Goal: Task Accomplishment & Management: Complete application form

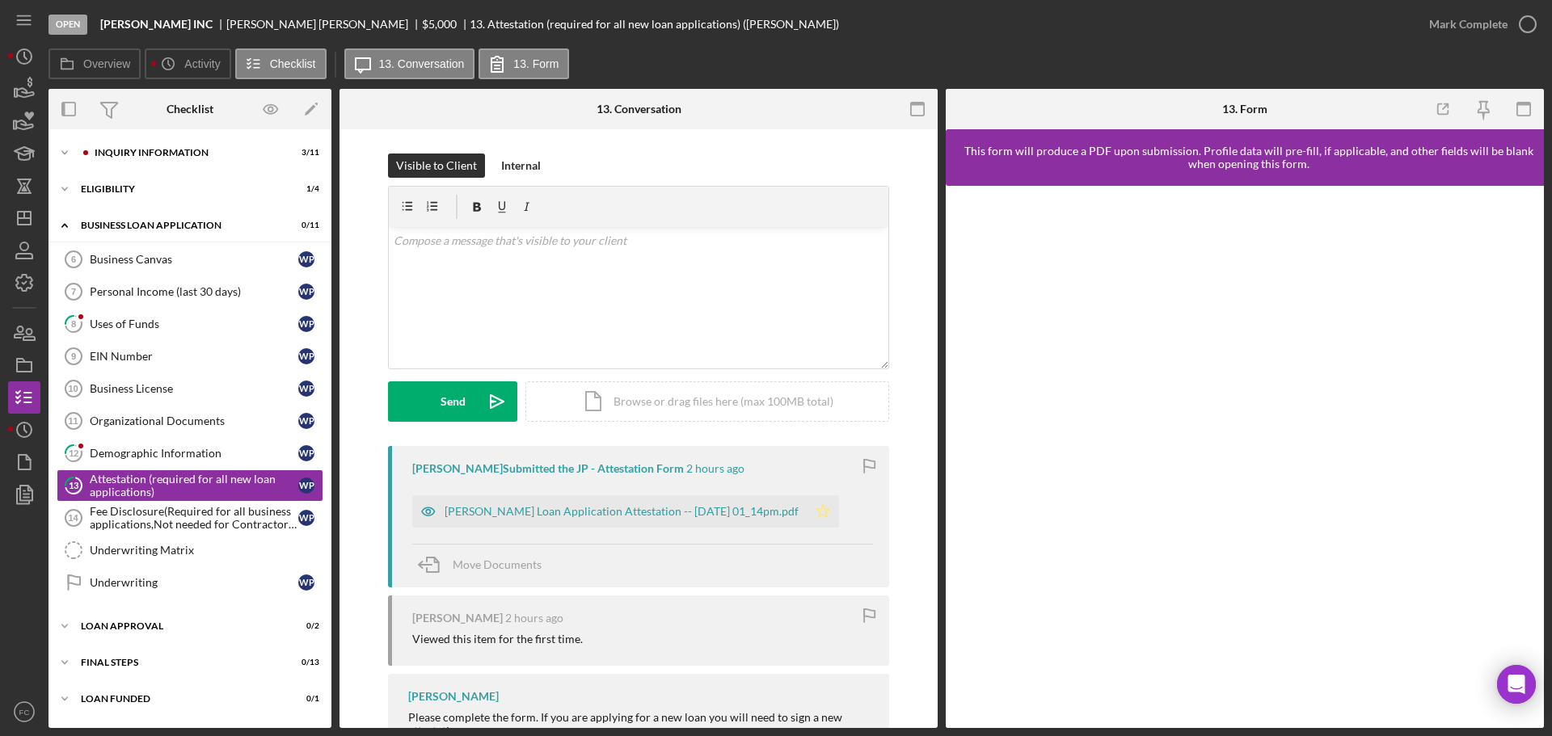
click at [830, 505] on icon "Icon/Star" at bounding box center [823, 511] width 32 height 32
click at [1524, 17] on circle "button" at bounding box center [1528, 24] width 16 height 16
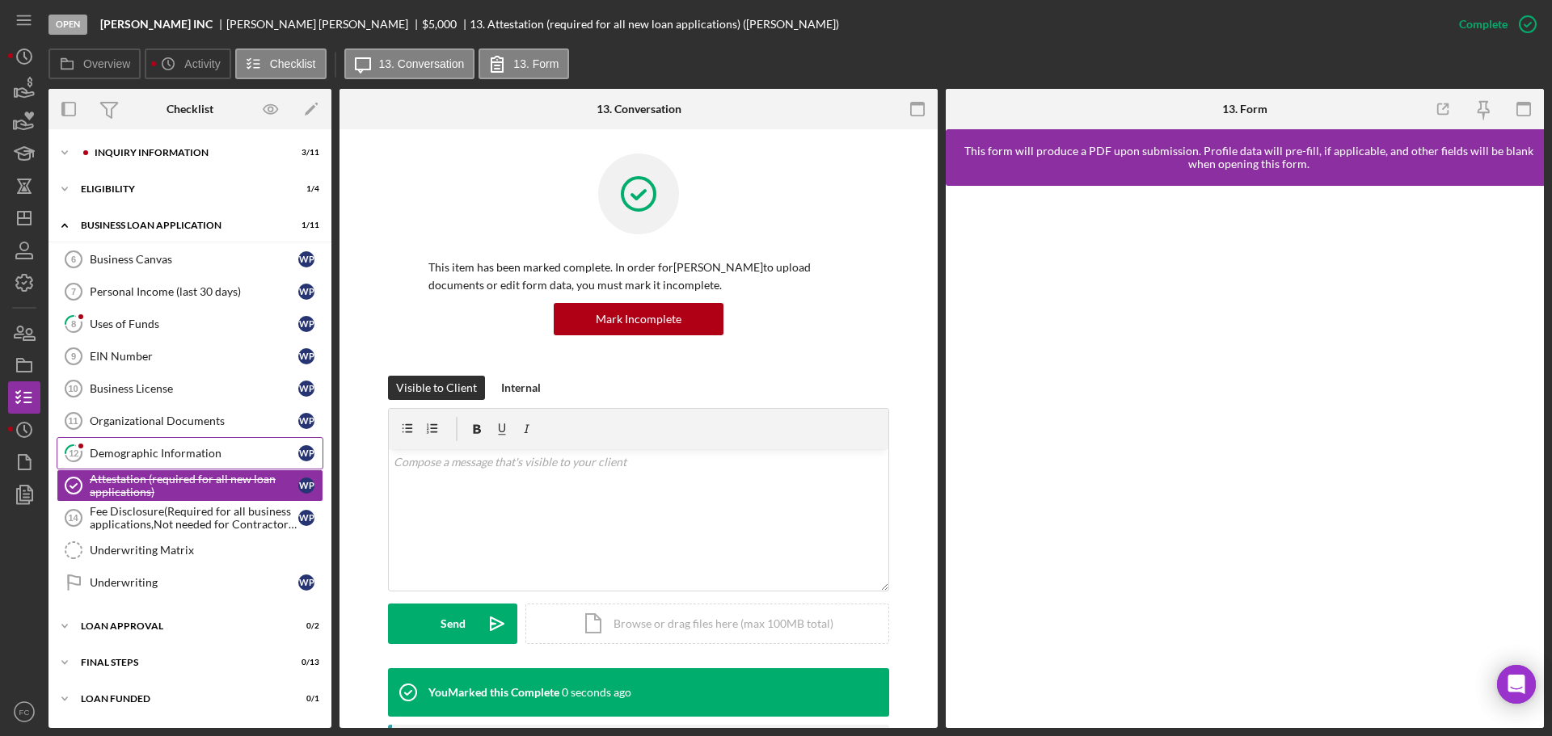
click at [125, 453] on div "Demographic Information" at bounding box center [194, 453] width 209 height 13
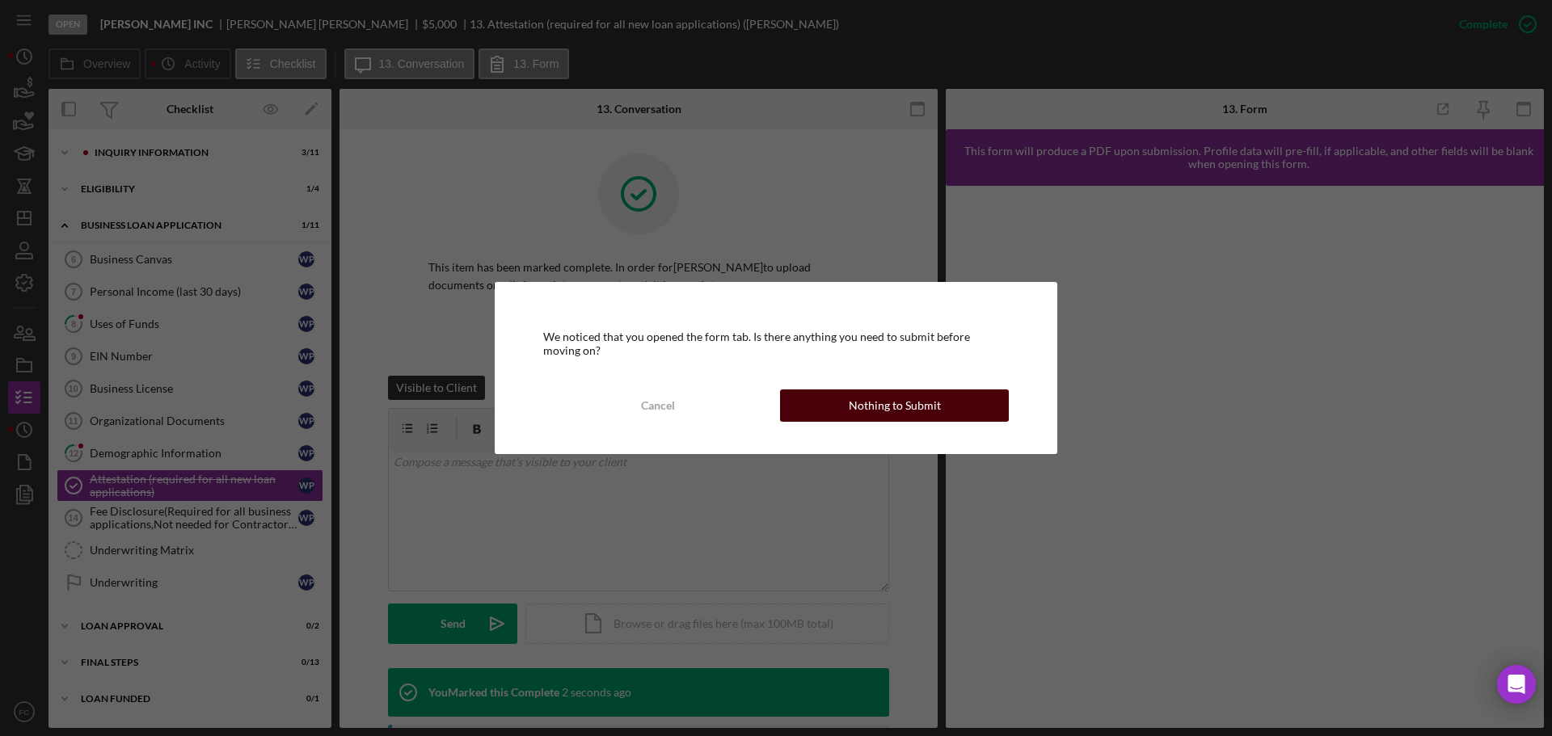
click at [871, 411] on div "Nothing to Submit" at bounding box center [895, 406] width 92 height 32
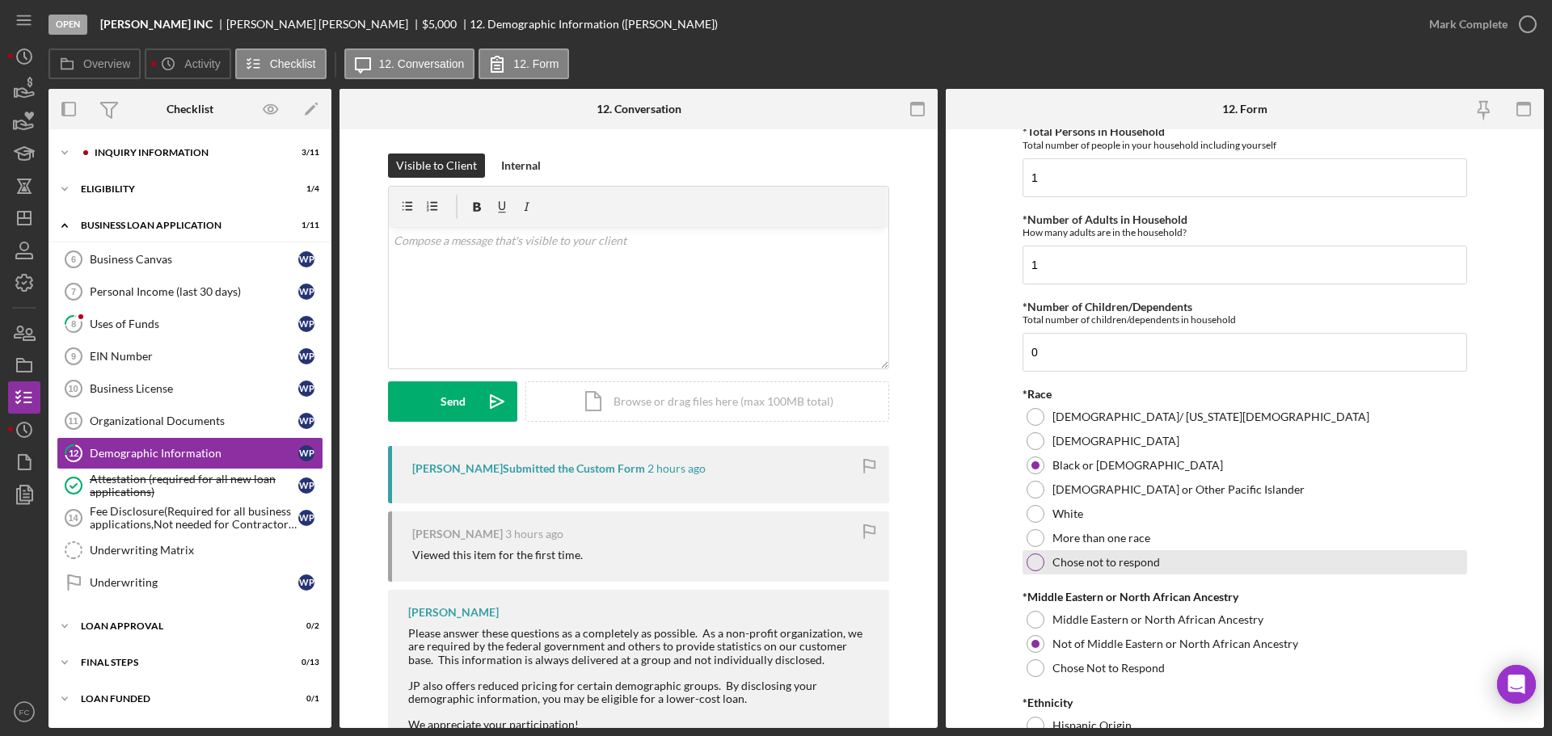
scroll to position [970, 0]
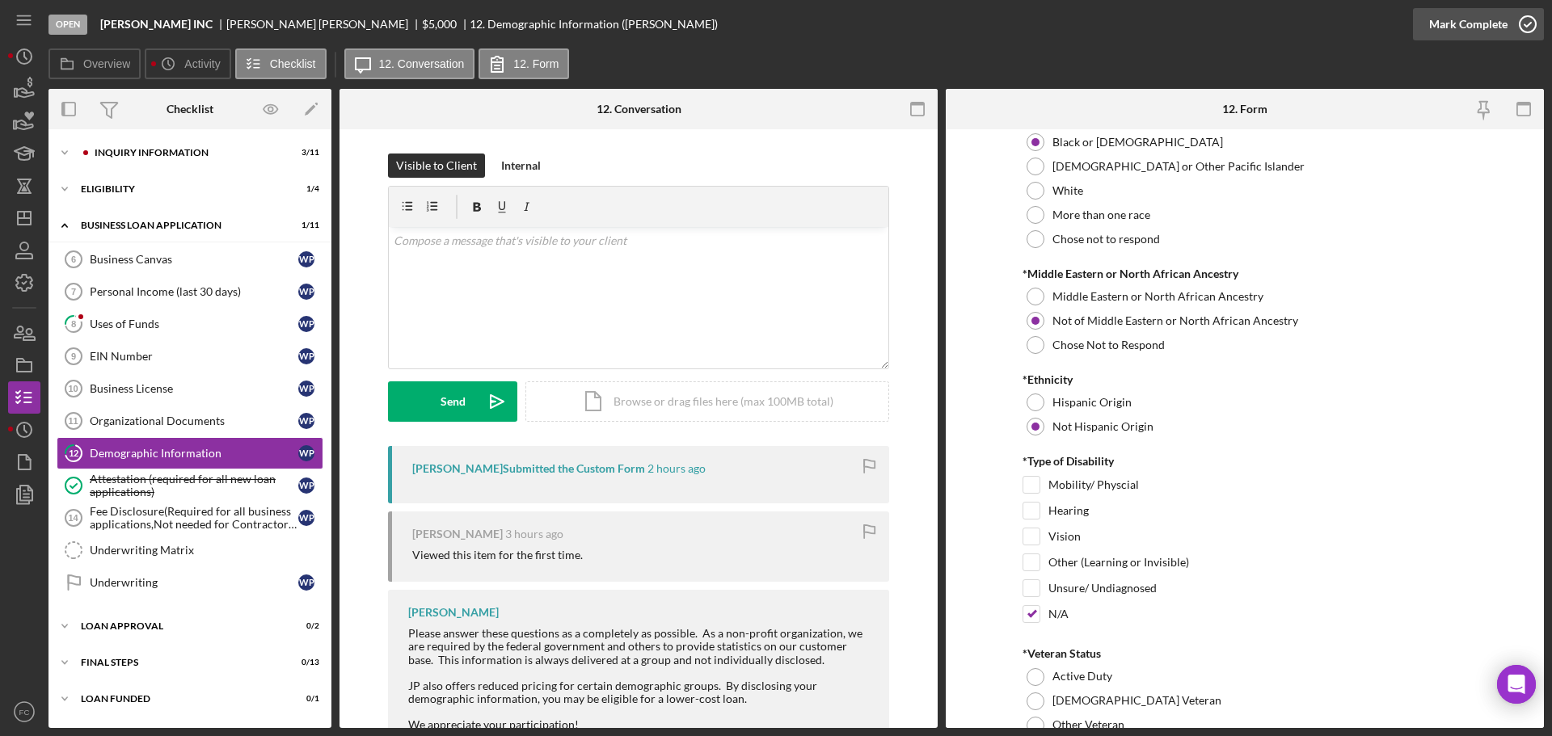
click at [1525, 26] on polyline "button" at bounding box center [1527, 25] width 6 height 4
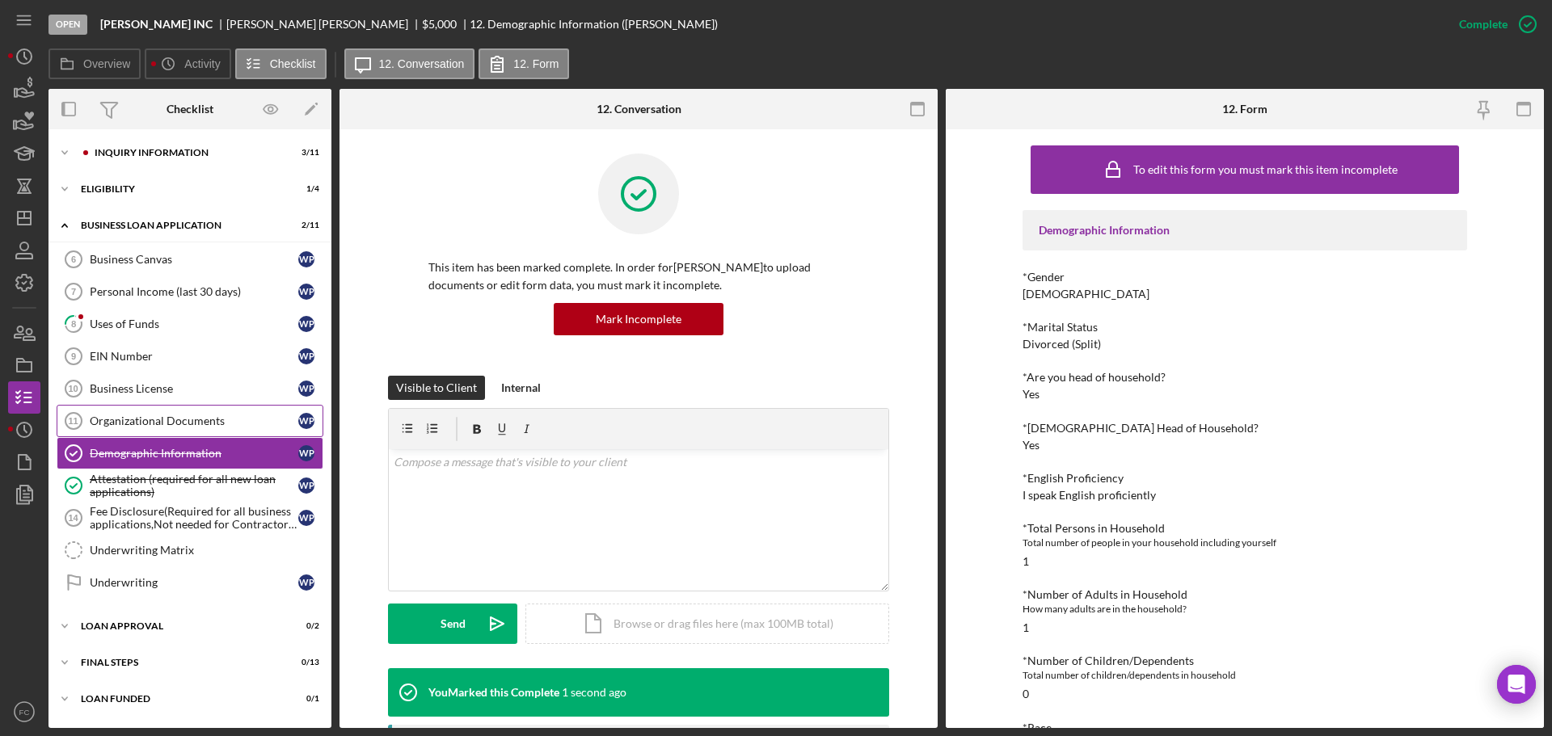
click at [126, 418] on div "Organizational Documents" at bounding box center [194, 421] width 209 height 13
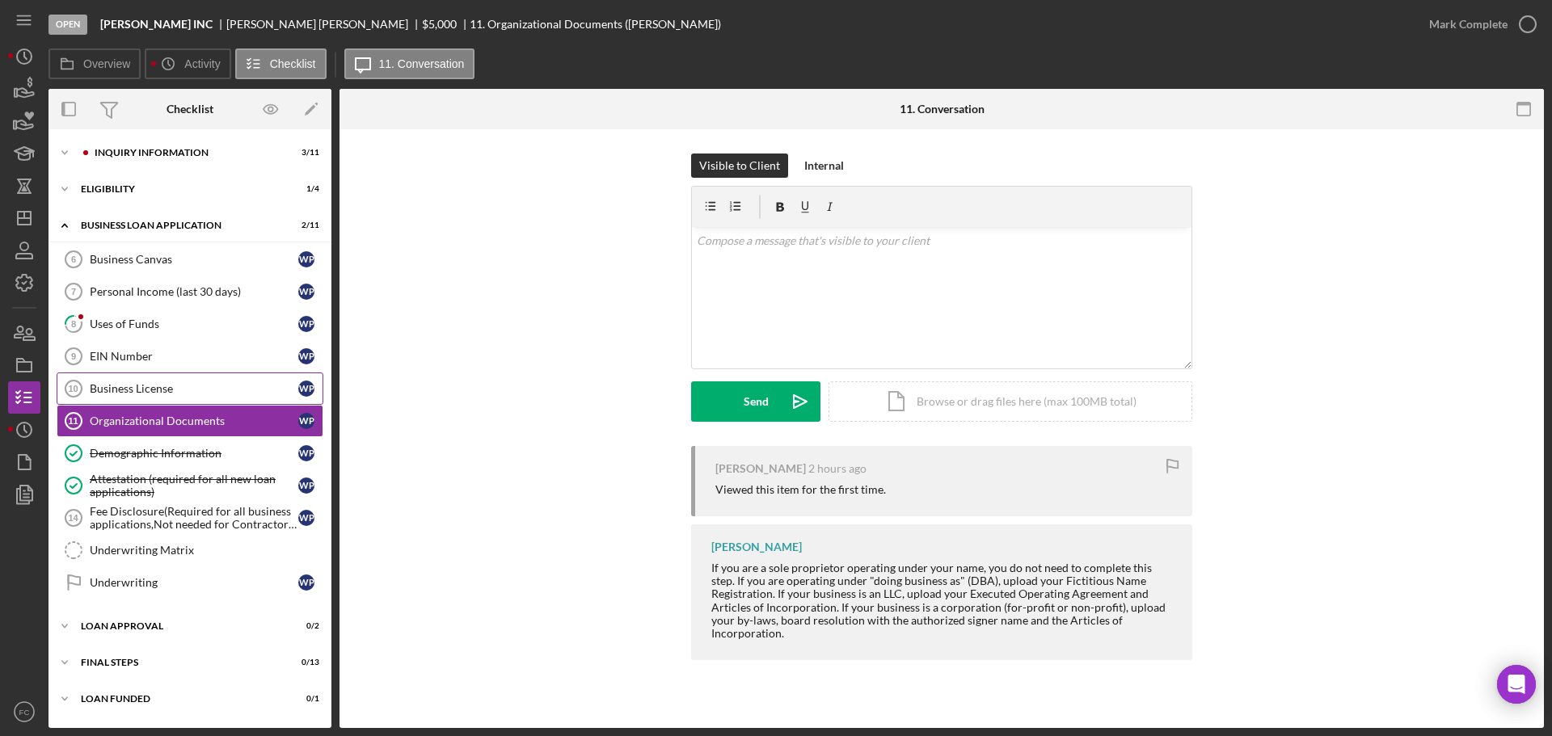
click at [136, 385] on div "Business License" at bounding box center [194, 388] width 209 height 13
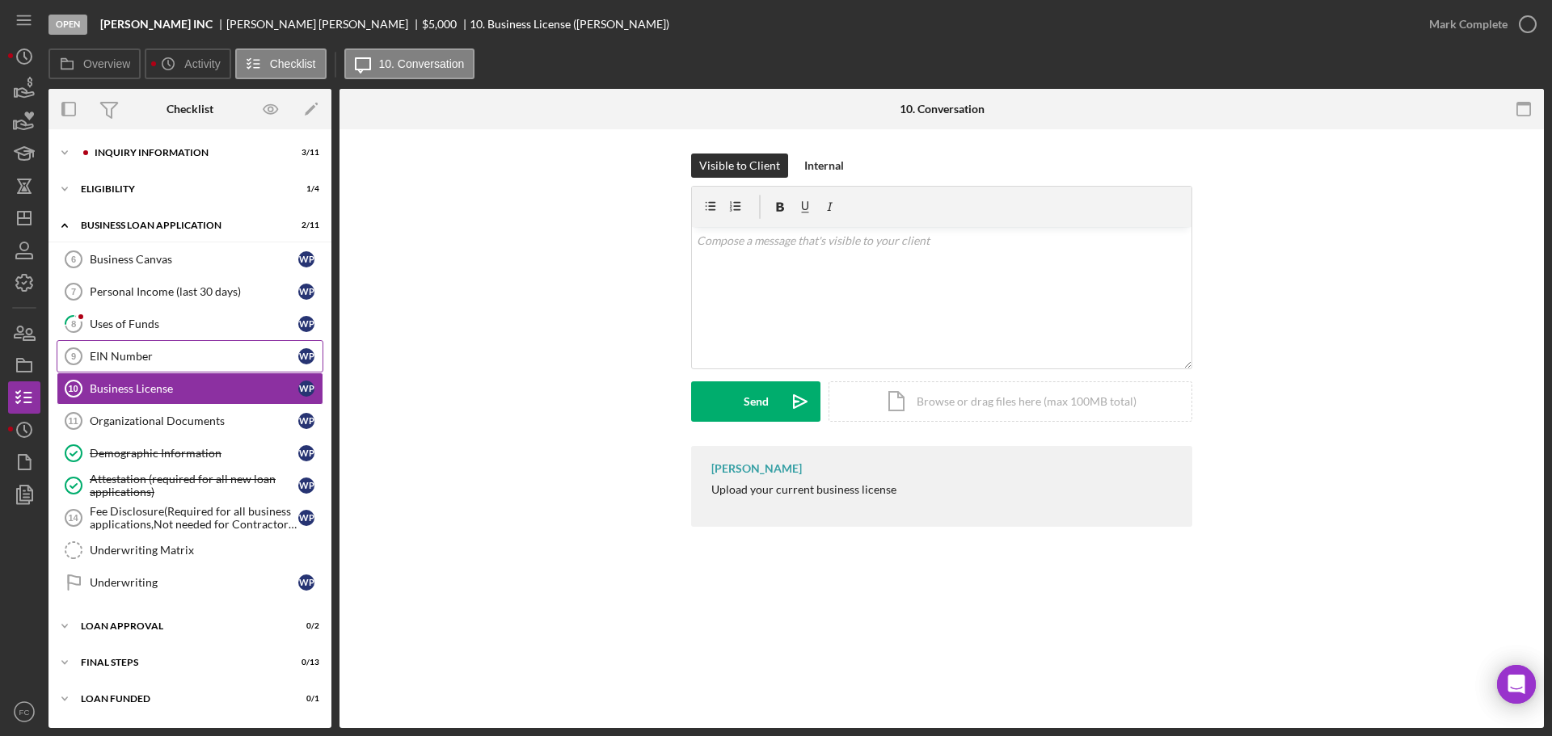
click at [141, 351] on div "EIN Number" at bounding box center [194, 356] width 209 height 13
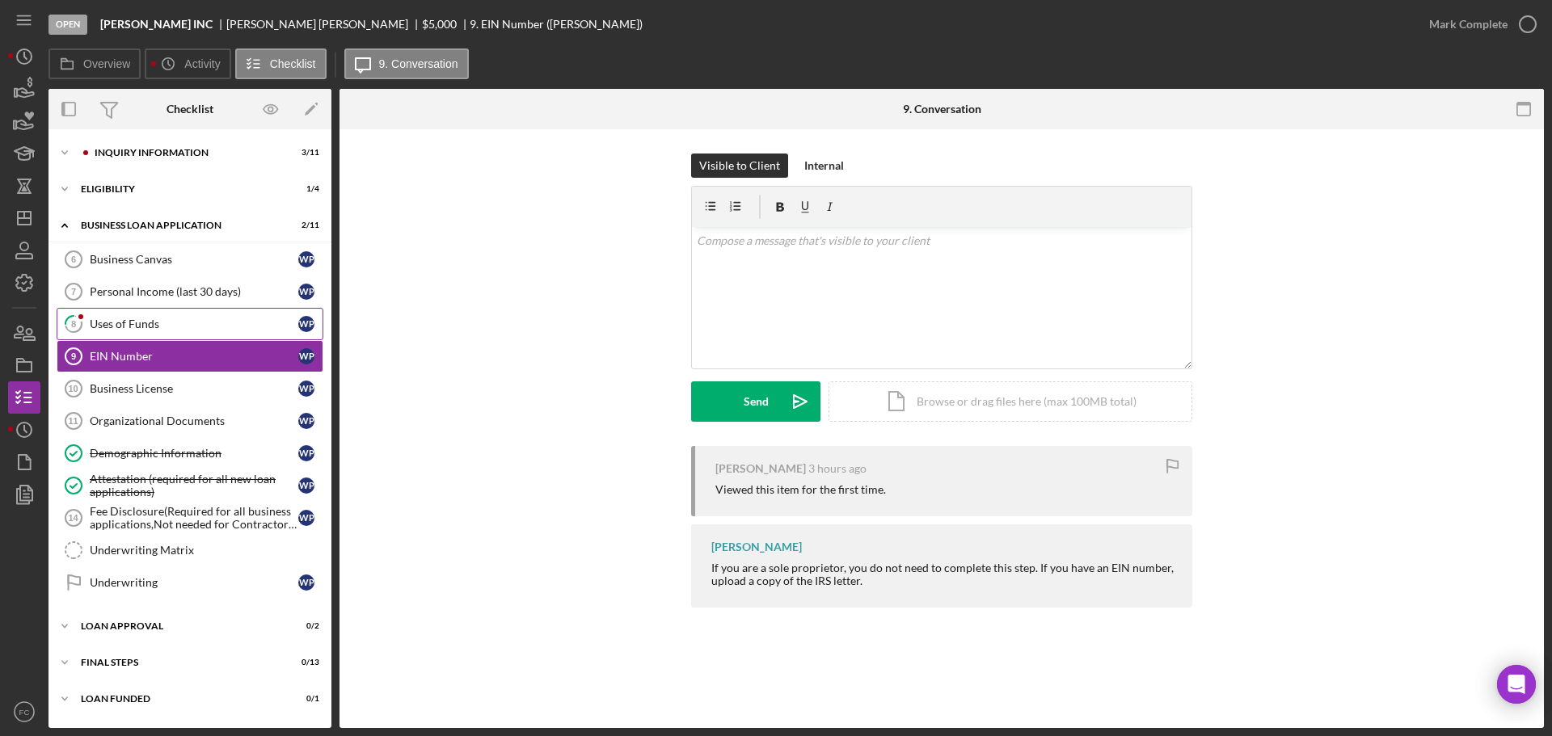
click at [150, 323] on div "Uses of Funds" at bounding box center [194, 324] width 209 height 13
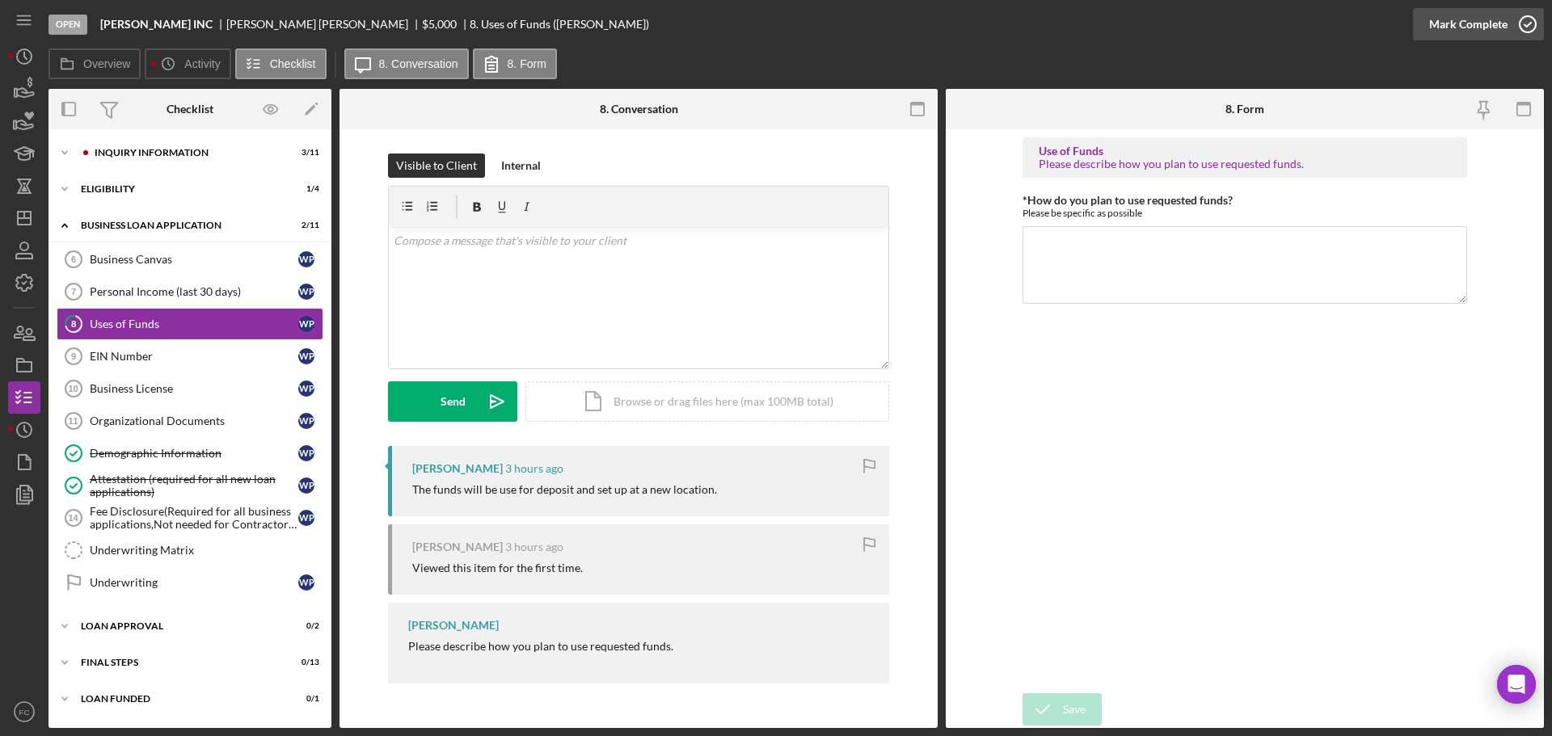
click at [1527, 23] on icon "button" at bounding box center [1527, 24] width 40 height 40
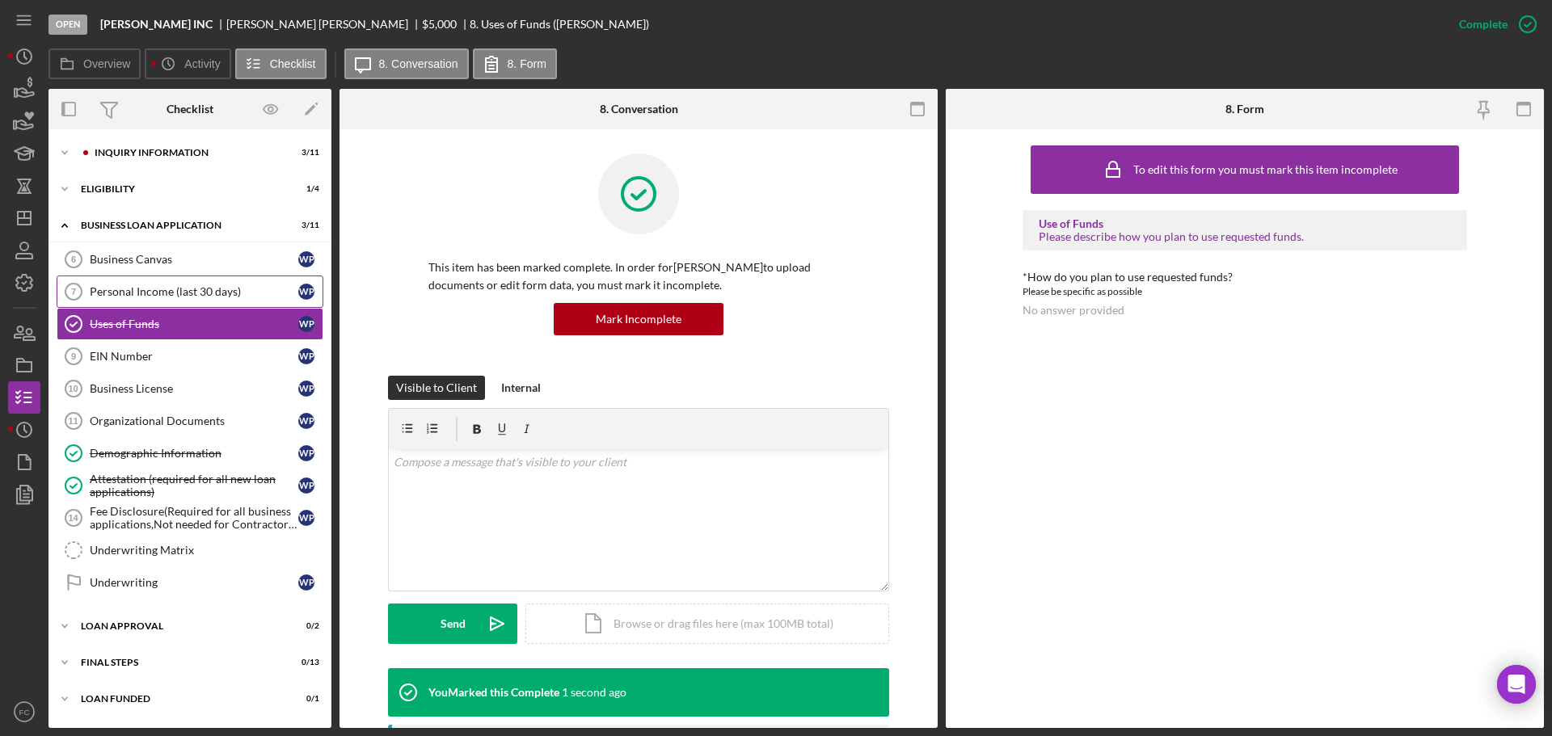
click at [153, 290] on div "Personal Income (last 30 days)" at bounding box center [194, 291] width 209 height 13
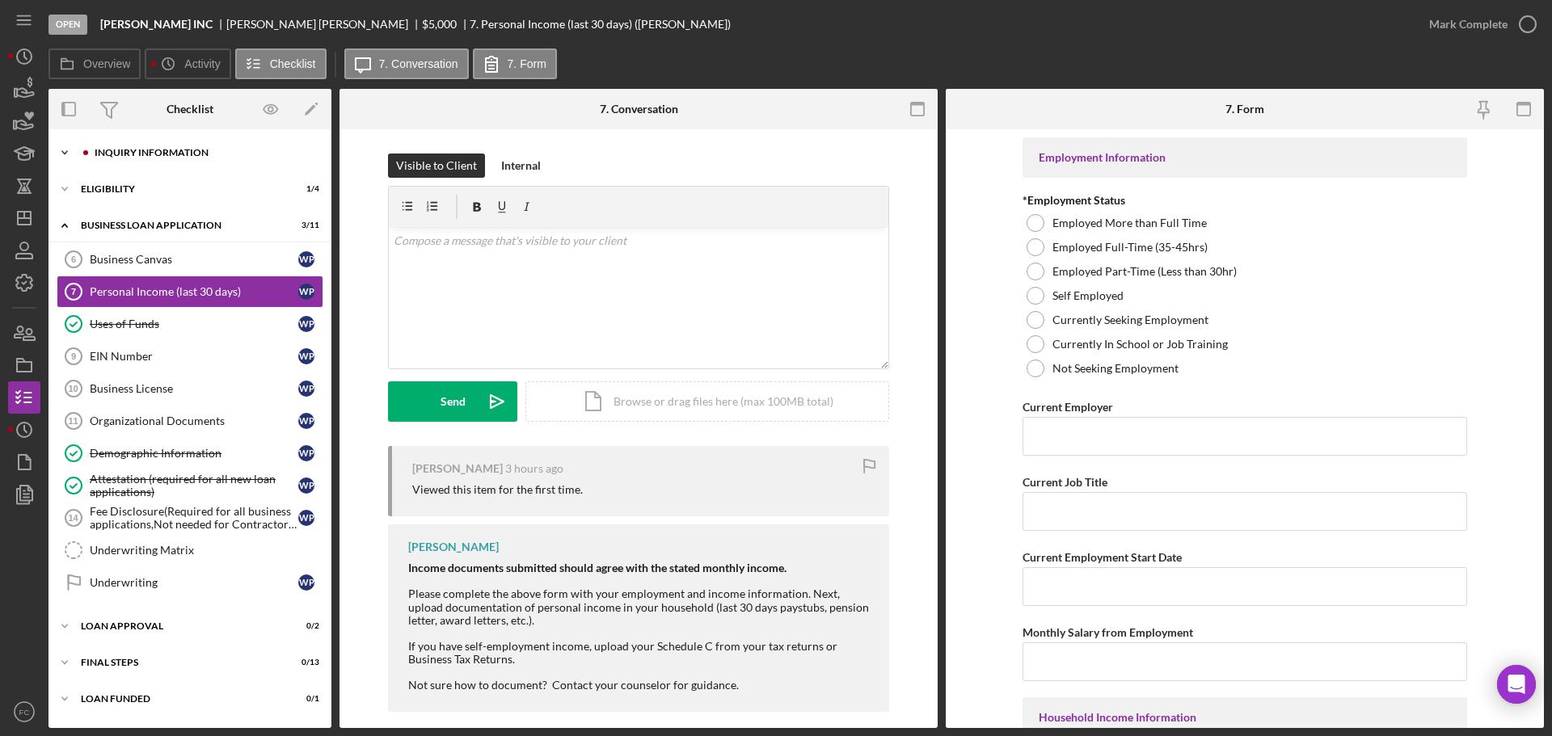
click at [120, 151] on div "INQUIRY INFORMATION" at bounding box center [203, 153] width 217 height 10
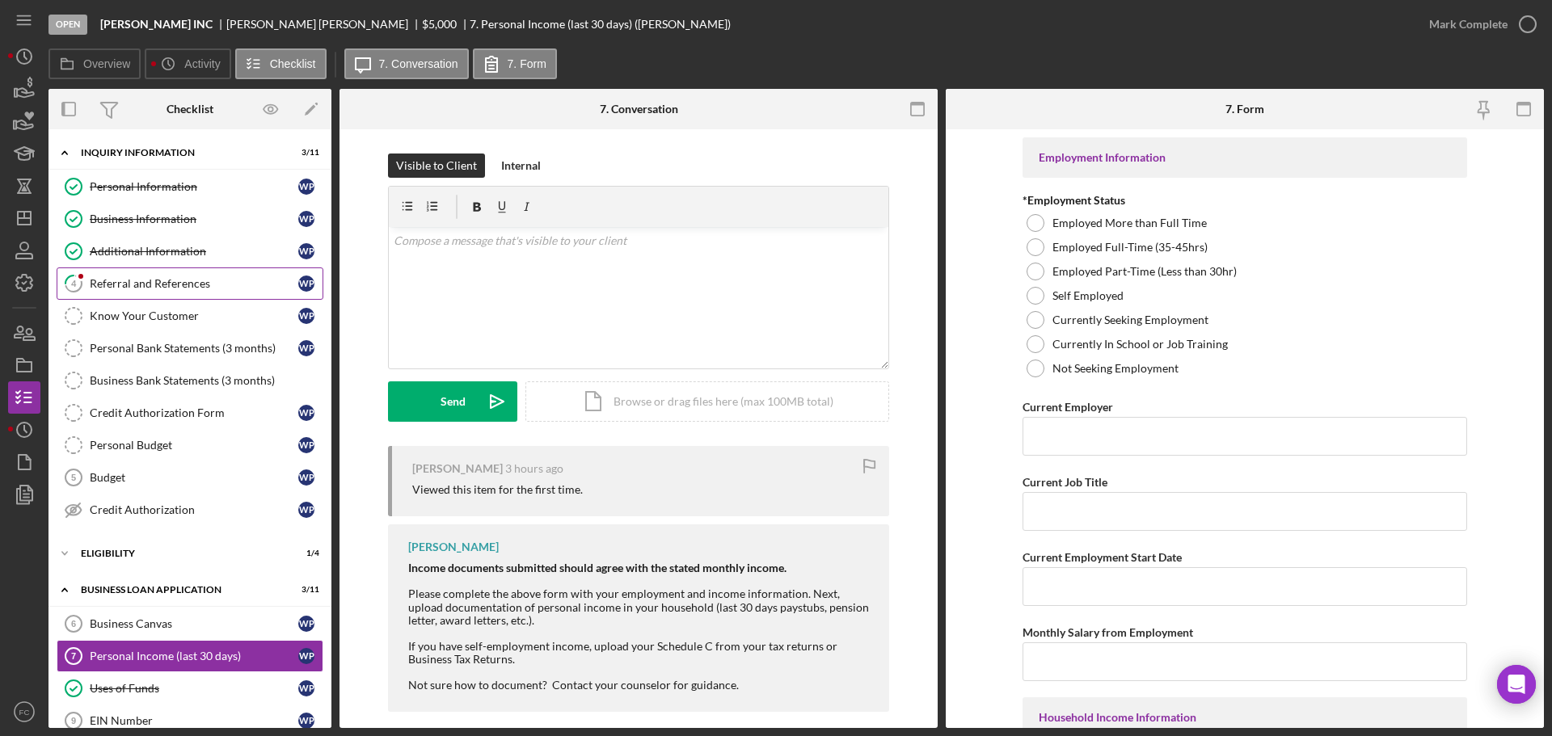
click at [113, 282] on div "Referral and References" at bounding box center [194, 283] width 209 height 13
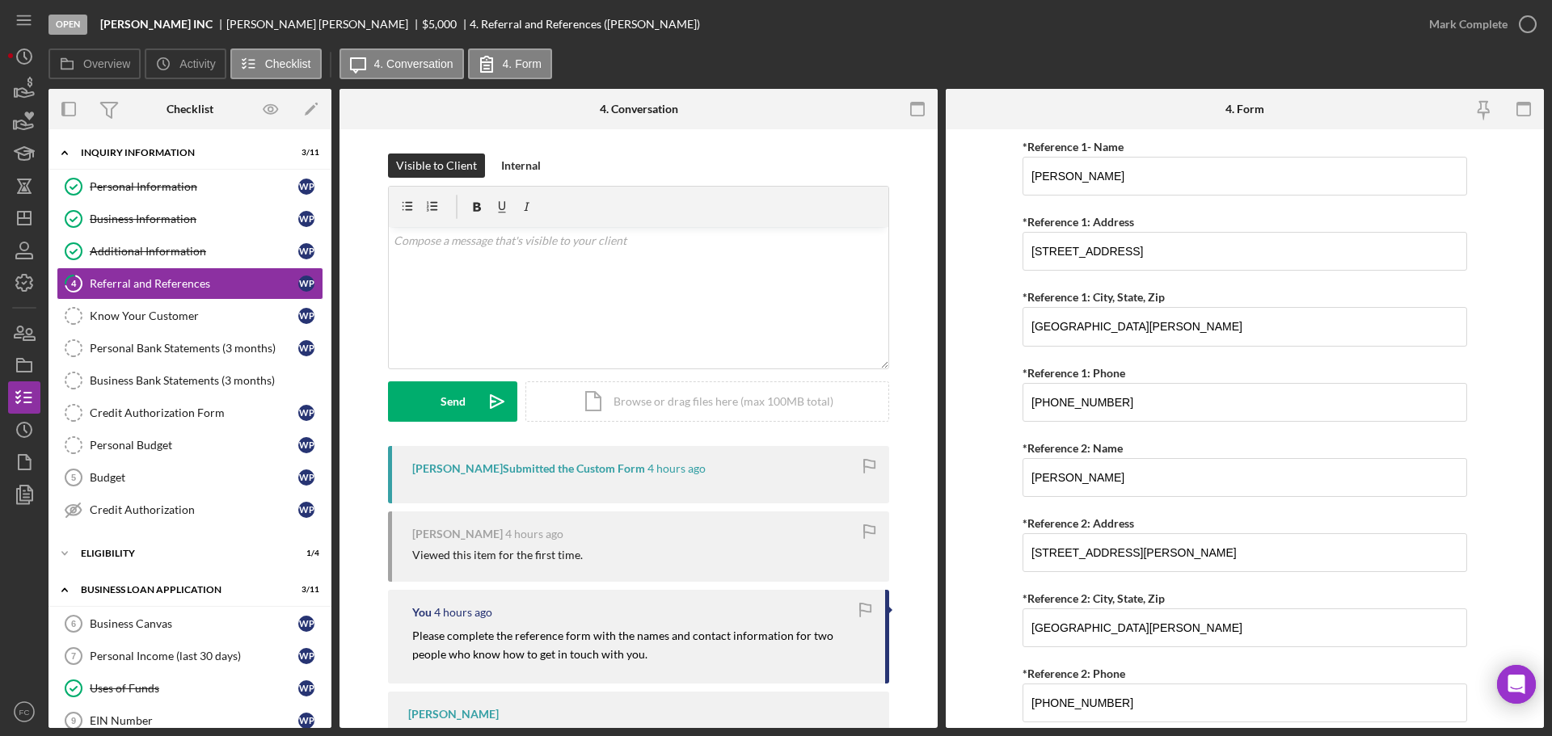
scroll to position [619, 0]
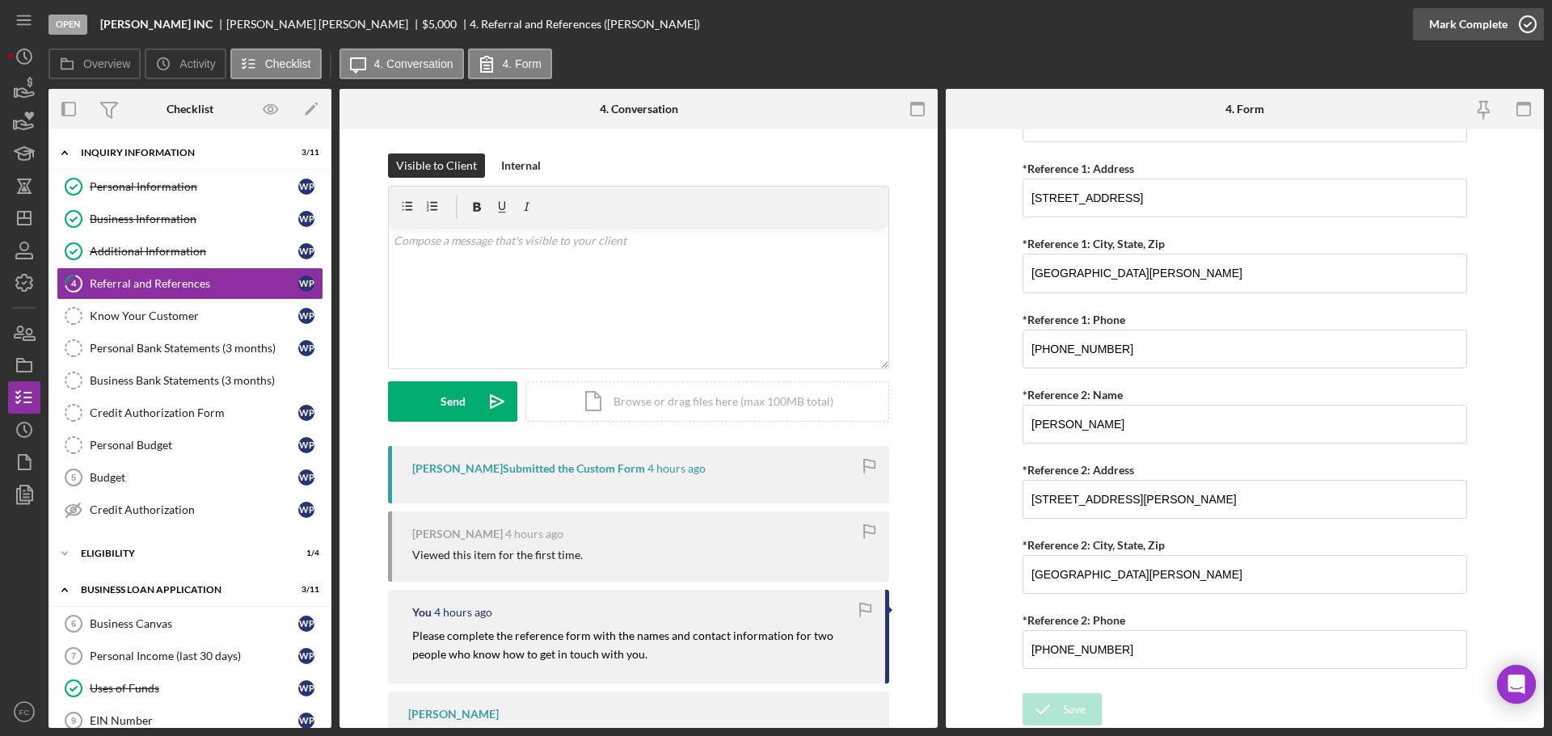
click at [1529, 24] on icon "button" at bounding box center [1527, 24] width 40 height 40
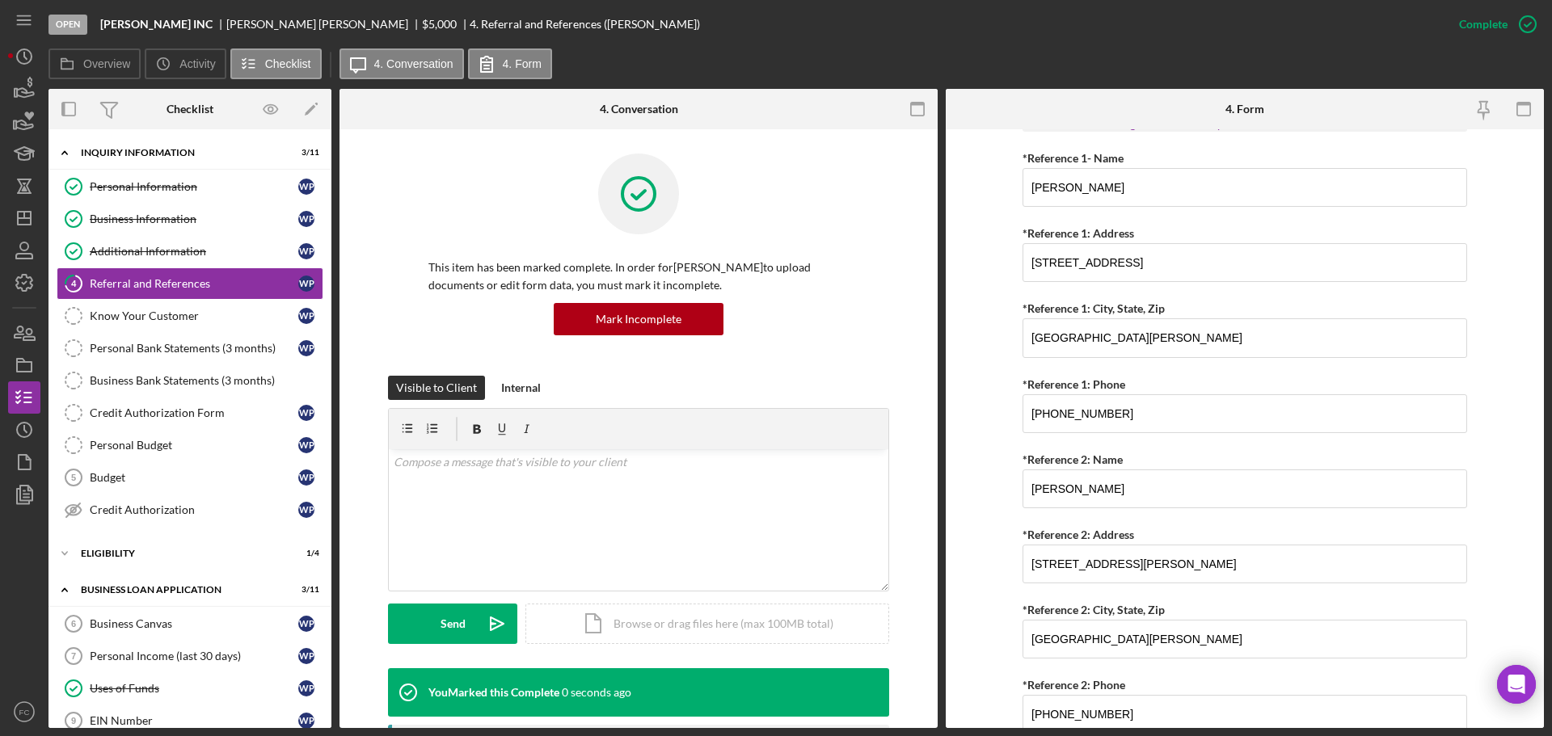
scroll to position [684, 0]
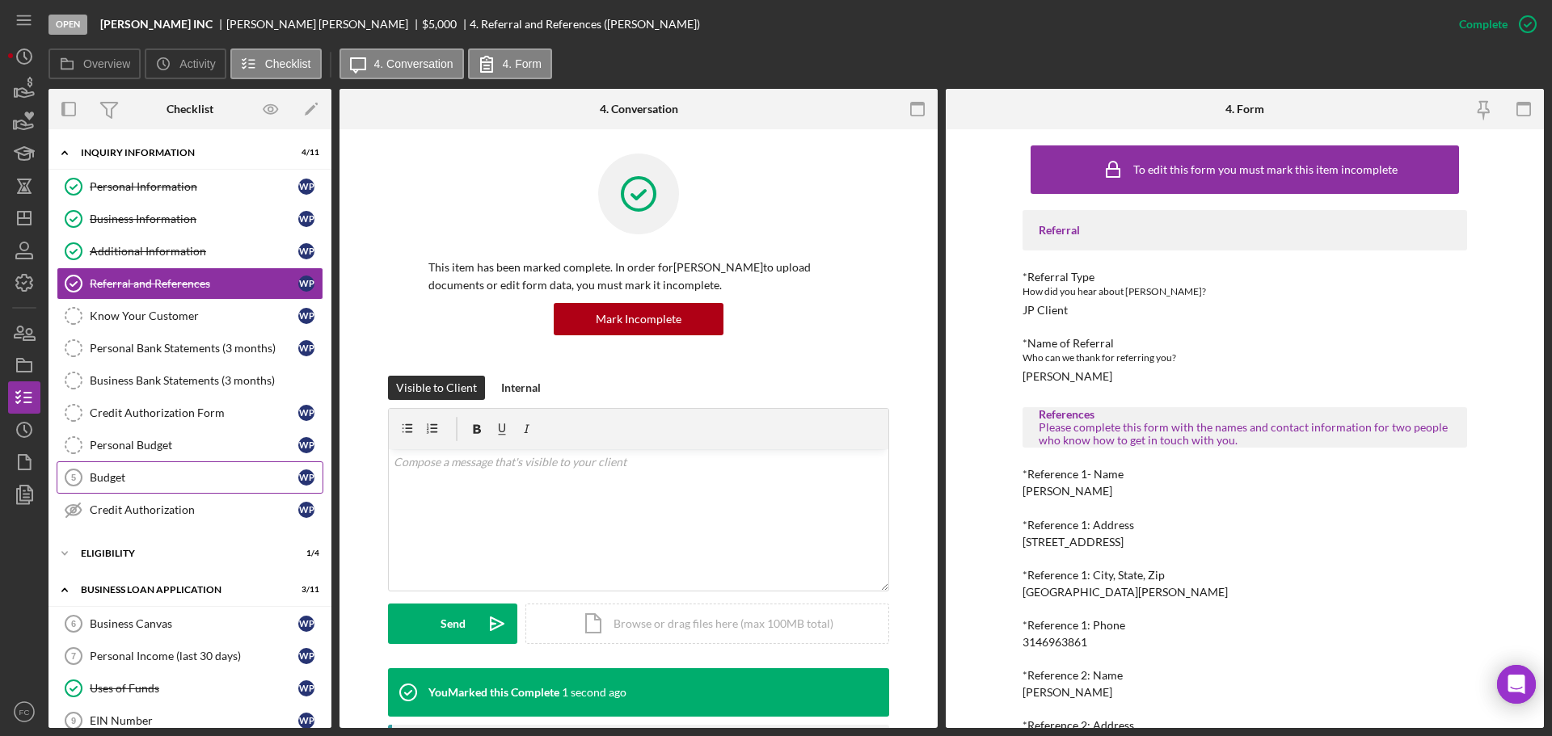
drag, startPoint x: 122, startPoint y: 473, endPoint x: 123, endPoint y: 465, distance: 8.1
click at [121, 473] on div "Budget" at bounding box center [194, 477] width 209 height 13
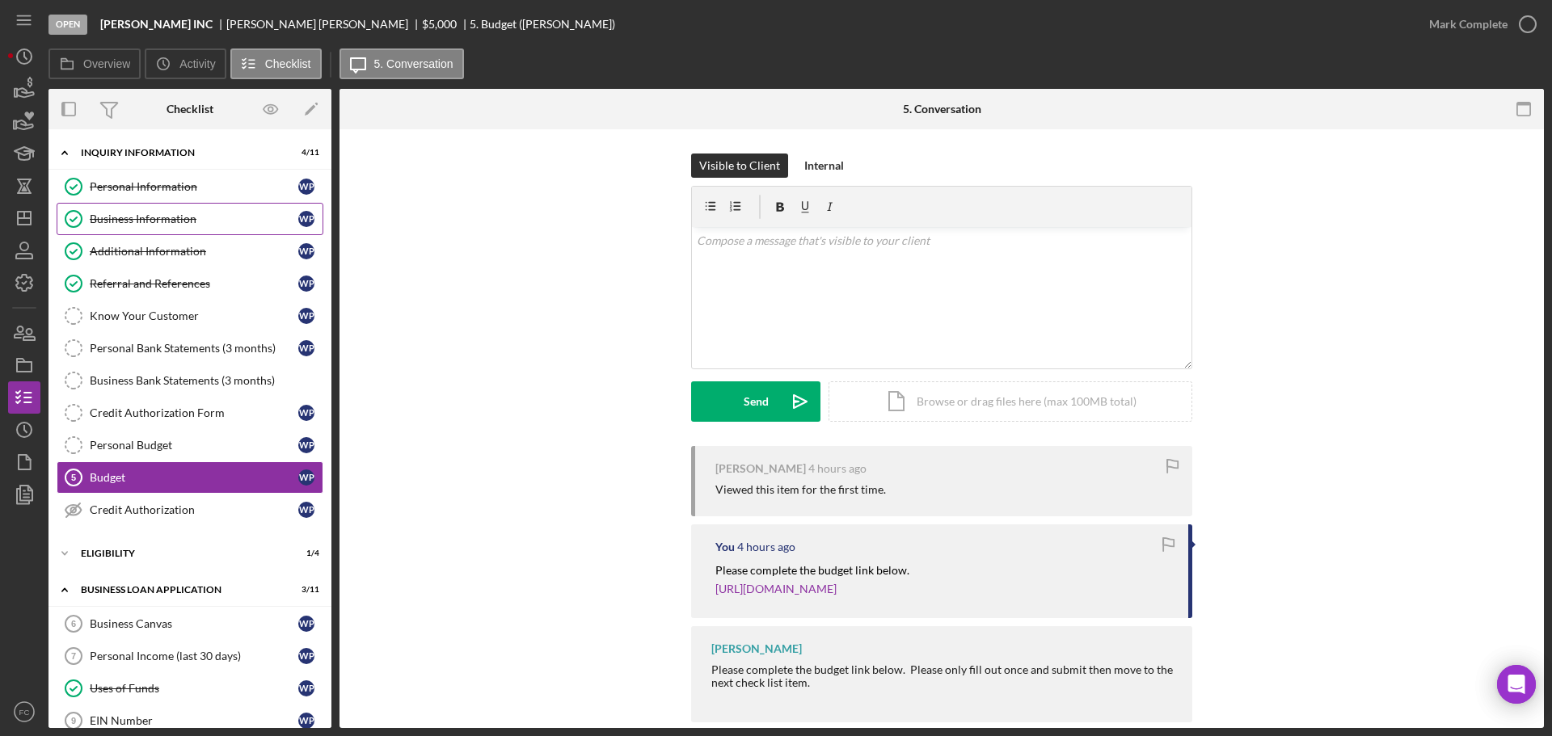
click at [195, 211] on link "Business Information Business Information W P" at bounding box center [190, 219] width 267 height 32
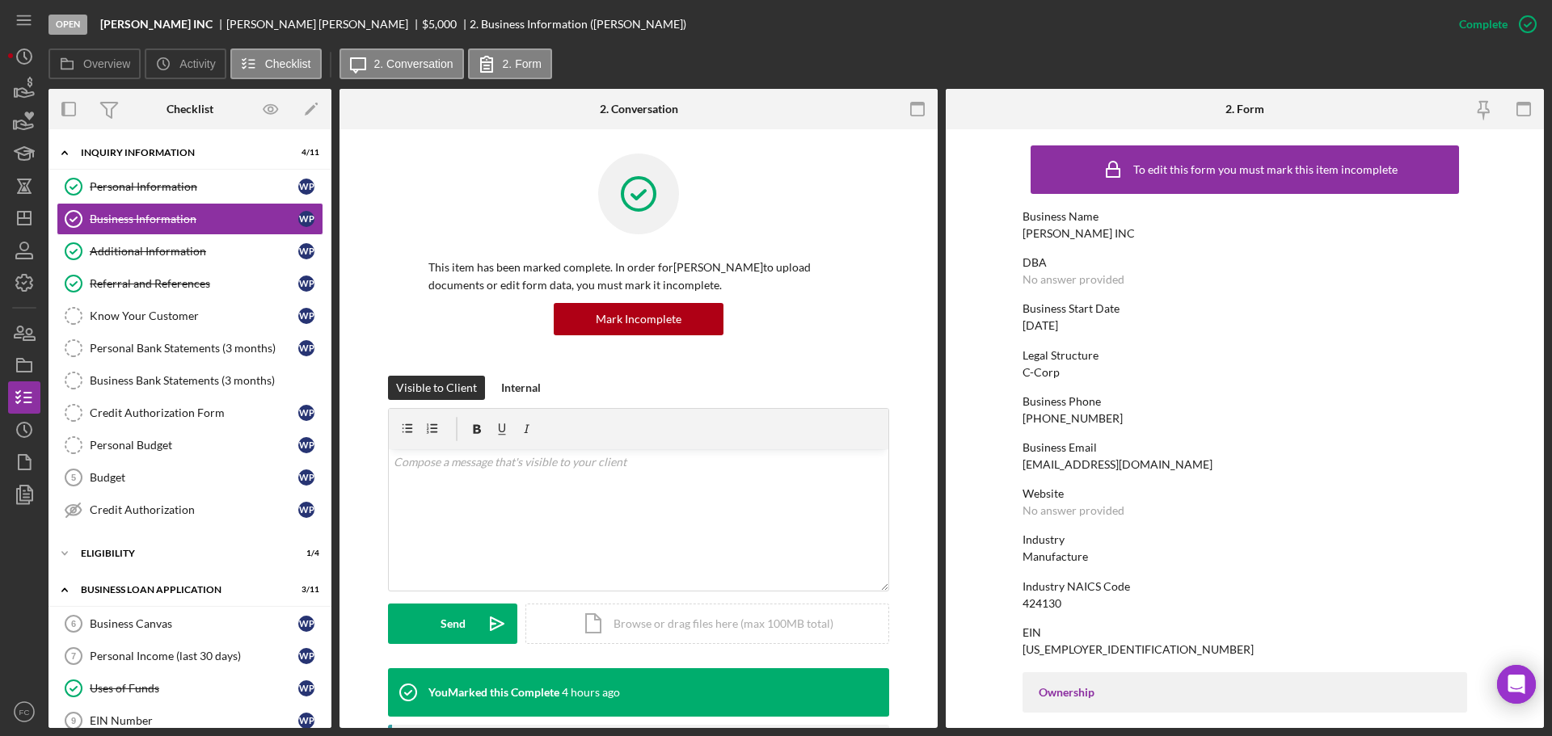
scroll to position [242, 0]
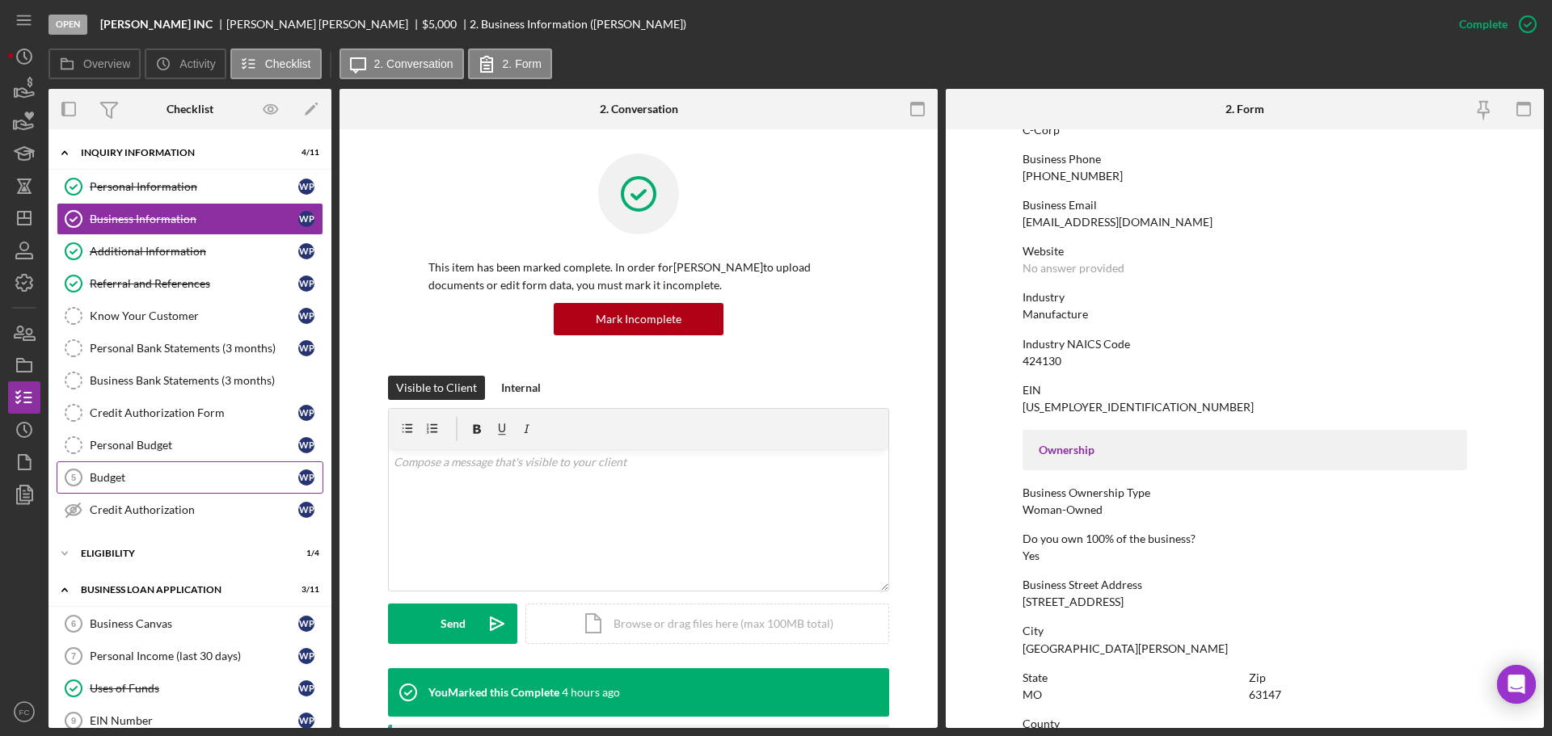
click at [150, 479] on div "Budget" at bounding box center [194, 477] width 209 height 13
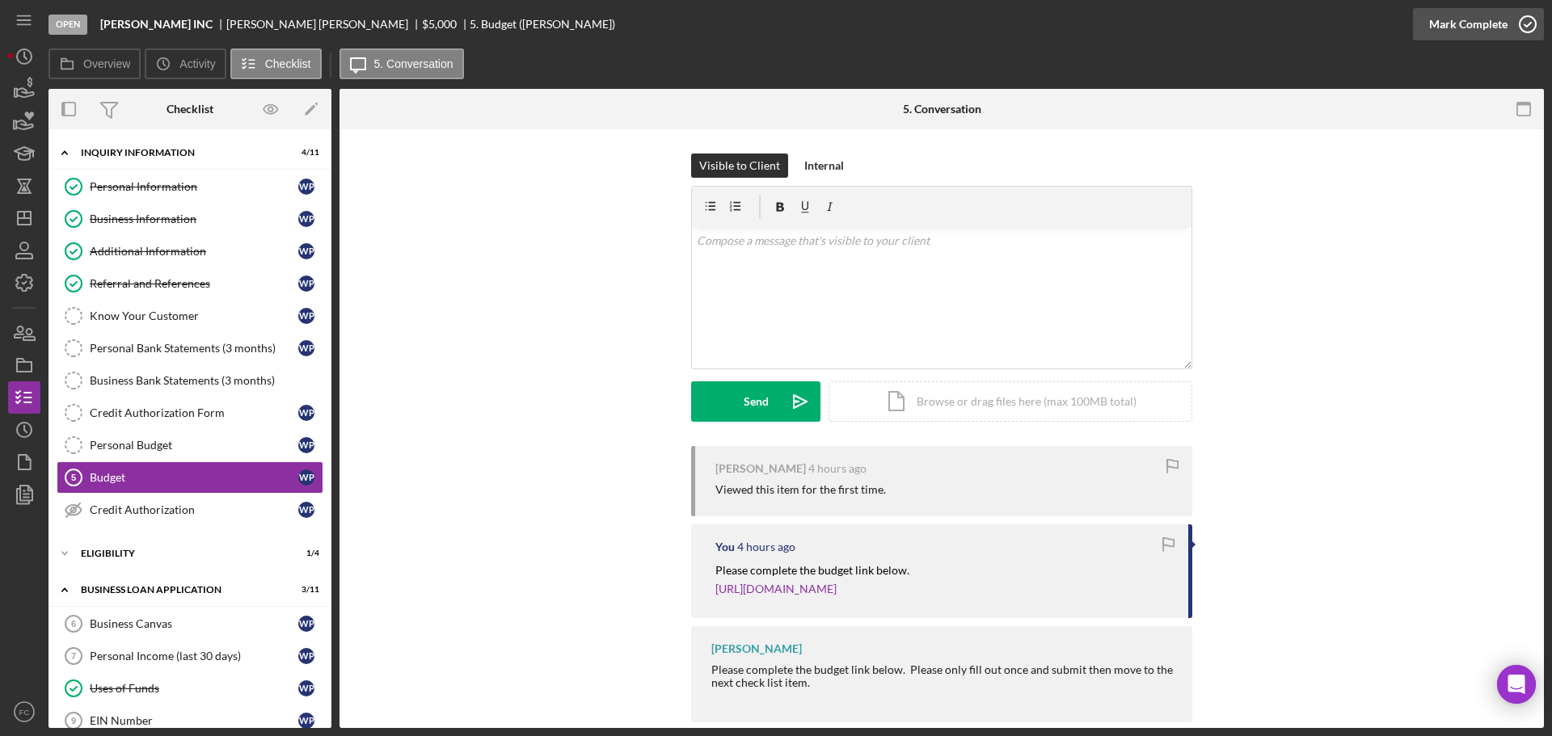
click at [1530, 17] on icon "button" at bounding box center [1527, 24] width 40 height 40
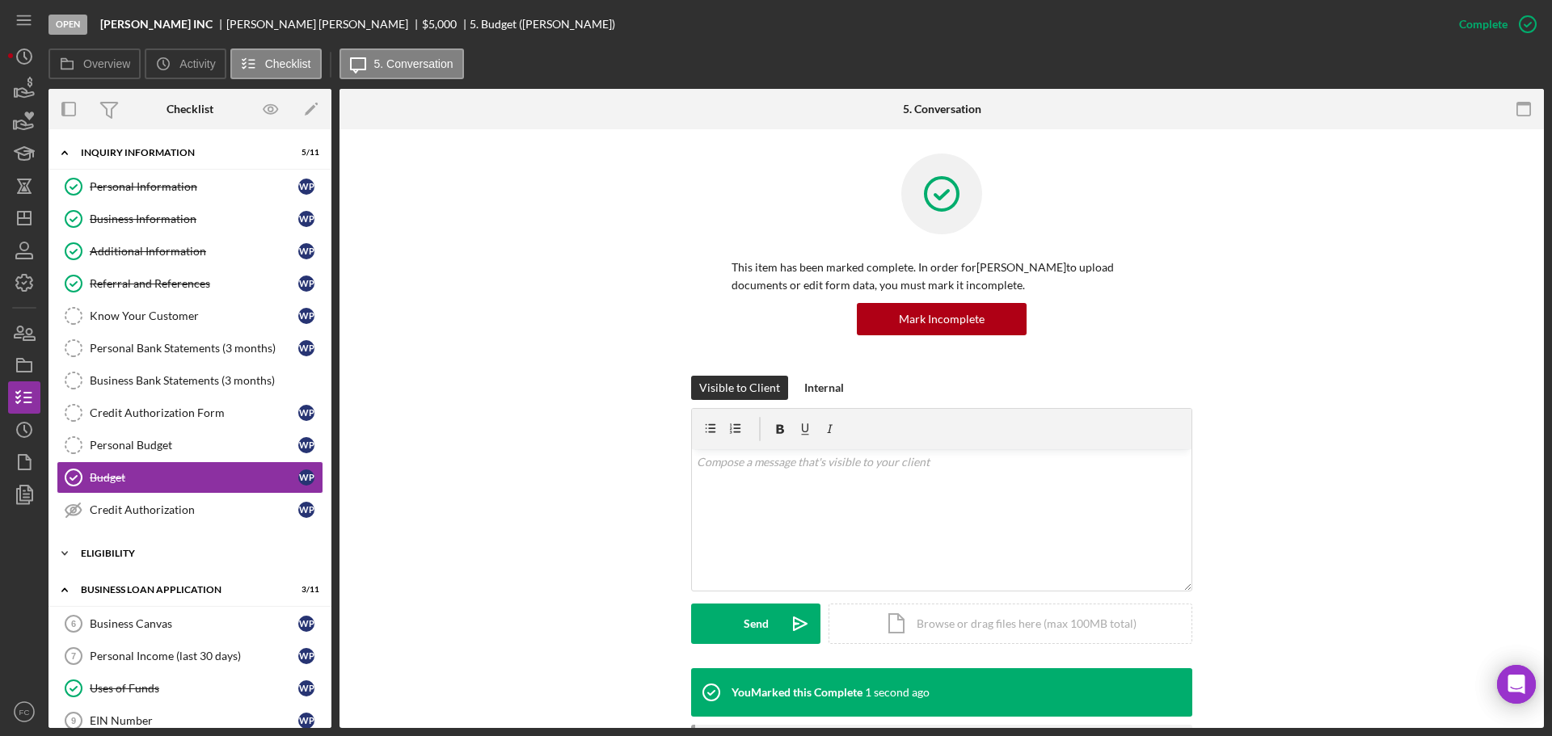
click at [137, 546] on div "Icon/Expander Eligibility 1 / 4" at bounding box center [189, 553] width 283 height 32
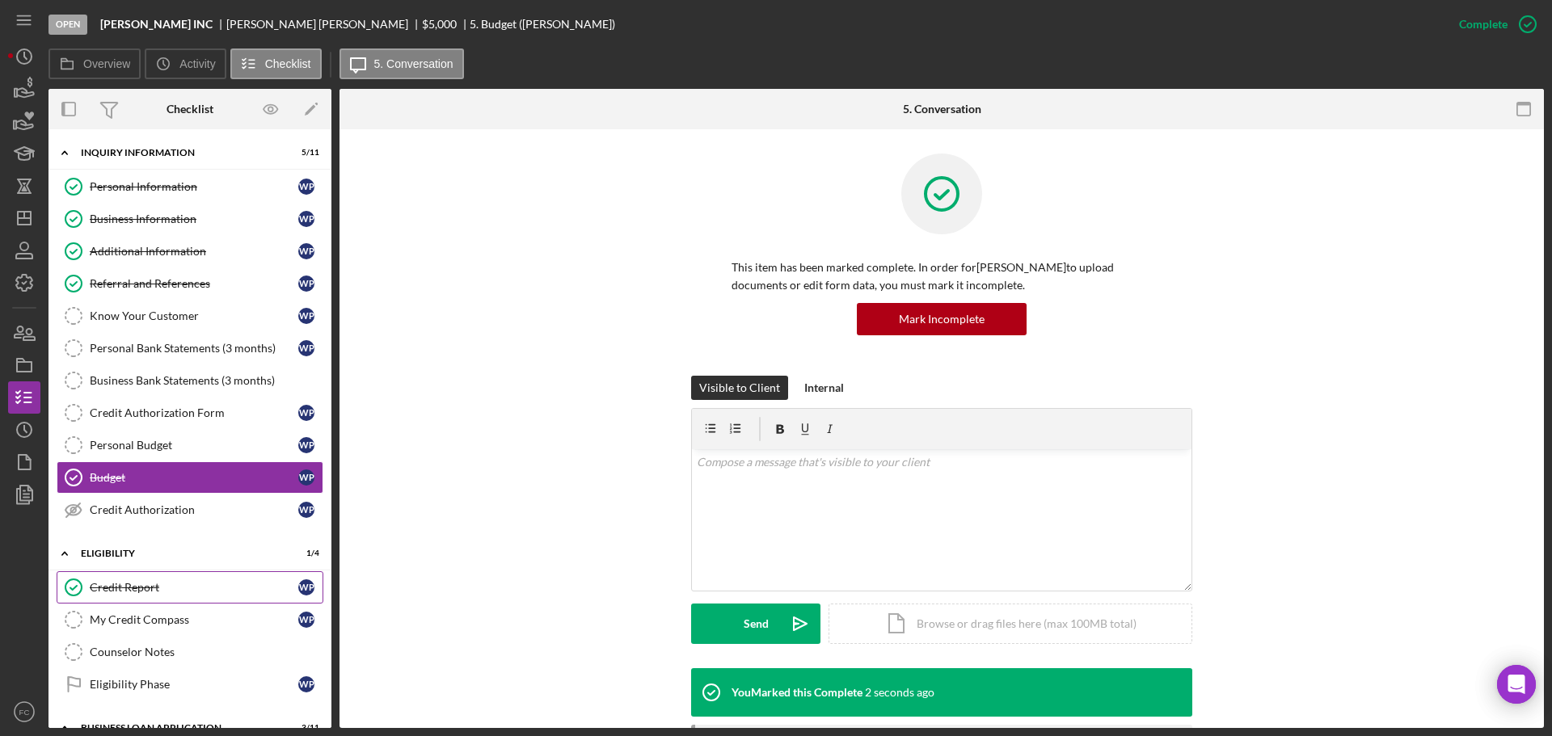
click at [175, 581] on div "Credit Report" at bounding box center [194, 587] width 209 height 13
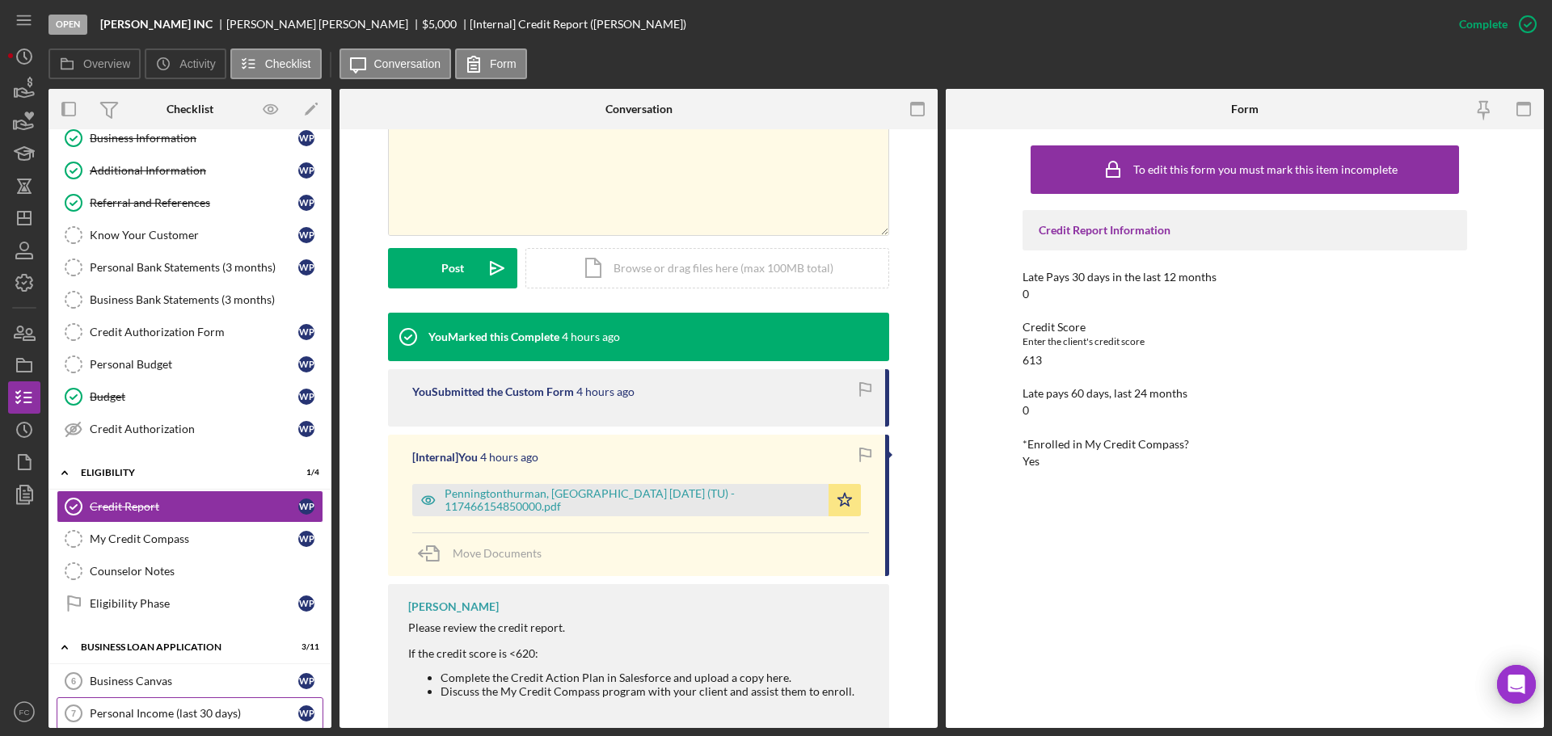
scroll to position [162, 0]
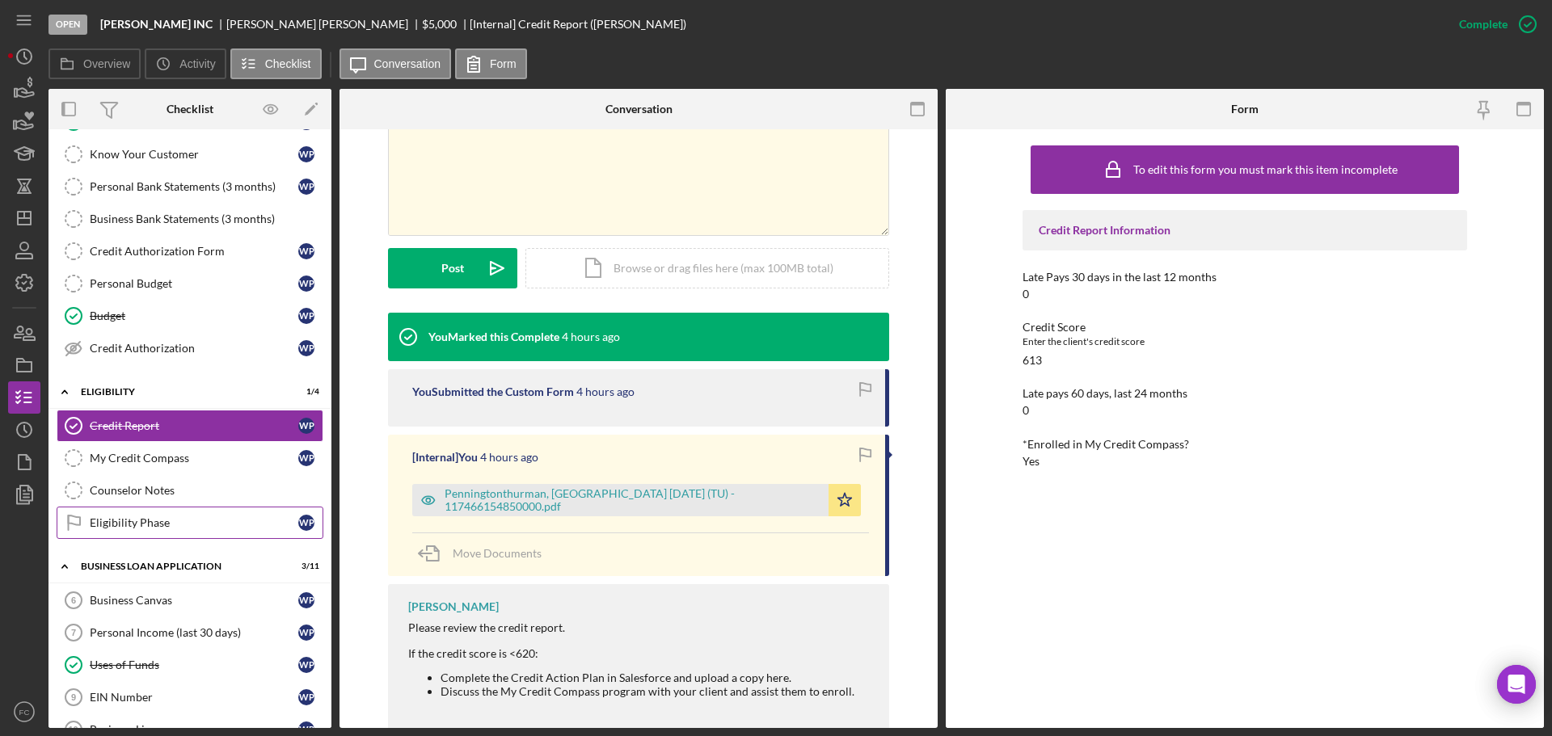
click at [181, 526] on div "Eligibility Phase" at bounding box center [194, 522] width 209 height 13
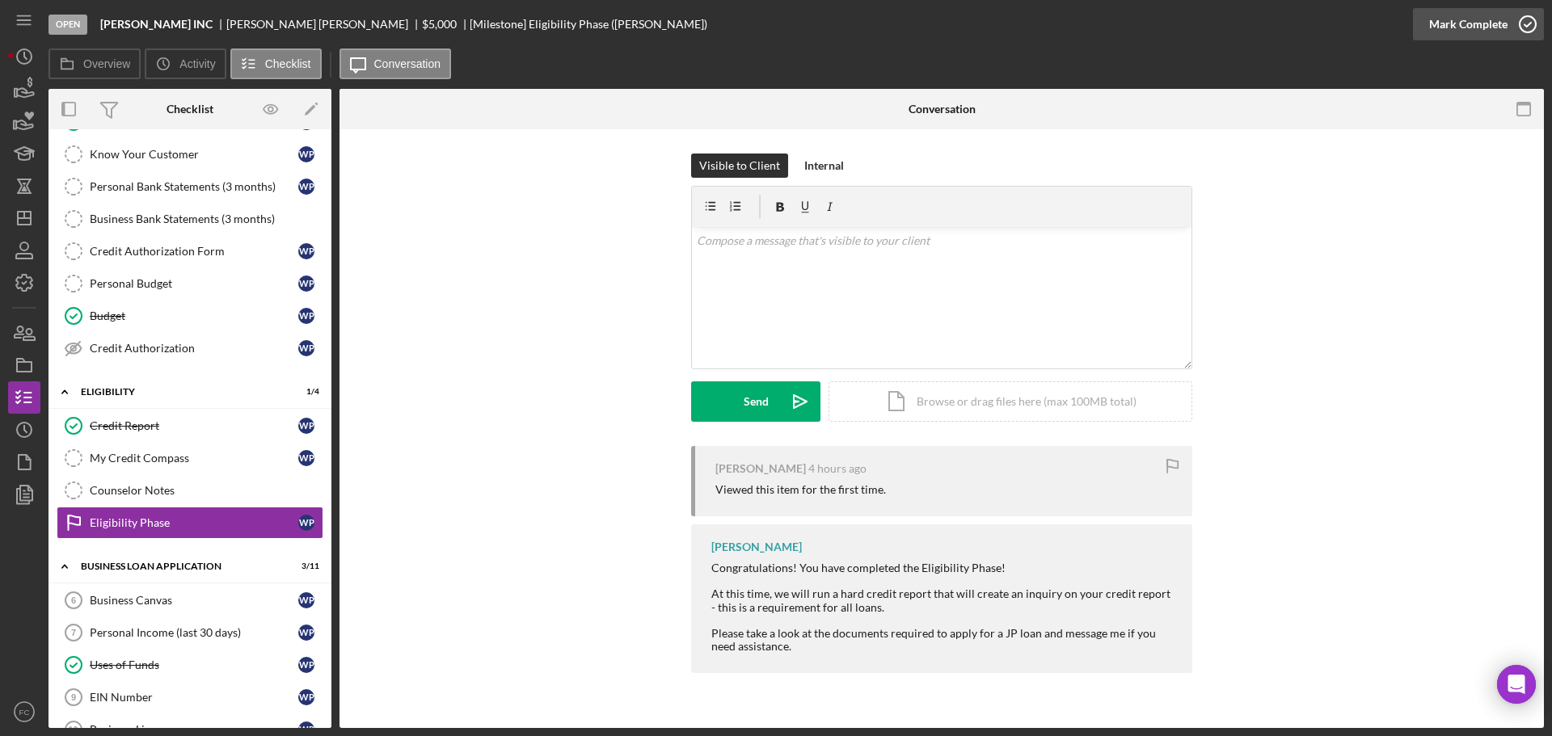
click at [1527, 26] on icon "button" at bounding box center [1527, 24] width 40 height 40
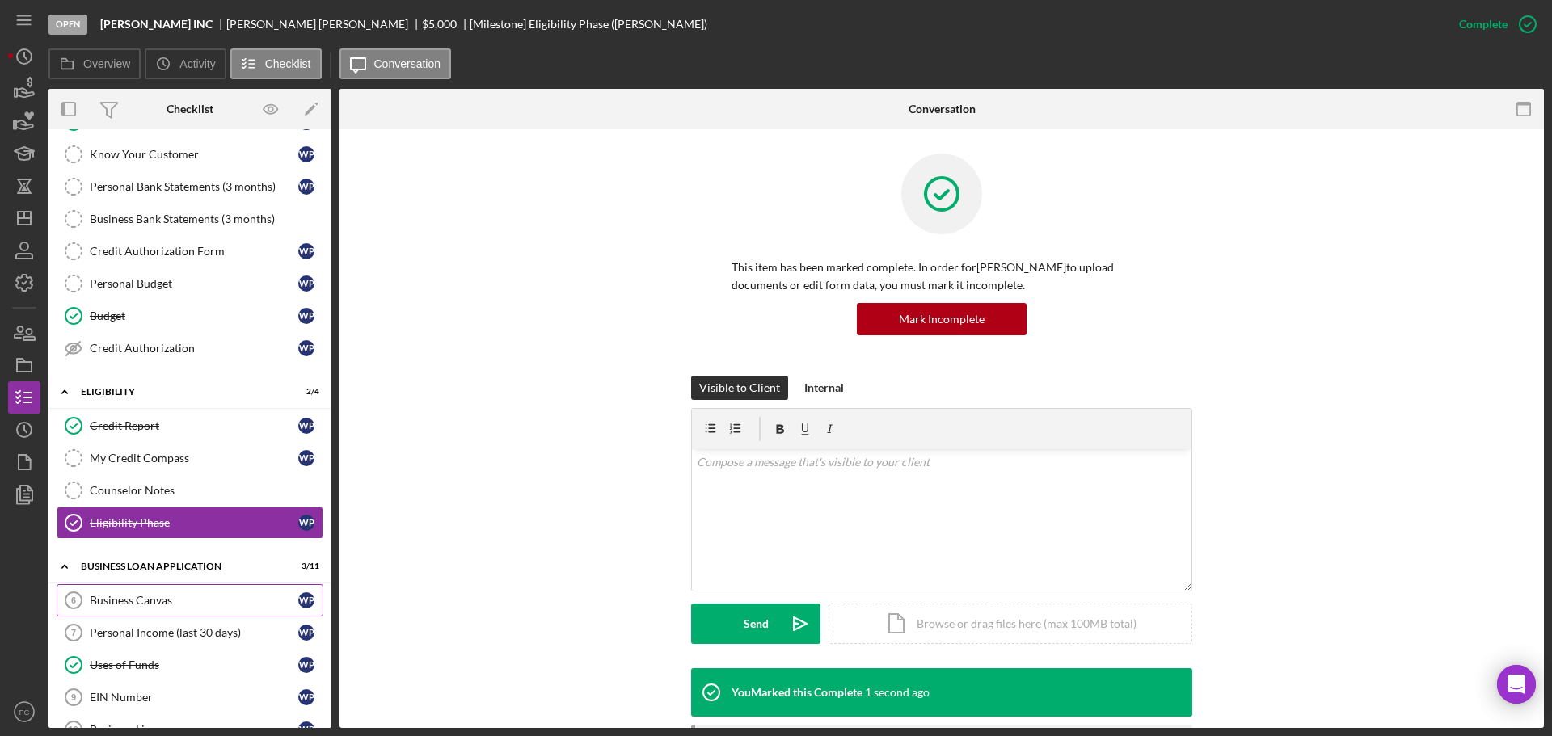
scroll to position [323, 0]
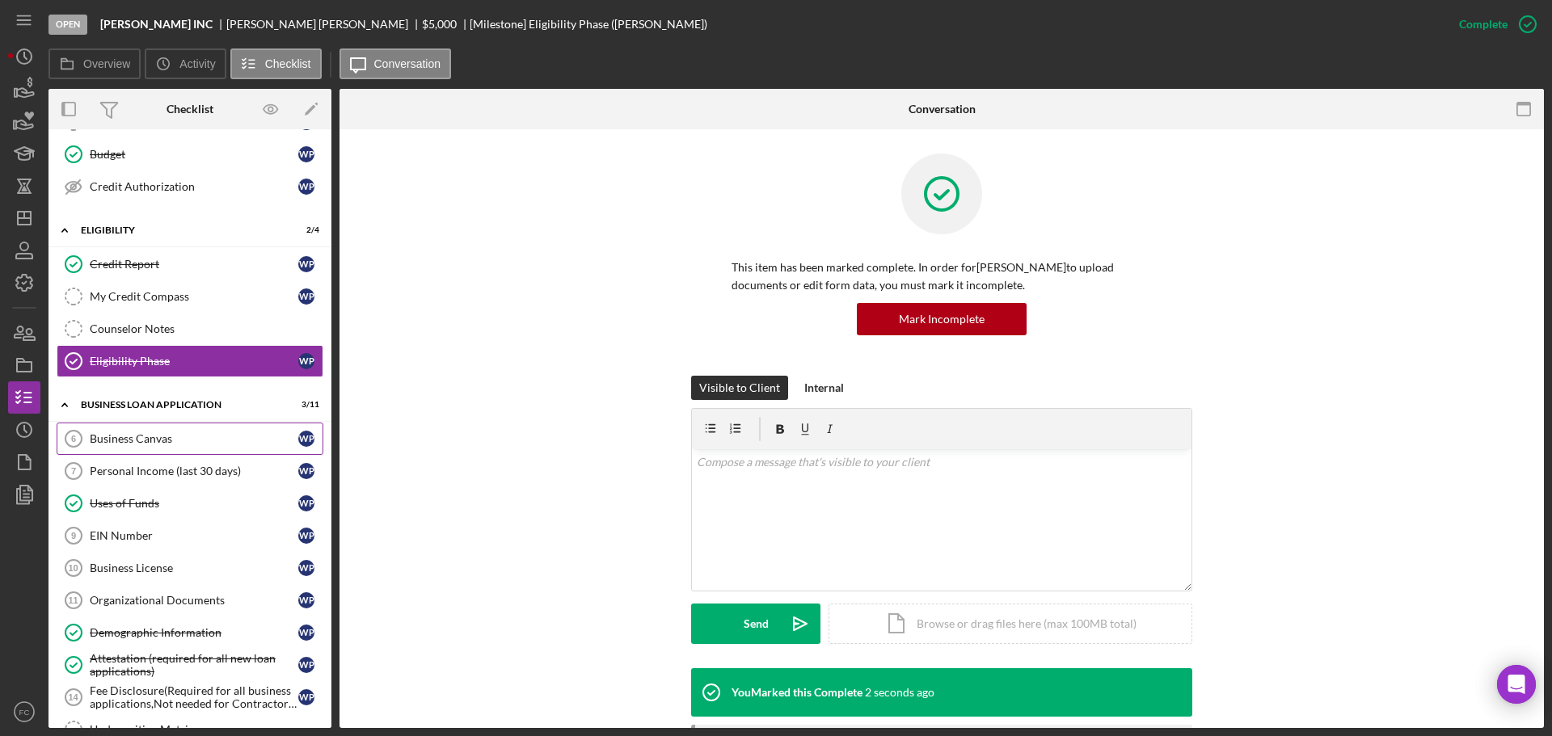
click at [167, 445] on div "Business Canvas" at bounding box center [194, 438] width 209 height 13
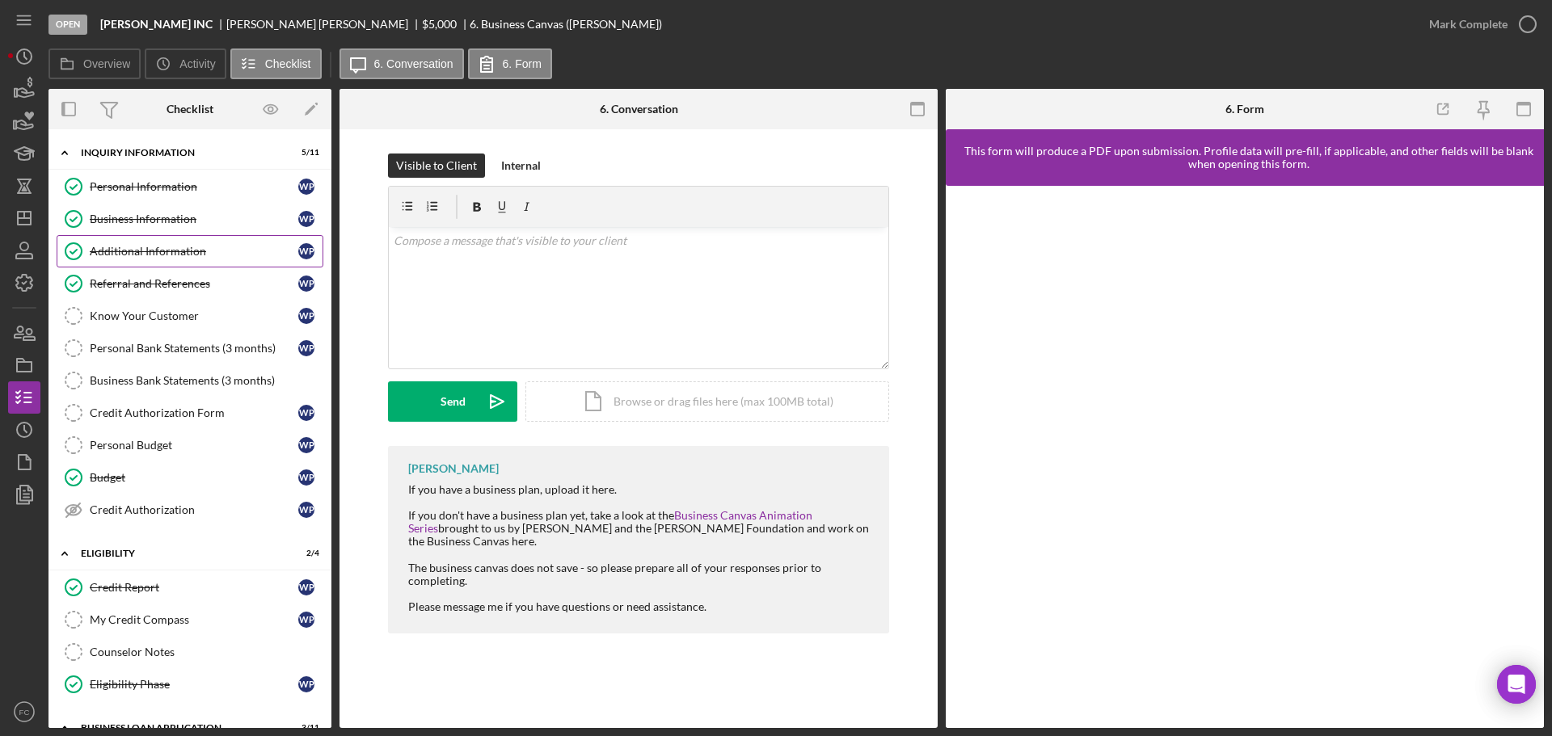
click at [114, 253] on div "Additional Information" at bounding box center [194, 251] width 209 height 13
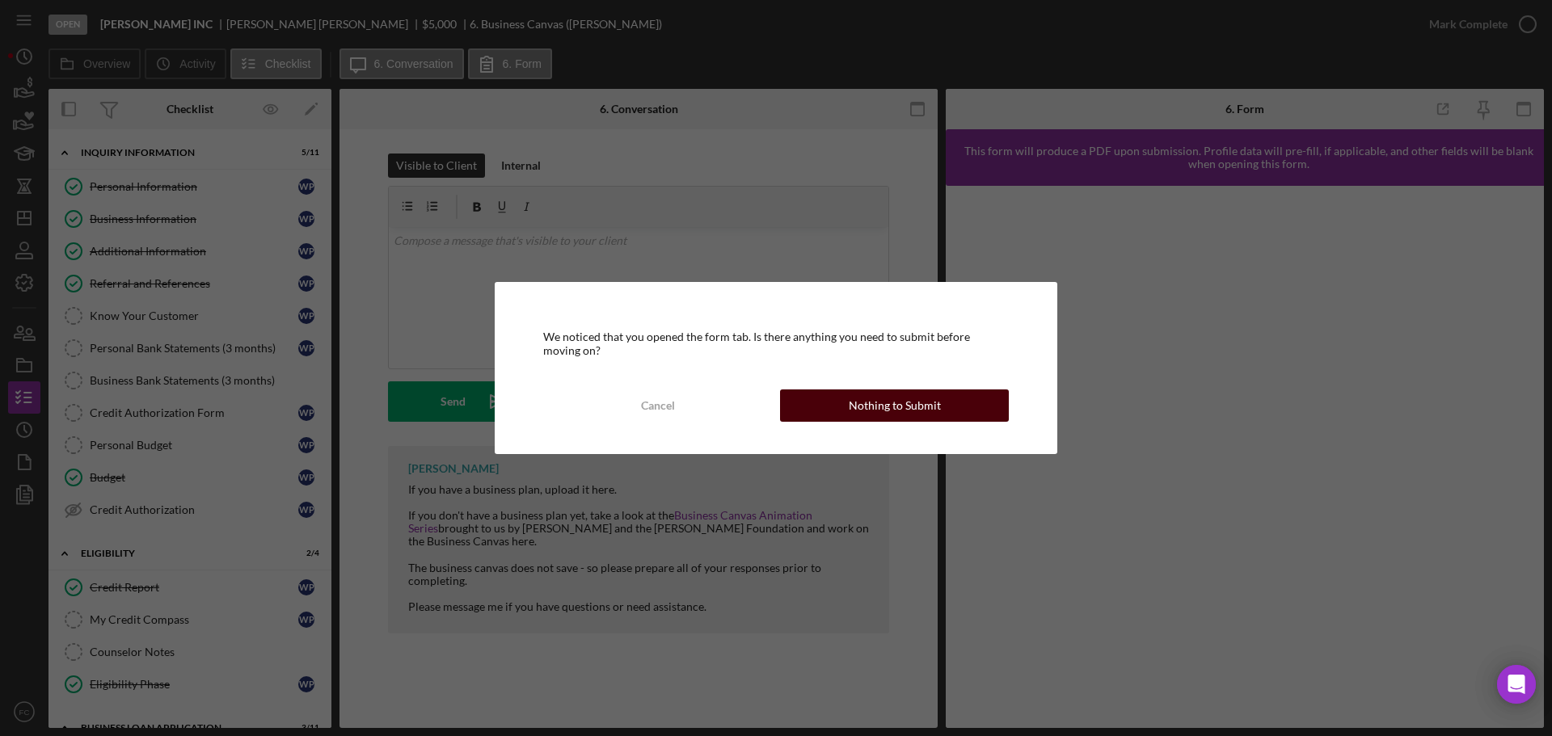
click at [877, 412] on div "Nothing to Submit" at bounding box center [895, 406] width 92 height 32
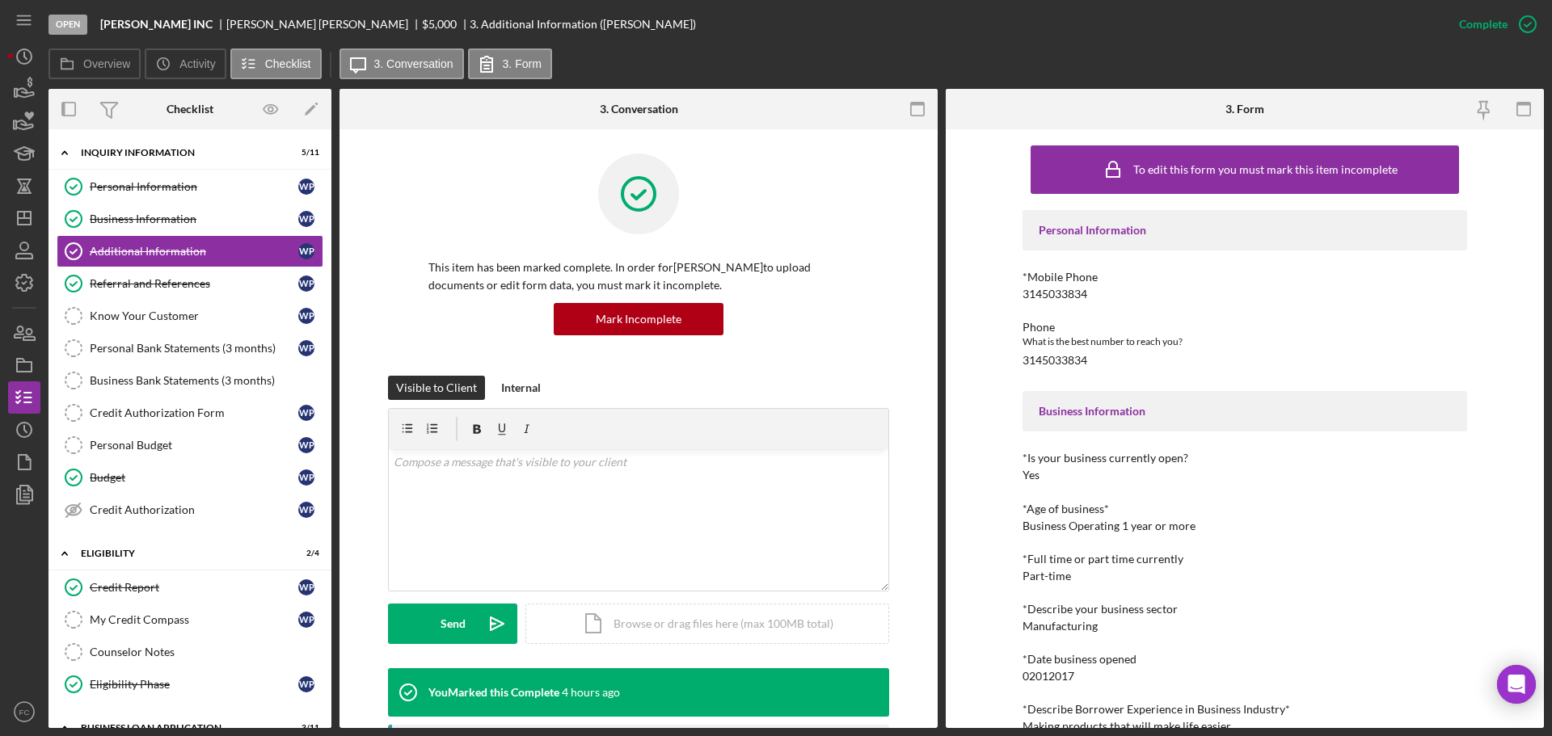
scroll to position [338, 0]
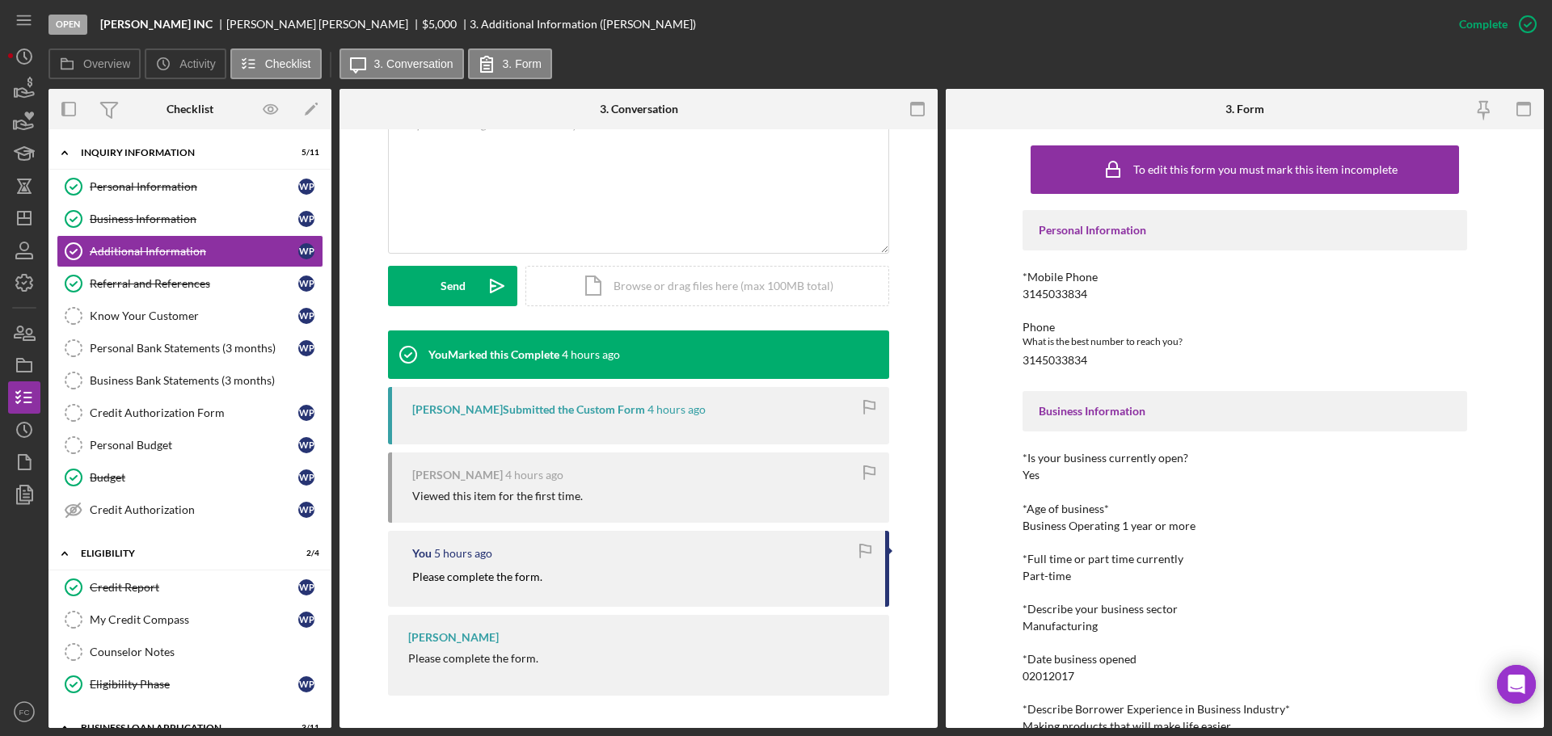
drag, startPoint x: 406, startPoint y: 578, endPoint x: 557, endPoint y: 588, distance: 151.5
click at [557, 588] on div "You 5 hours ago Please complete the form." at bounding box center [638, 568] width 501 height 75
copy mark "Please complete the form."
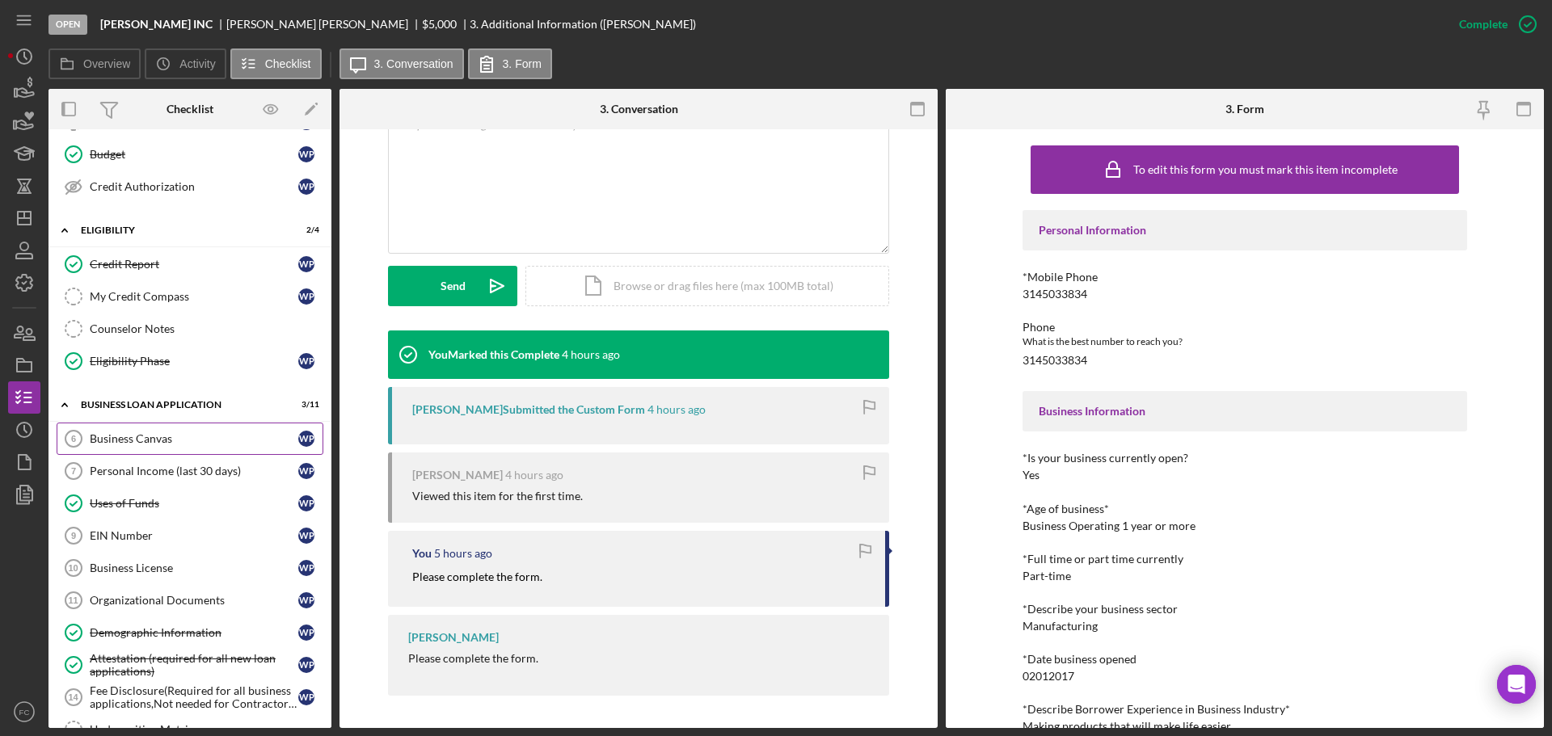
click at [170, 434] on div "Business Canvas" at bounding box center [194, 438] width 209 height 13
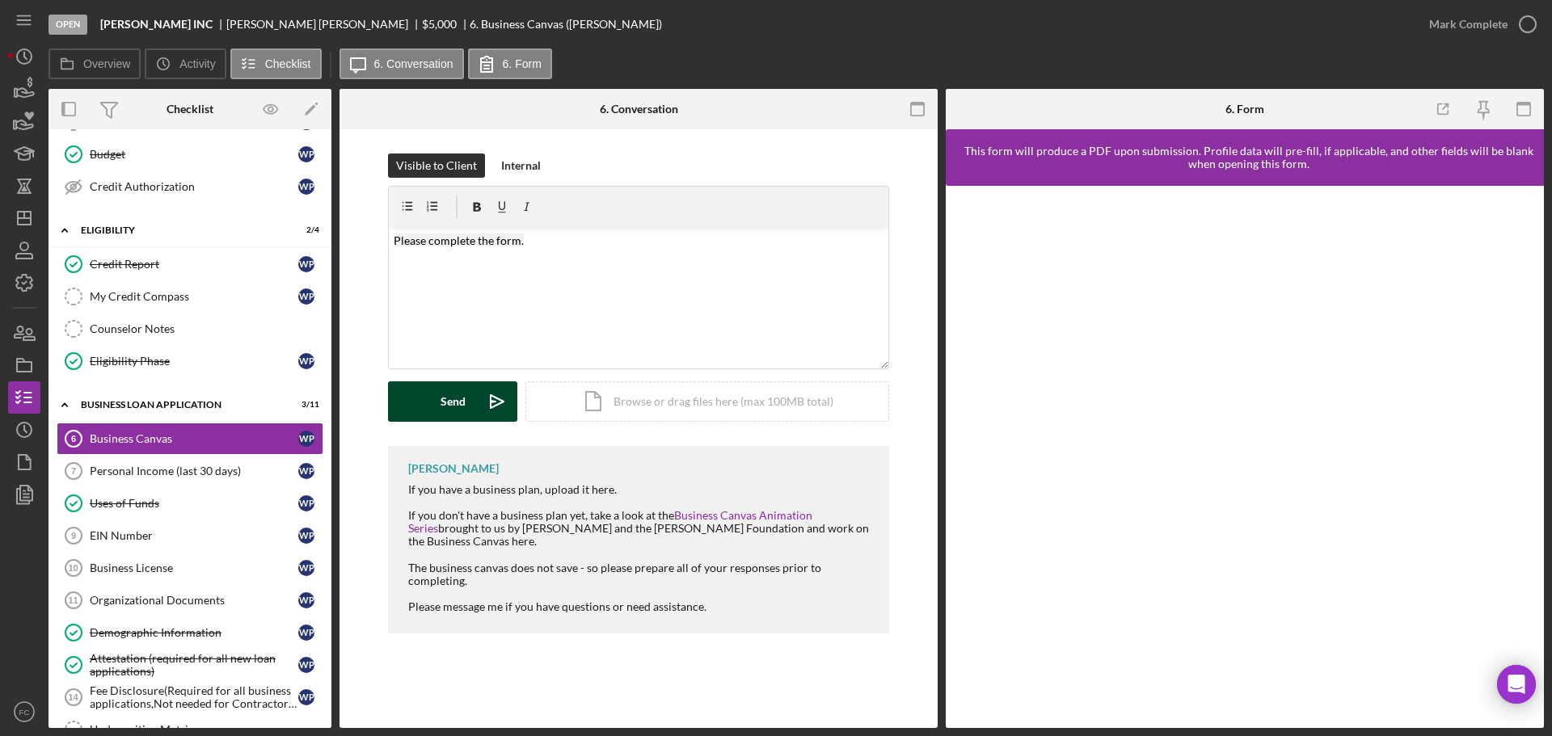
click at [469, 410] on button "Send Icon/icon-invite-send" at bounding box center [452, 402] width 129 height 40
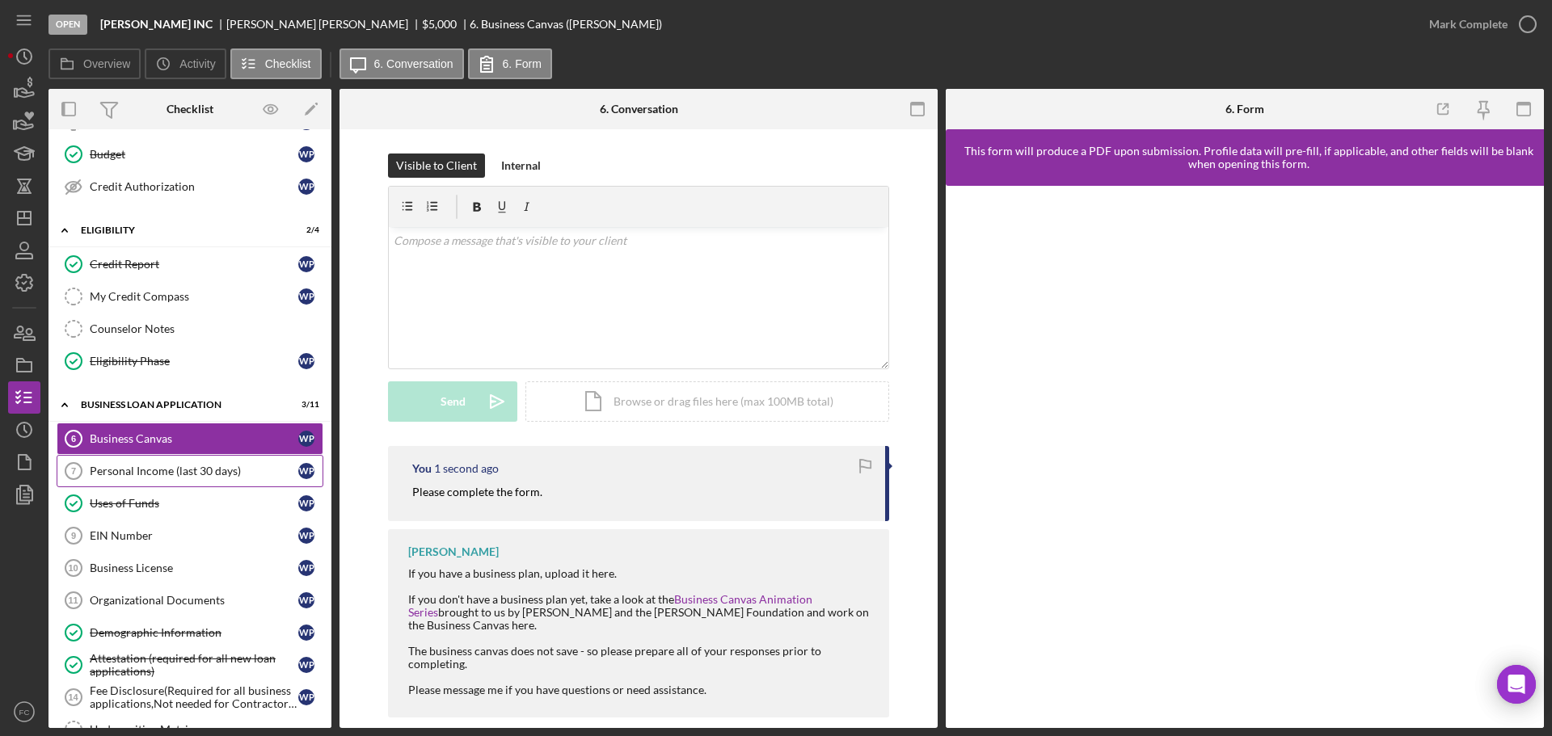
click at [168, 465] on div "Personal Income (last 30 days)" at bounding box center [194, 471] width 209 height 13
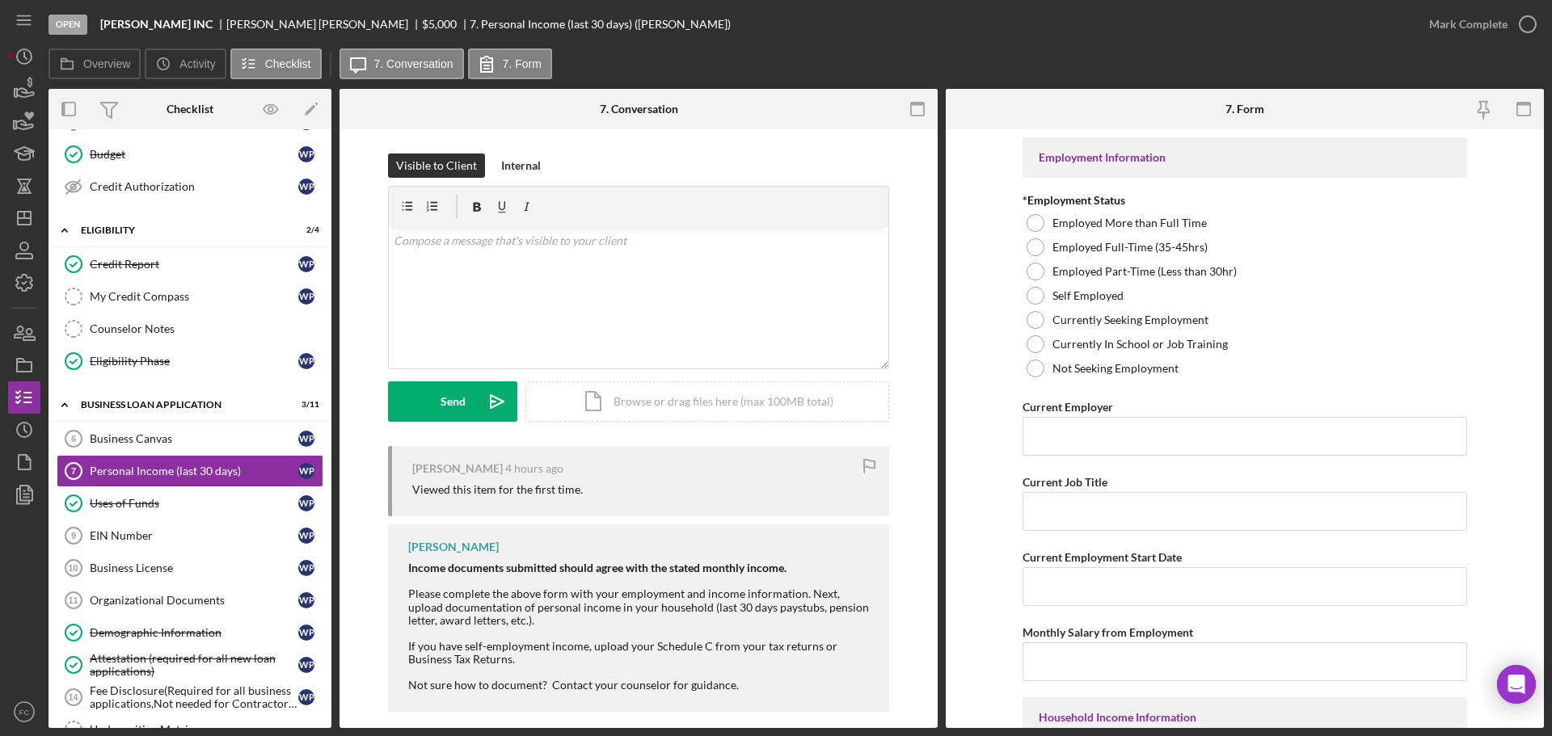
scroll to position [16, 0]
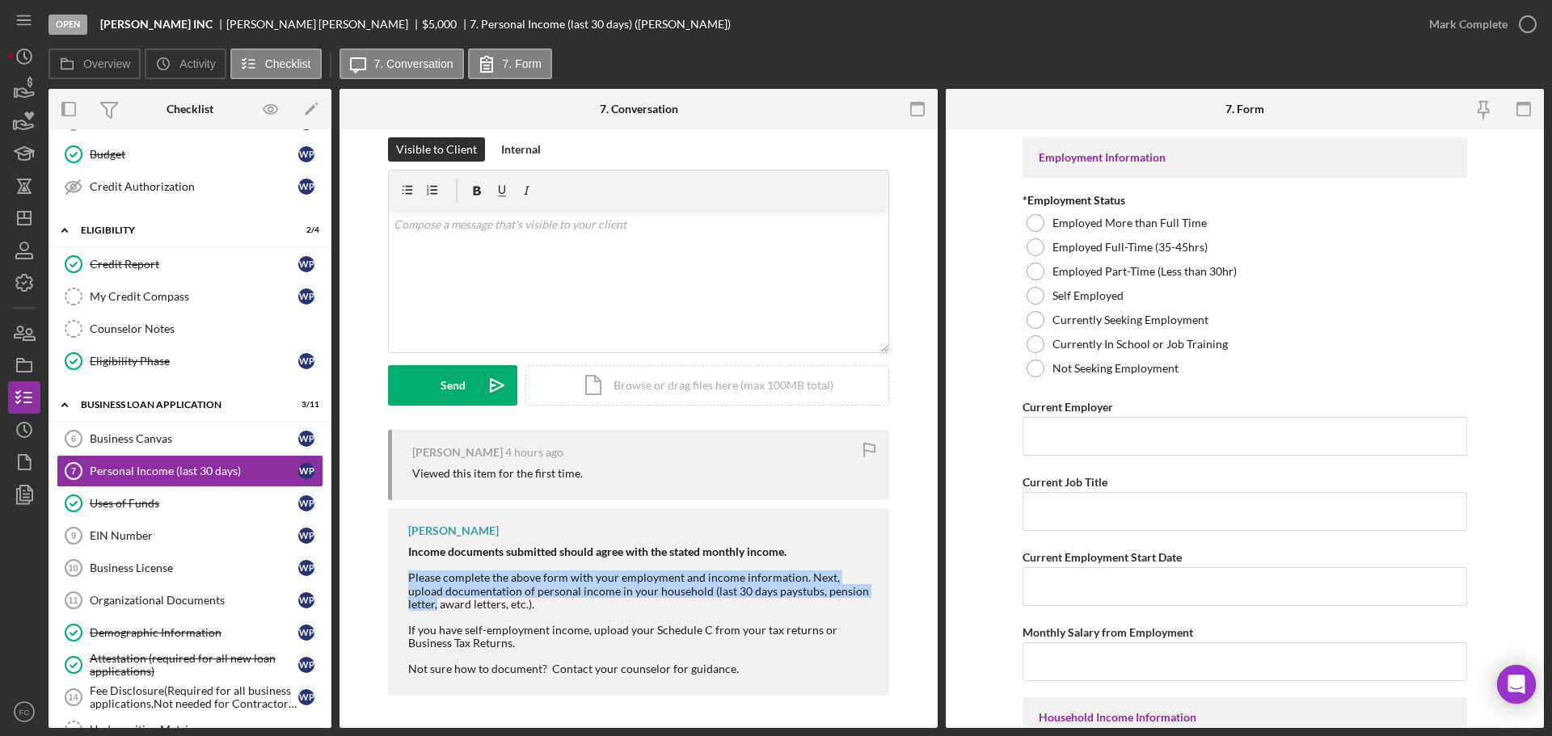
drag, startPoint x: 400, startPoint y: 574, endPoint x: 853, endPoint y: 592, distance: 453.0
click at [871, 592] on div "Franchot Cunningham Income documents submitted should agree with the stated mon…" at bounding box center [638, 602] width 501 height 188
copy div "Please complete the above form with your employment and income information. Nex…"
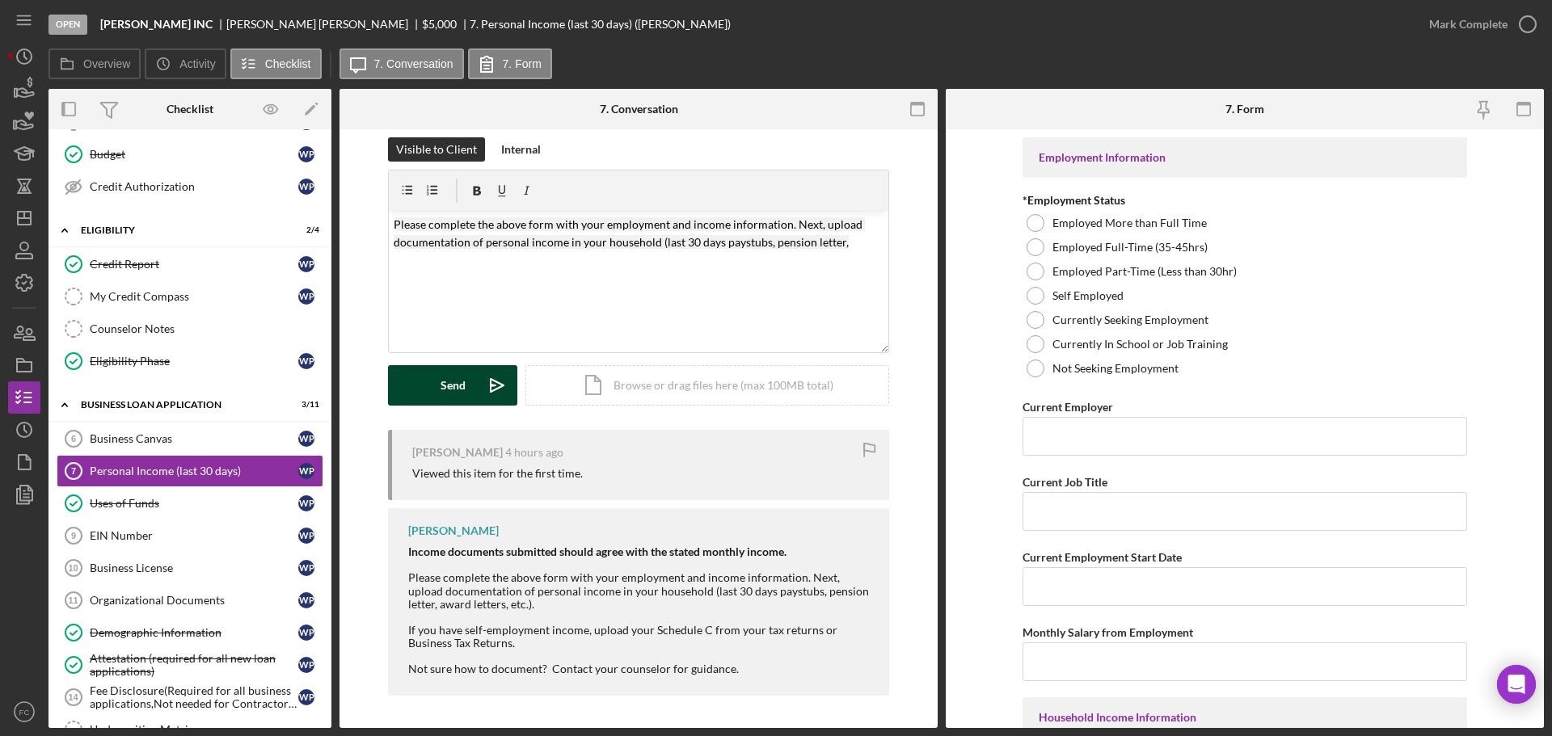
click at [452, 388] on div "Send" at bounding box center [453, 385] width 25 height 40
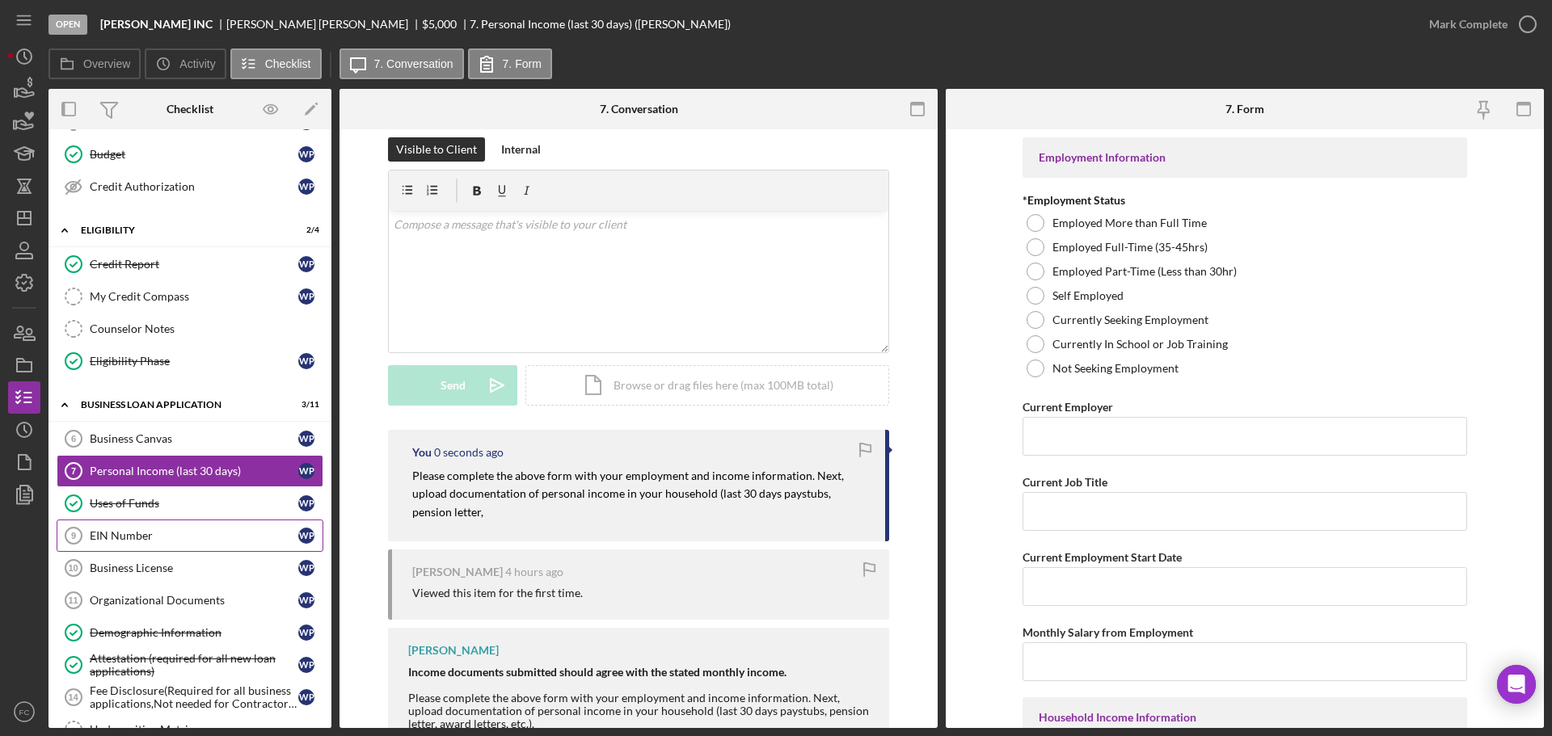
click at [174, 537] on div "EIN Number" at bounding box center [194, 535] width 209 height 13
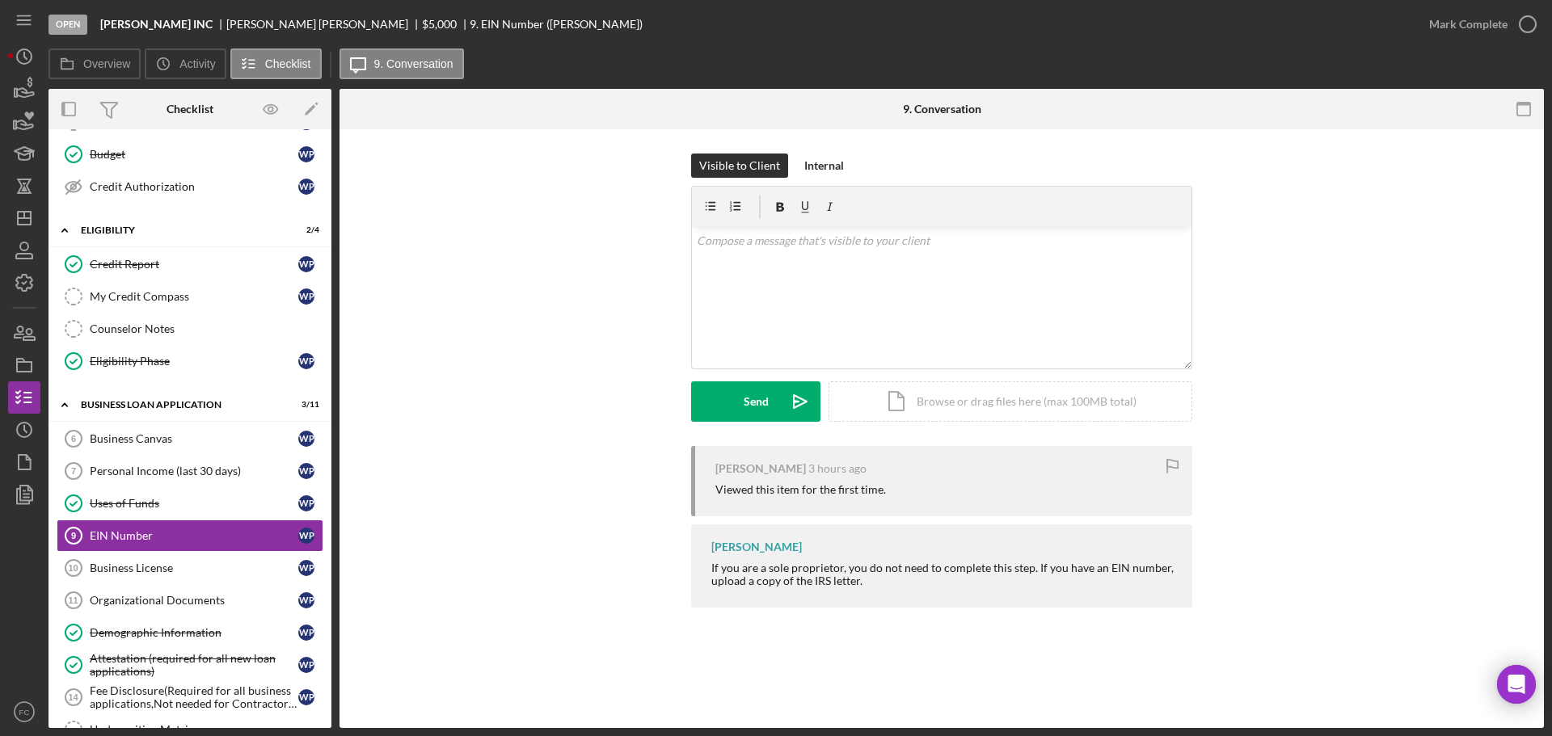
drag, startPoint x: 1033, startPoint y: 567, endPoint x: 1123, endPoint y: 585, distance: 91.5
click at [1129, 584] on div "If you are a sole proprietor, you do not need to complete this step. If you hav…" at bounding box center [943, 575] width 465 height 26
click at [216, 595] on div "Organizational Documents" at bounding box center [194, 600] width 209 height 13
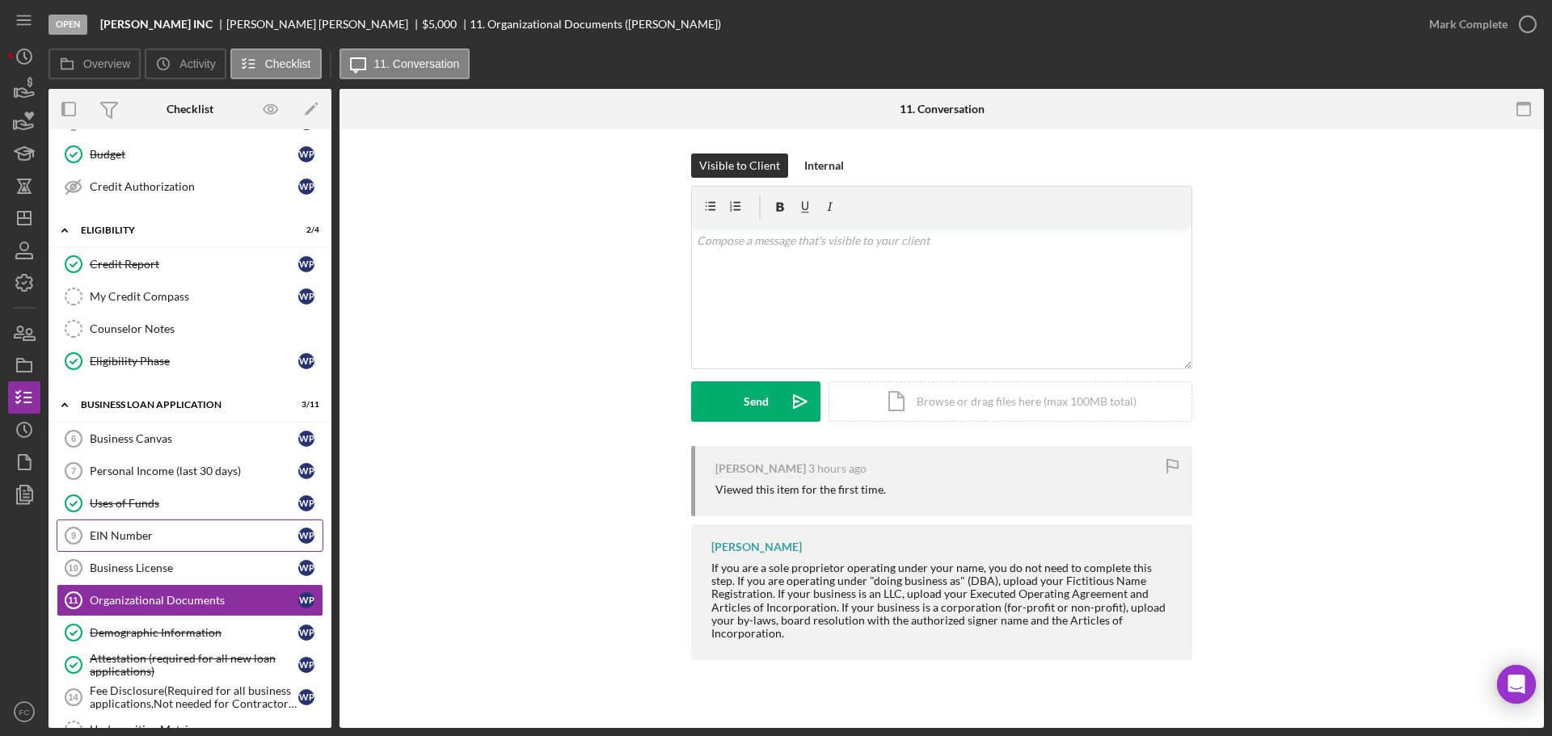
click at [152, 526] on link "EIN Number 9 EIN Number W P" at bounding box center [190, 536] width 267 height 32
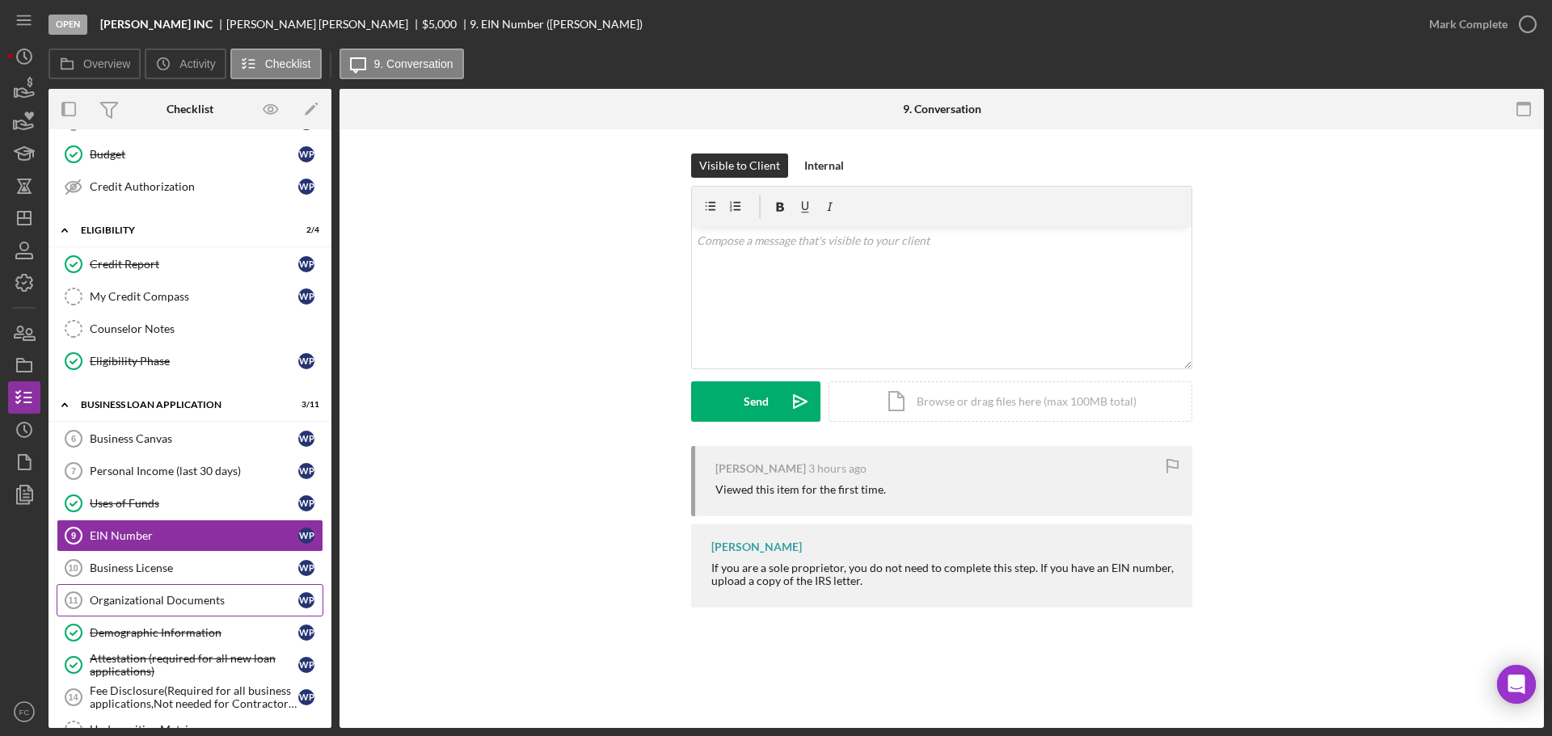
click at [167, 604] on div "Organizational Documents" at bounding box center [194, 600] width 209 height 13
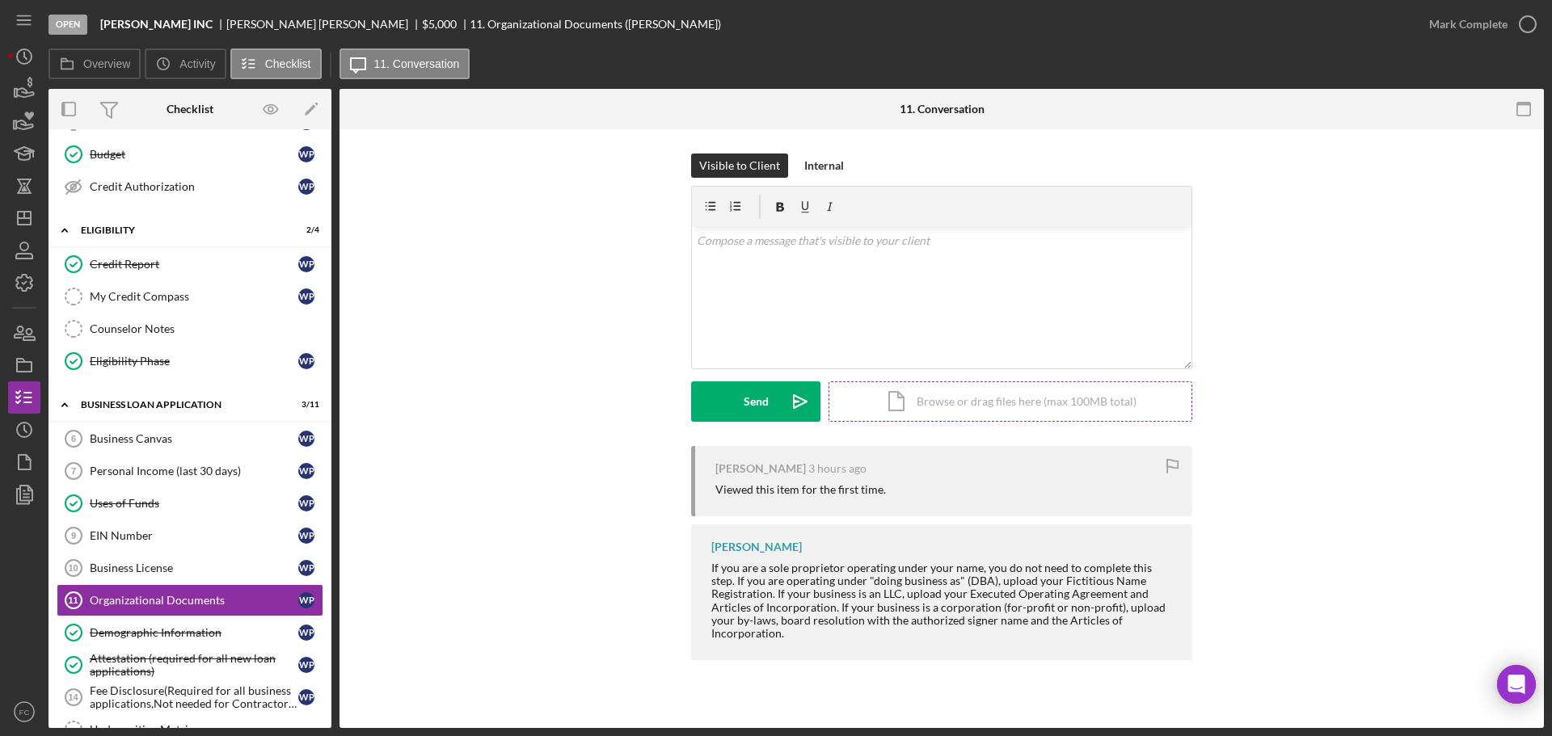
click at [983, 406] on div "Icon/Document Browse or drag files here (max 100MB total) Tap to choose files o…" at bounding box center [1010, 402] width 364 height 40
click at [896, 391] on div "Icon/Document Browse or drag files here (max 100MB total) Tap to choose files o…" at bounding box center [1010, 402] width 364 height 40
click at [719, 394] on button "Upload Icon/Upload" at bounding box center [755, 402] width 129 height 40
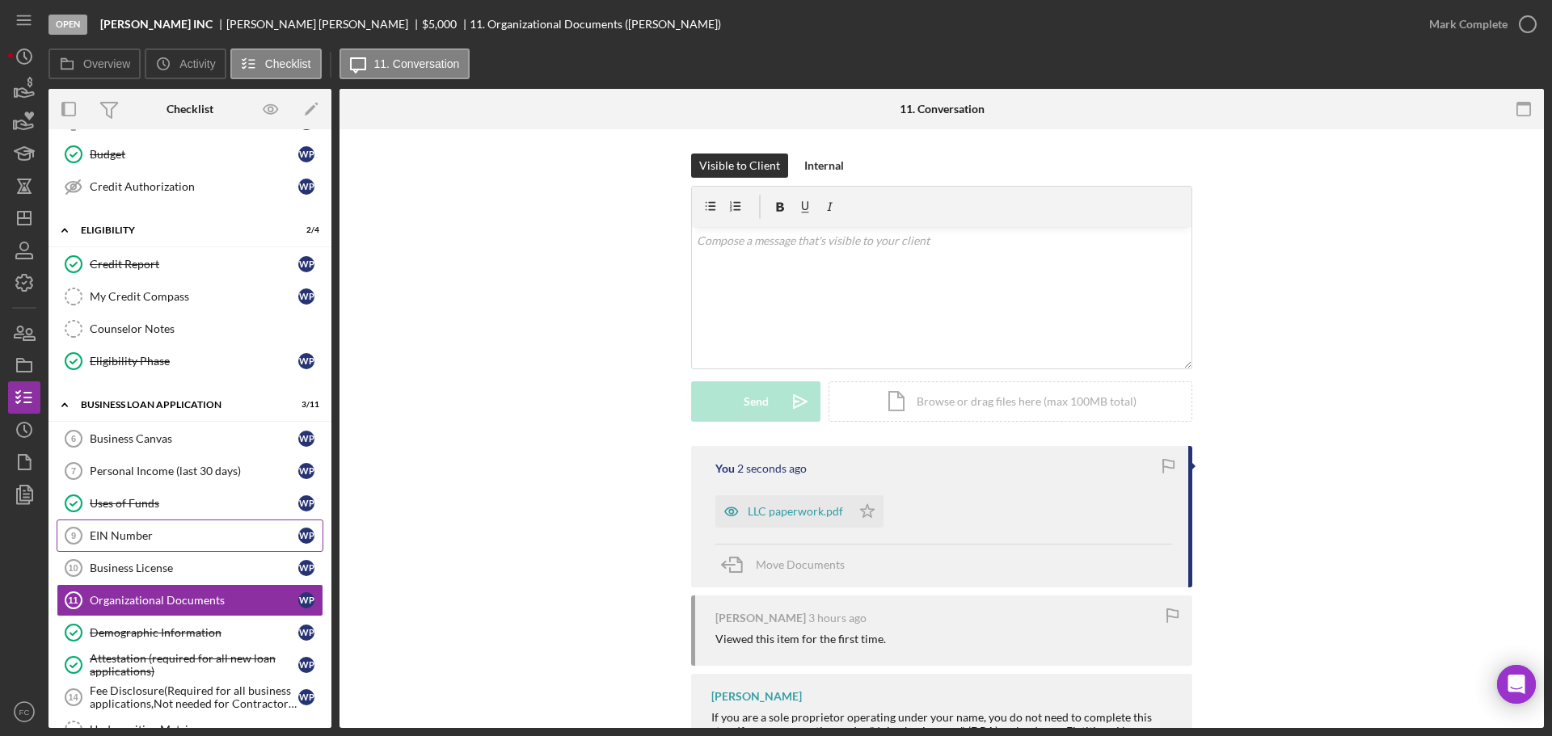
click at [212, 536] on div "EIN Number" at bounding box center [194, 535] width 209 height 13
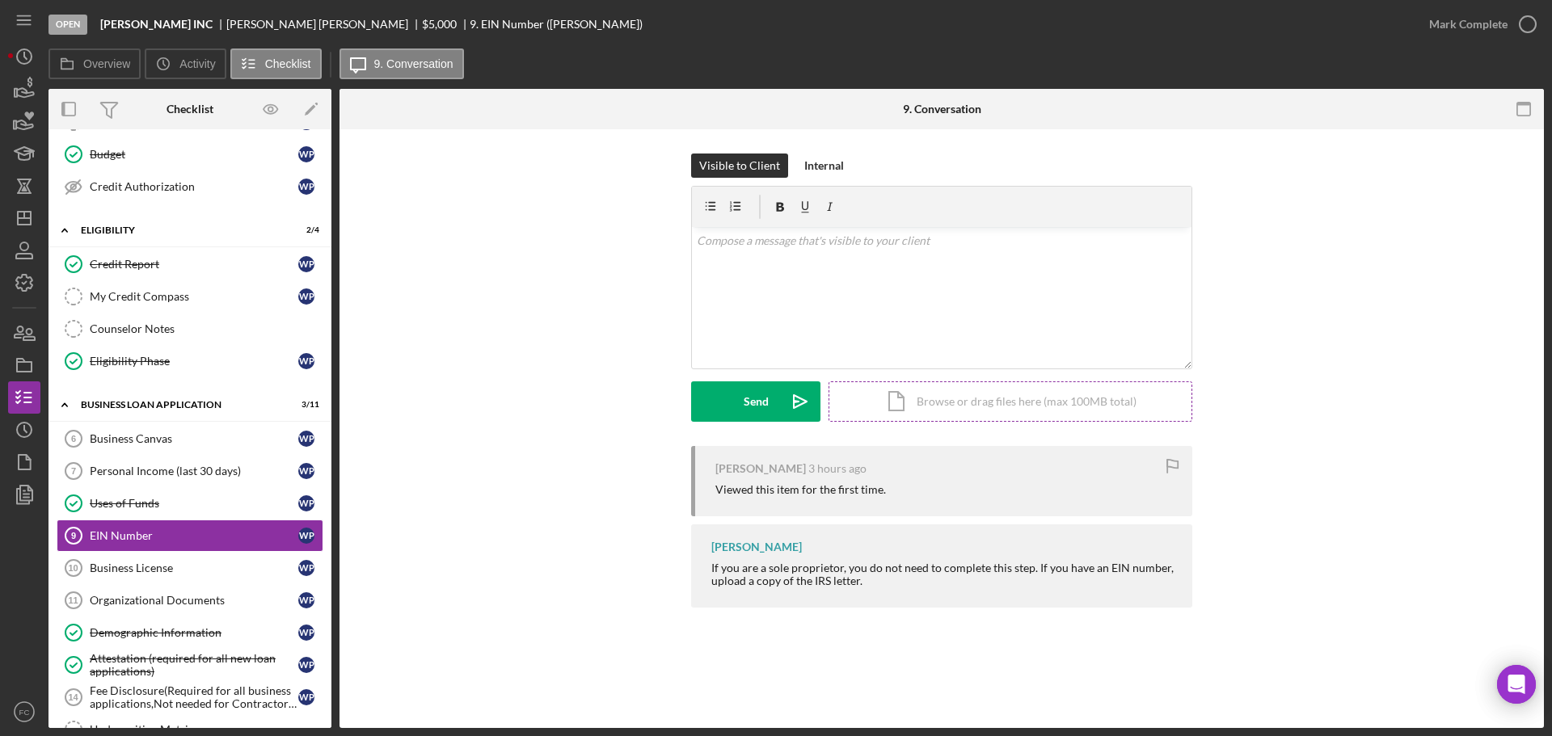
click at [912, 394] on div "Icon/Document Browse or drag files here (max 100MB total) Tap to choose files o…" at bounding box center [1010, 402] width 364 height 40
click at [756, 396] on div "Upload" at bounding box center [756, 402] width 36 height 40
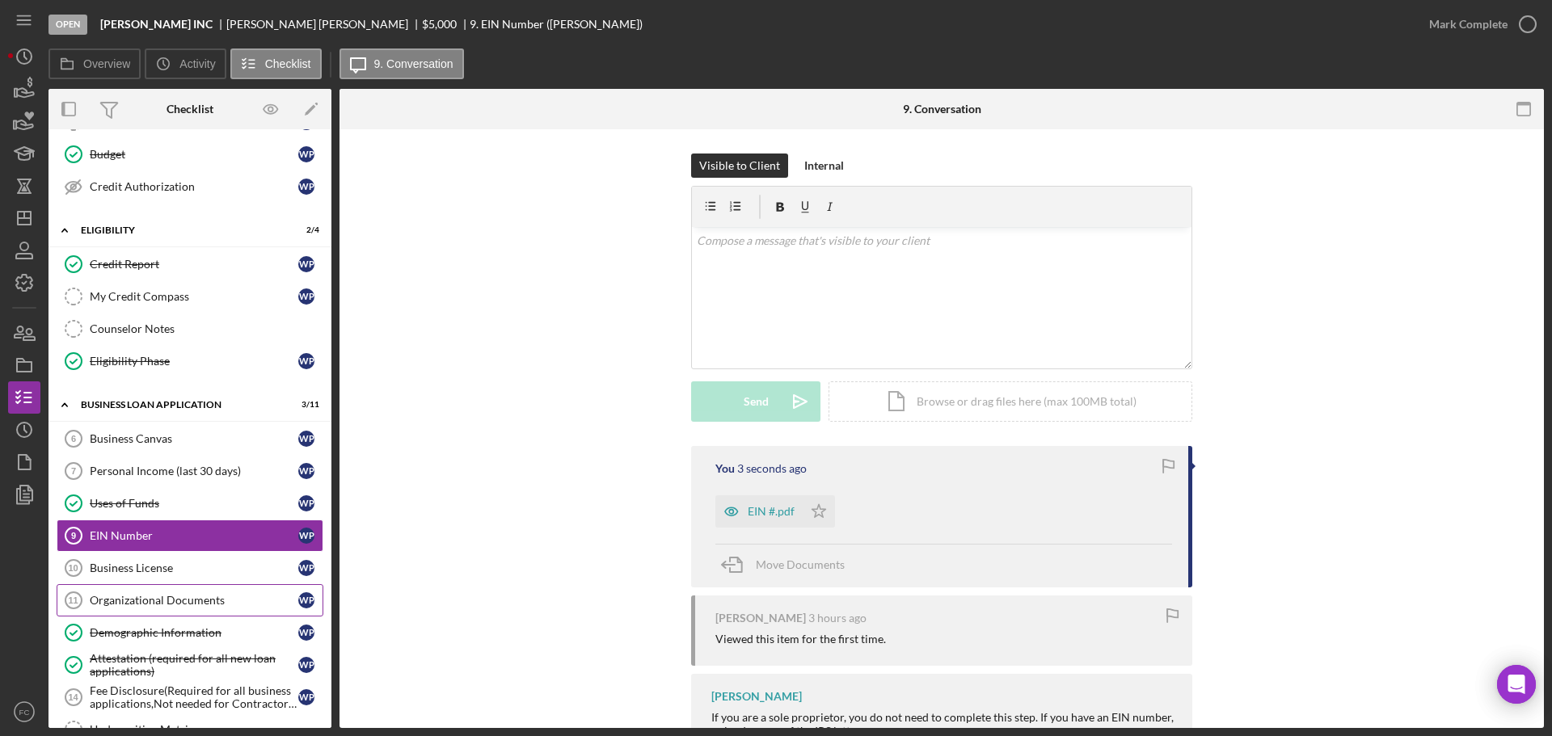
click at [214, 592] on link "Organizational Documents 11 Organizational Documents W P" at bounding box center [190, 600] width 267 height 32
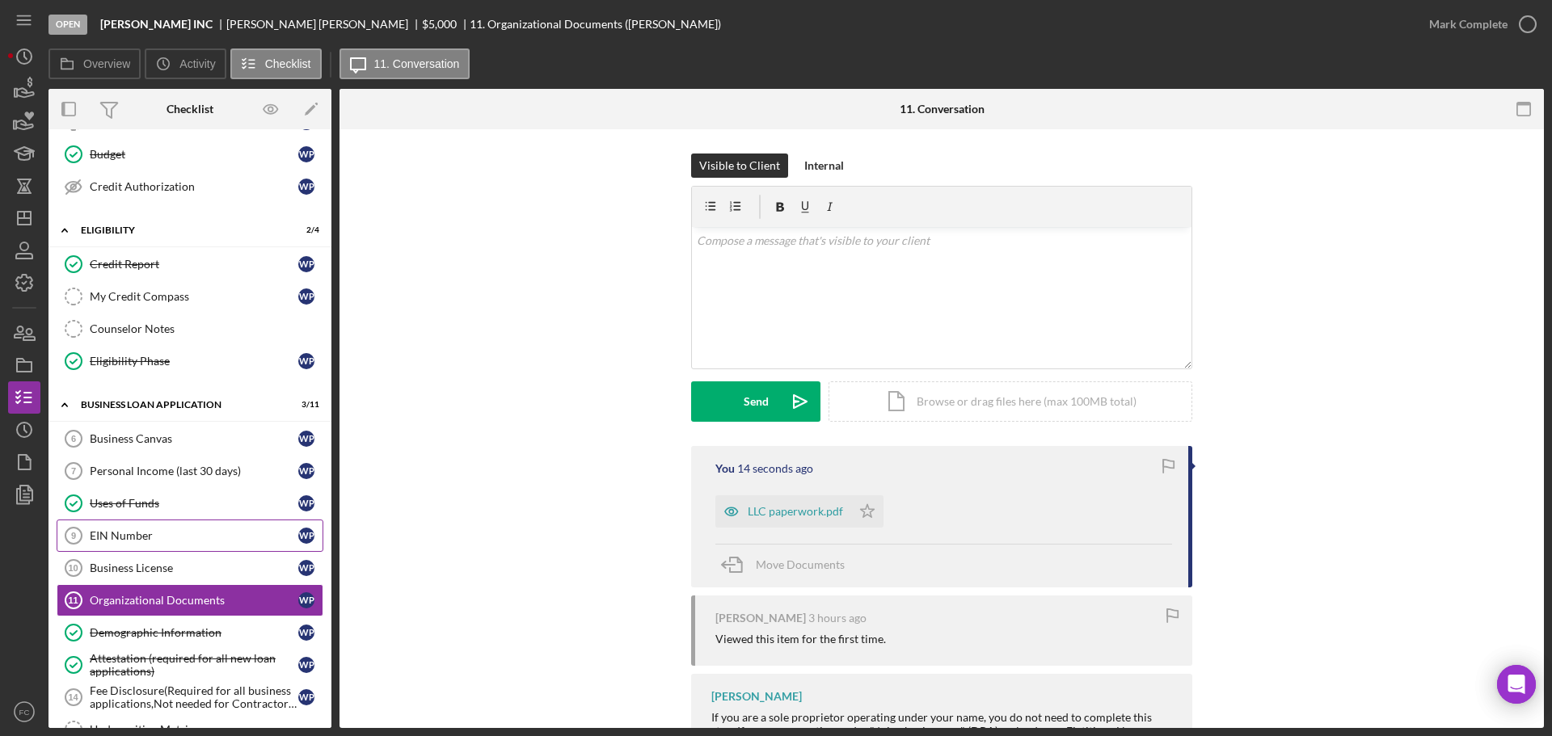
click at [205, 537] on div "EIN Number" at bounding box center [194, 535] width 209 height 13
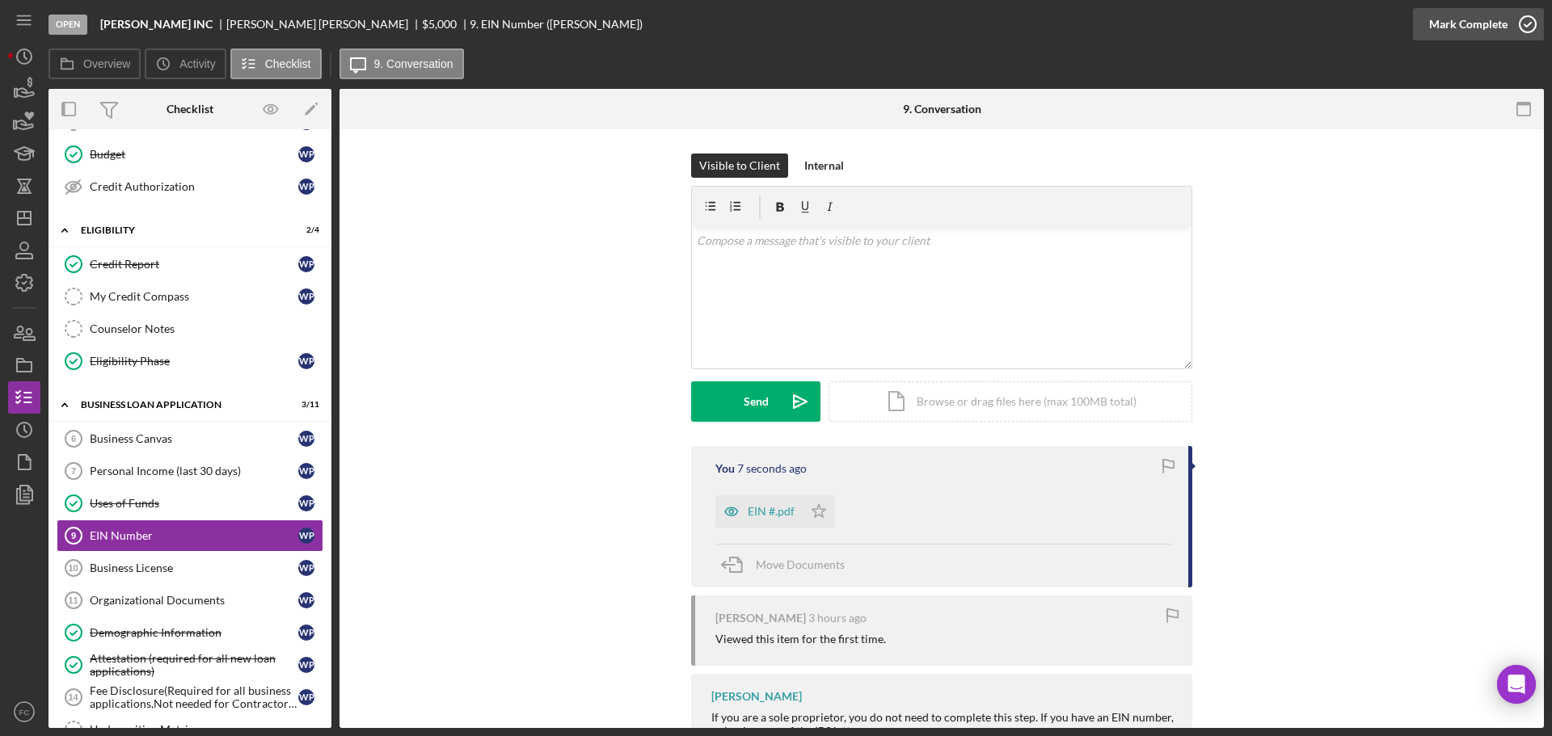
click at [1530, 19] on icon "button" at bounding box center [1527, 24] width 40 height 40
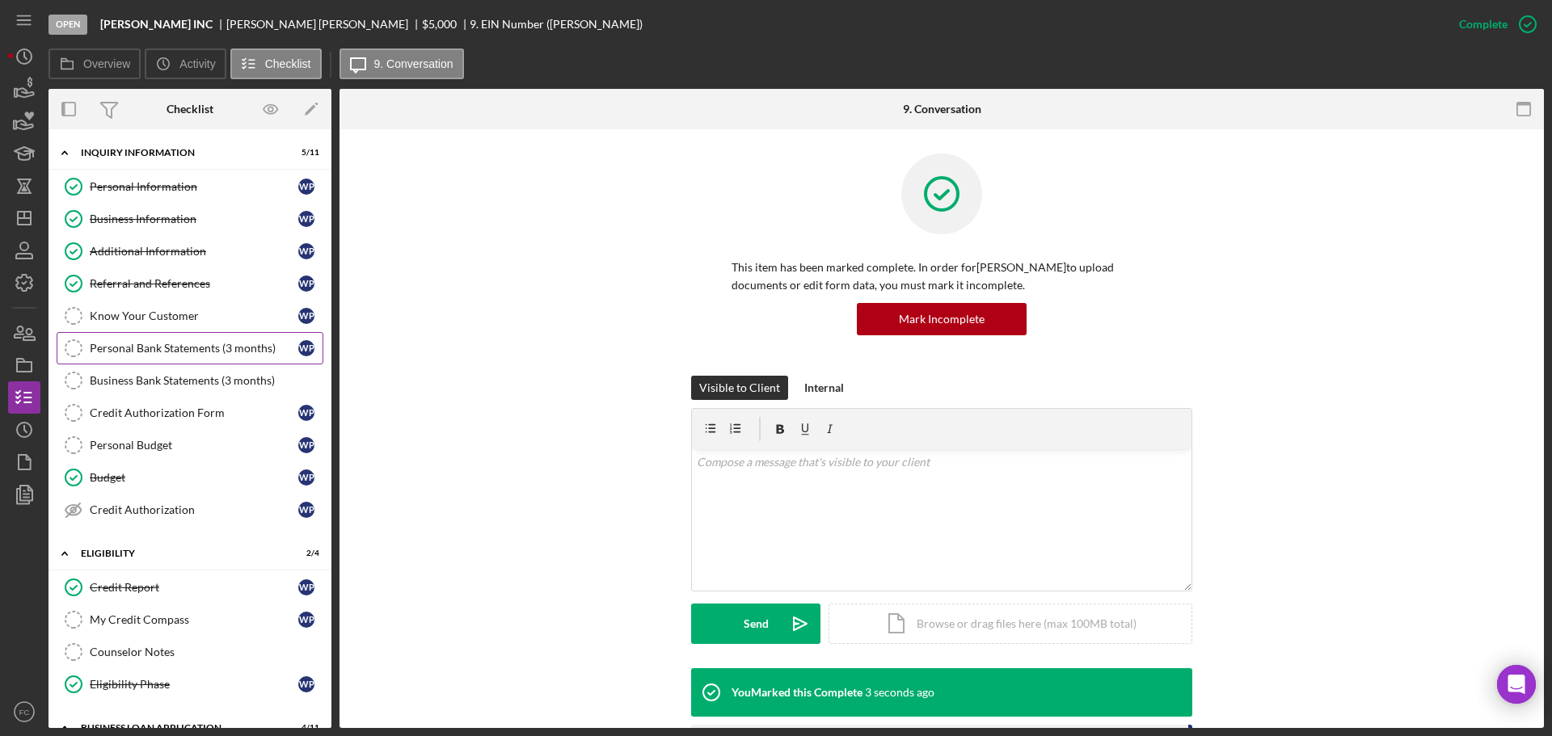
click at [187, 345] on div "Personal Bank Statements (3 months)" at bounding box center [194, 348] width 209 height 13
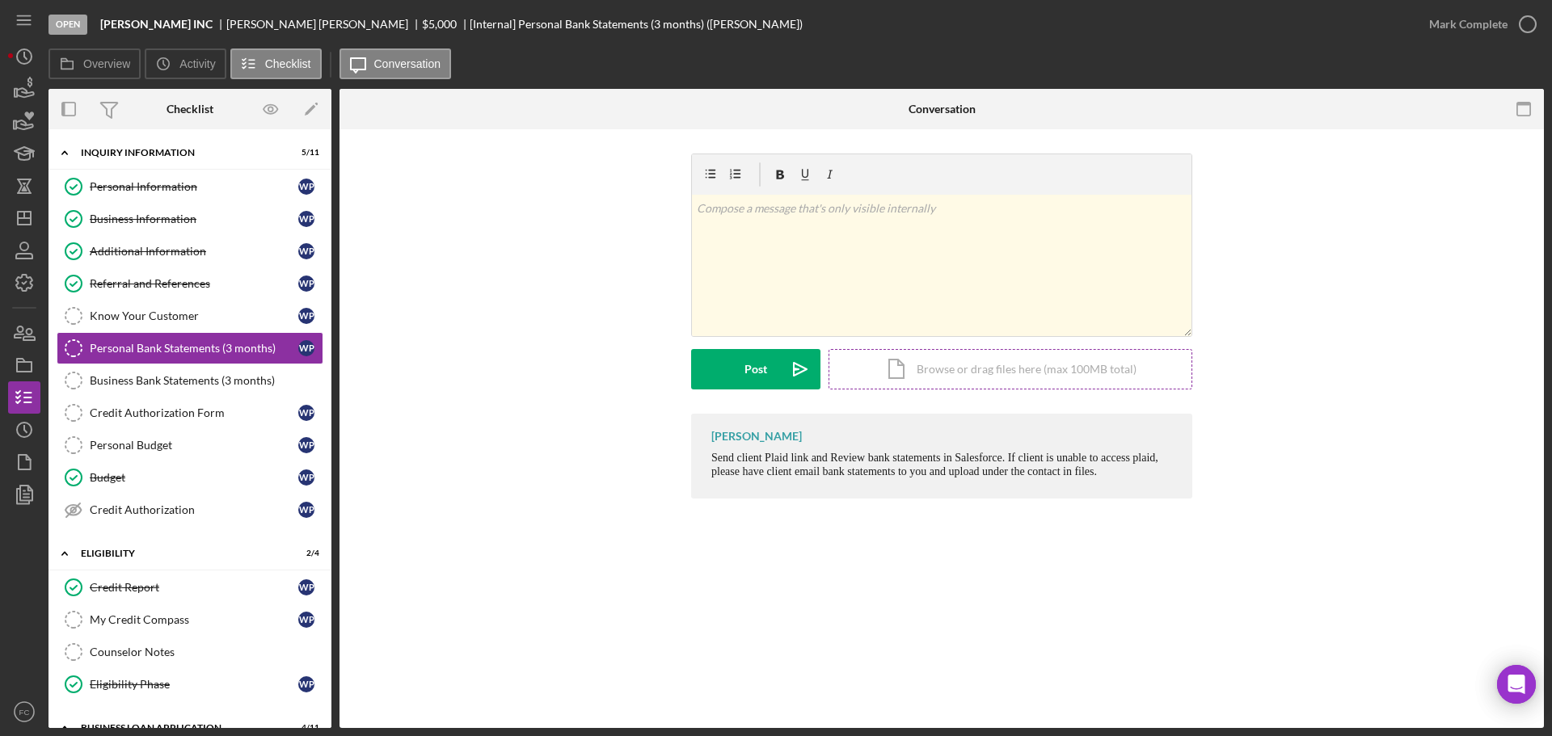
click at [933, 365] on div "Icon/Document Browse or drag files here (max 100MB total) Tap to choose files o…" at bounding box center [1010, 369] width 364 height 40
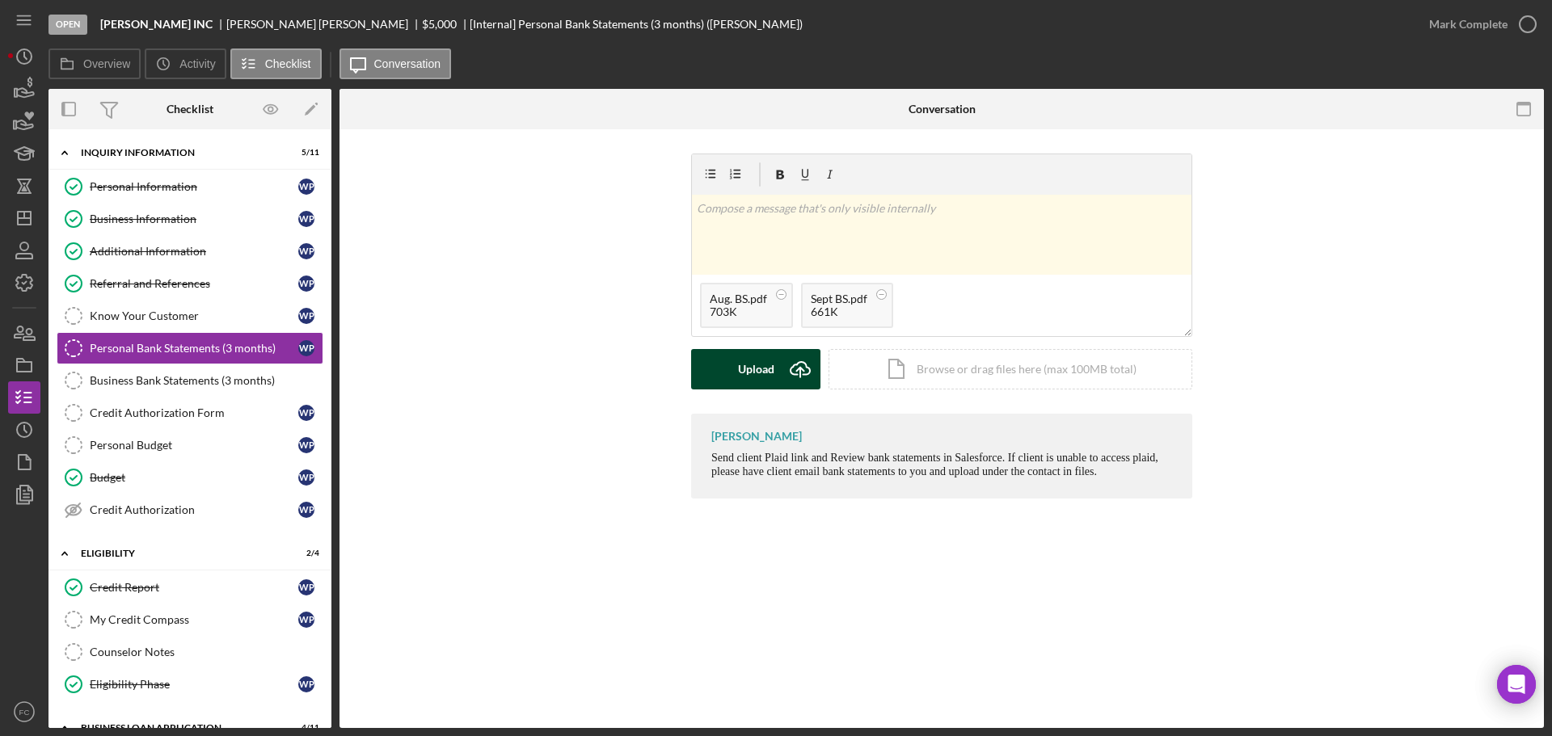
click at [740, 369] on div "Upload" at bounding box center [756, 369] width 36 height 40
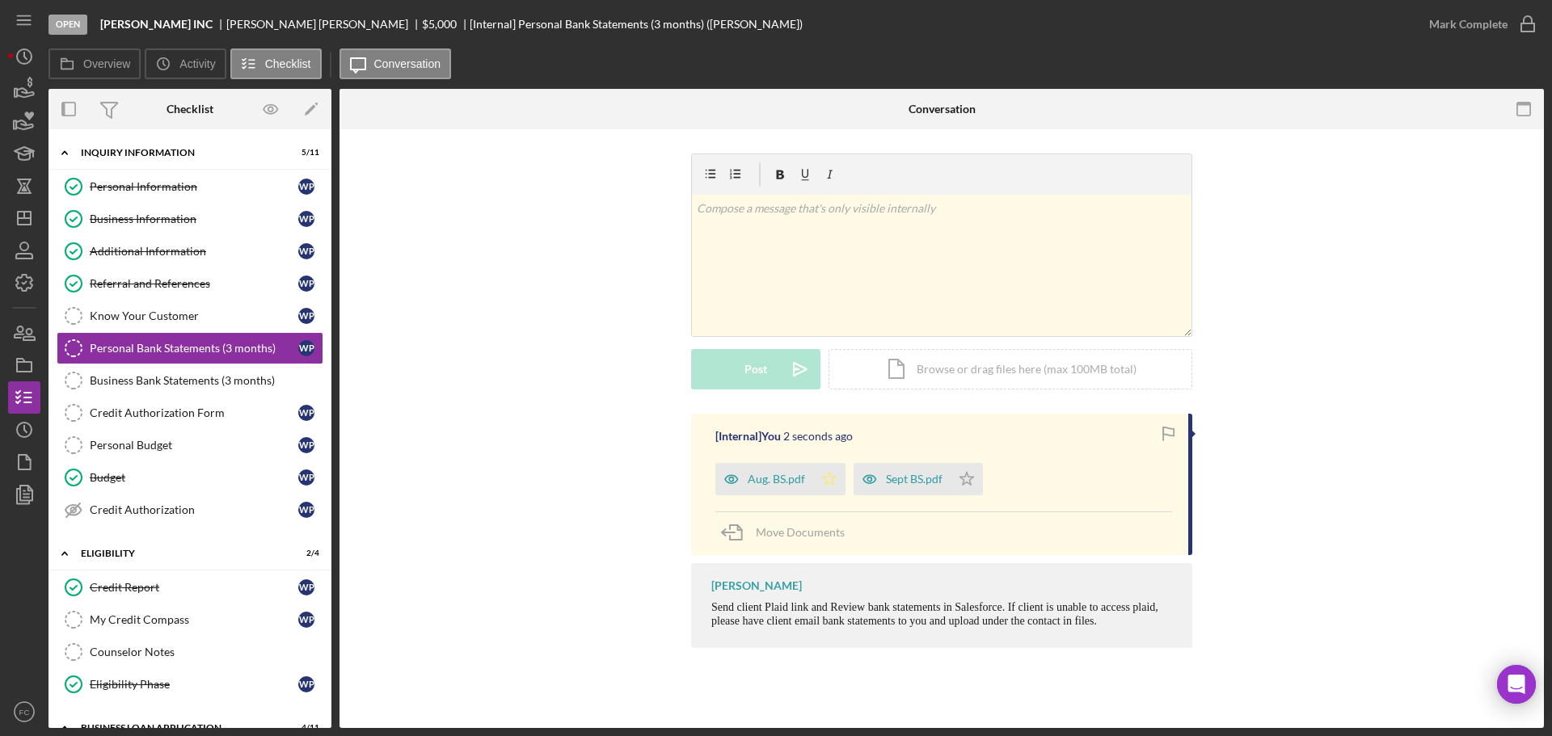
click at [838, 475] on icon "Icon/Star" at bounding box center [829, 479] width 32 height 32
click at [975, 480] on icon "Icon/Star" at bounding box center [967, 479] width 32 height 32
click at [22, 341] on icon "button" at bounding box center [24, 333] width 40 height 40
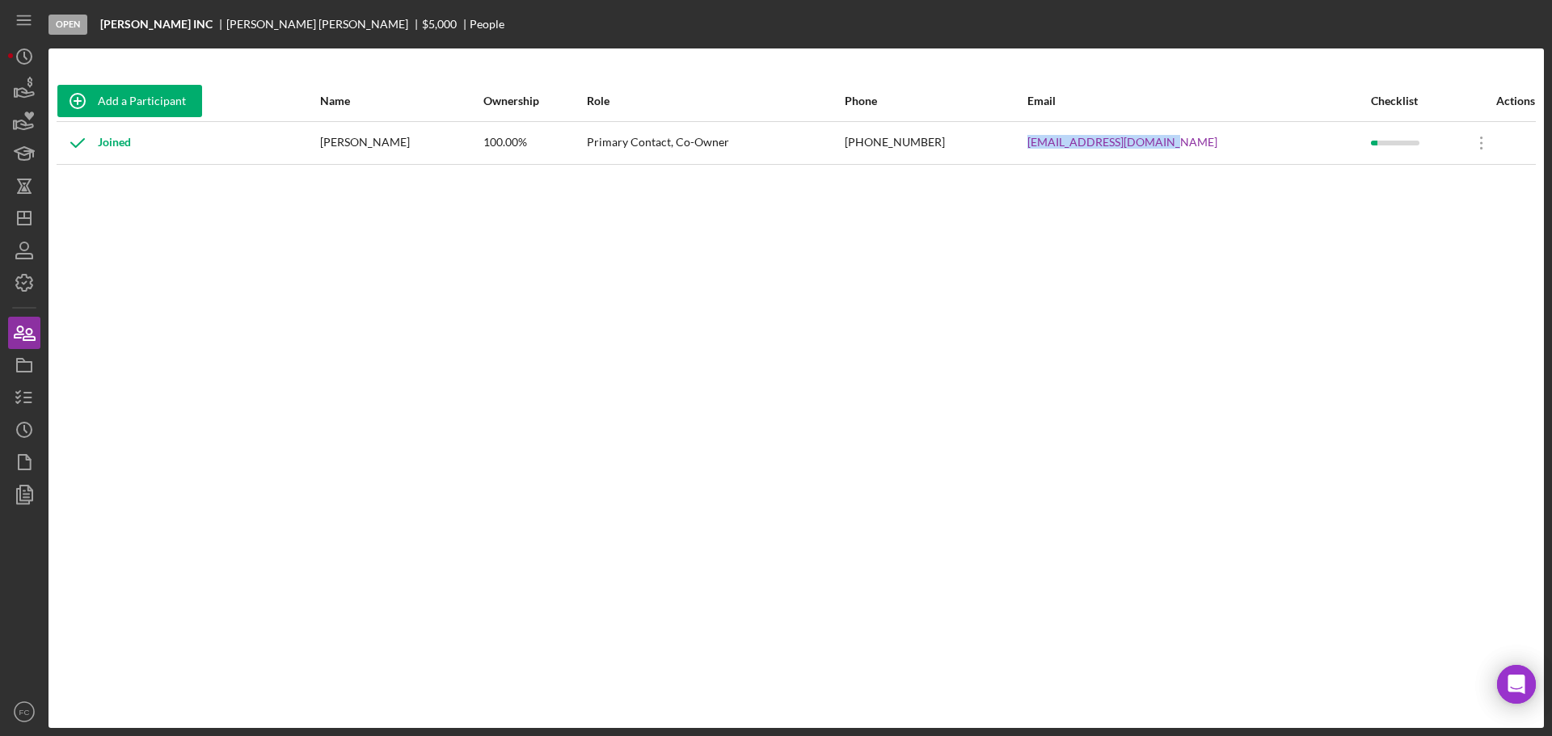
drag, startPoint x: 1095, startPoint y: 143, endPoint x: 1261, endPoint y: 137, distance: 165.8
click at [1261, 137] on tr "Joined Wilma Pennington-Thurman 100.00% Primary Contact, Co-Owner (314) 503-383…" at bounding box center [796, 142] width 1479 height 43
copy tr "Wpenningtonzoo@mail.com"
drag, startPoint x: 21, startPoint y: 391, endPoint x: 35, endPoint y: 376, distance: 20.6
click at [22, 391] on icon "button" at bounding box center [24, 397] width 40 height 40
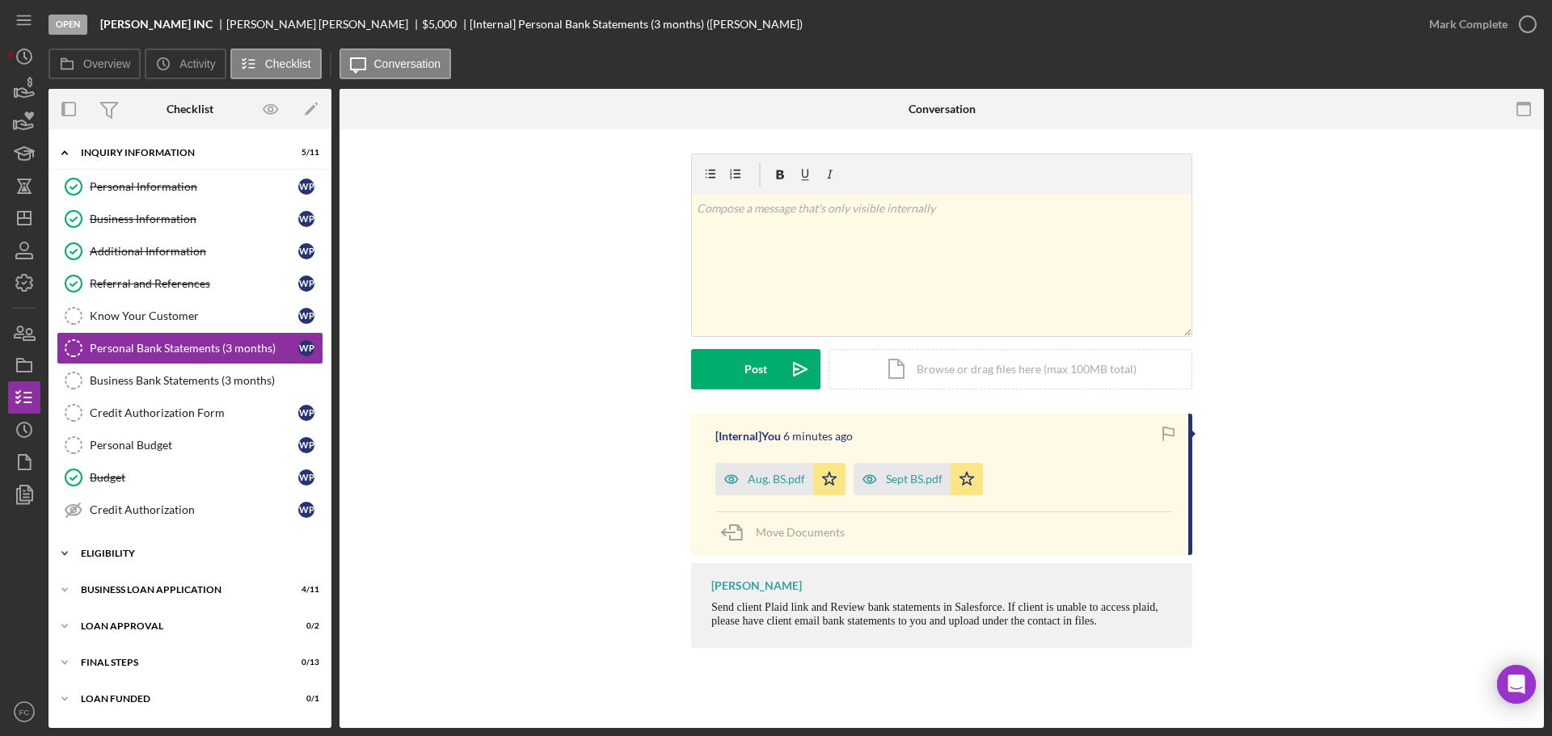
click at [161, 546] on div "Icon/Expander Eligibility 2 / 4" at bounding box center [189, 553] width 283 height 32
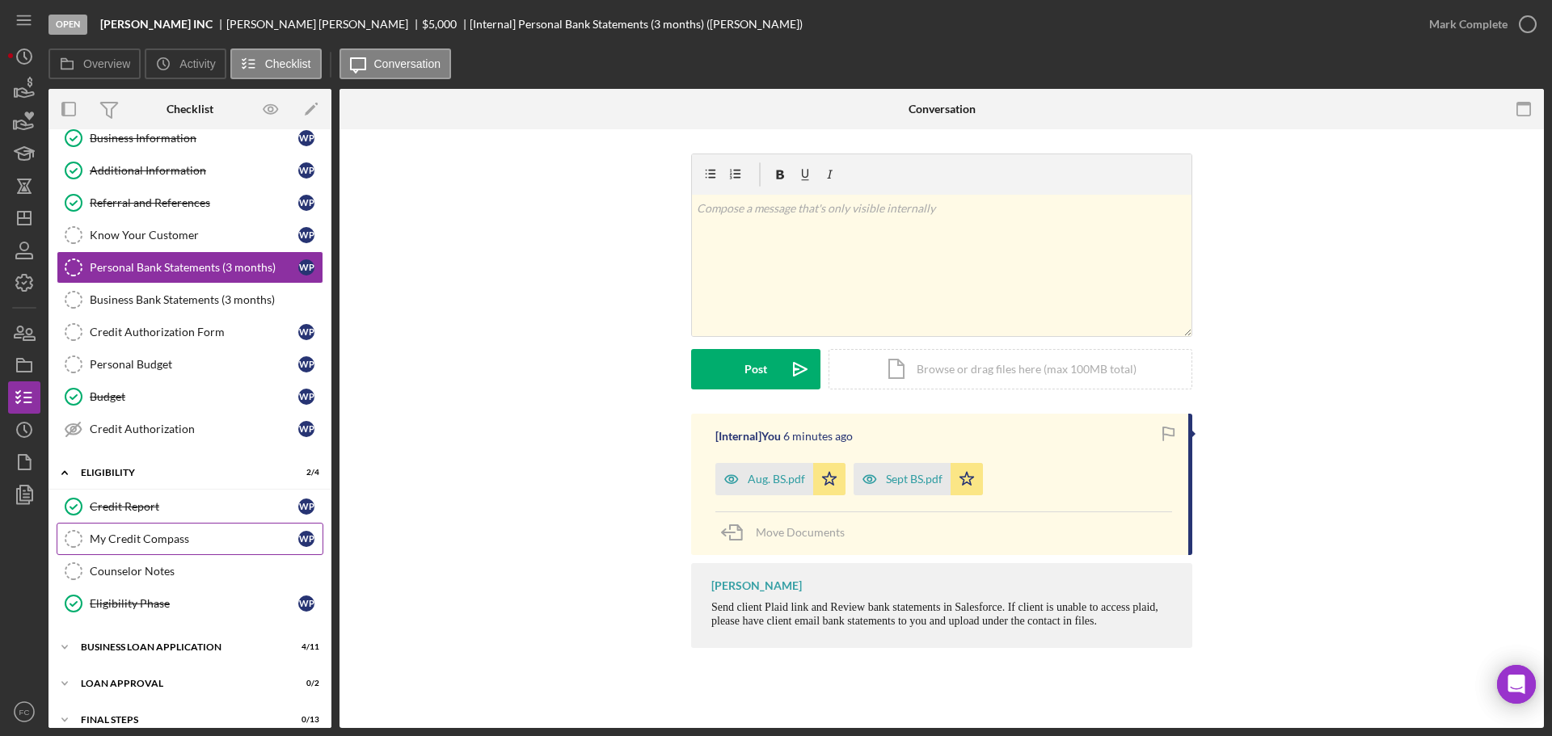
scroll to position [134, 0]
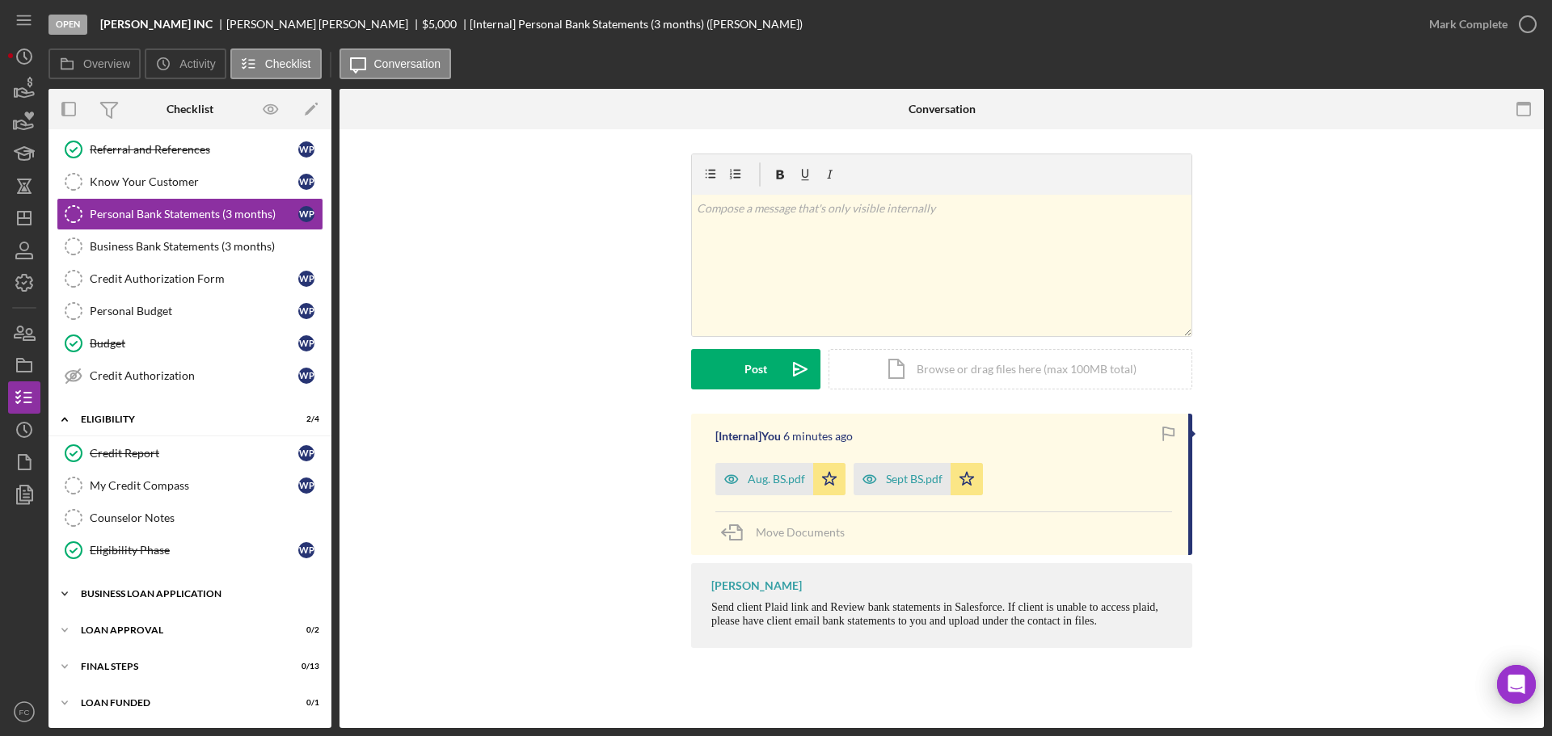
click at [133, 587] on div "Icon/Expander BUSINESS LOAN APPLICATION 4 / 11" at bounding box center [189, 594] width 283 height 32
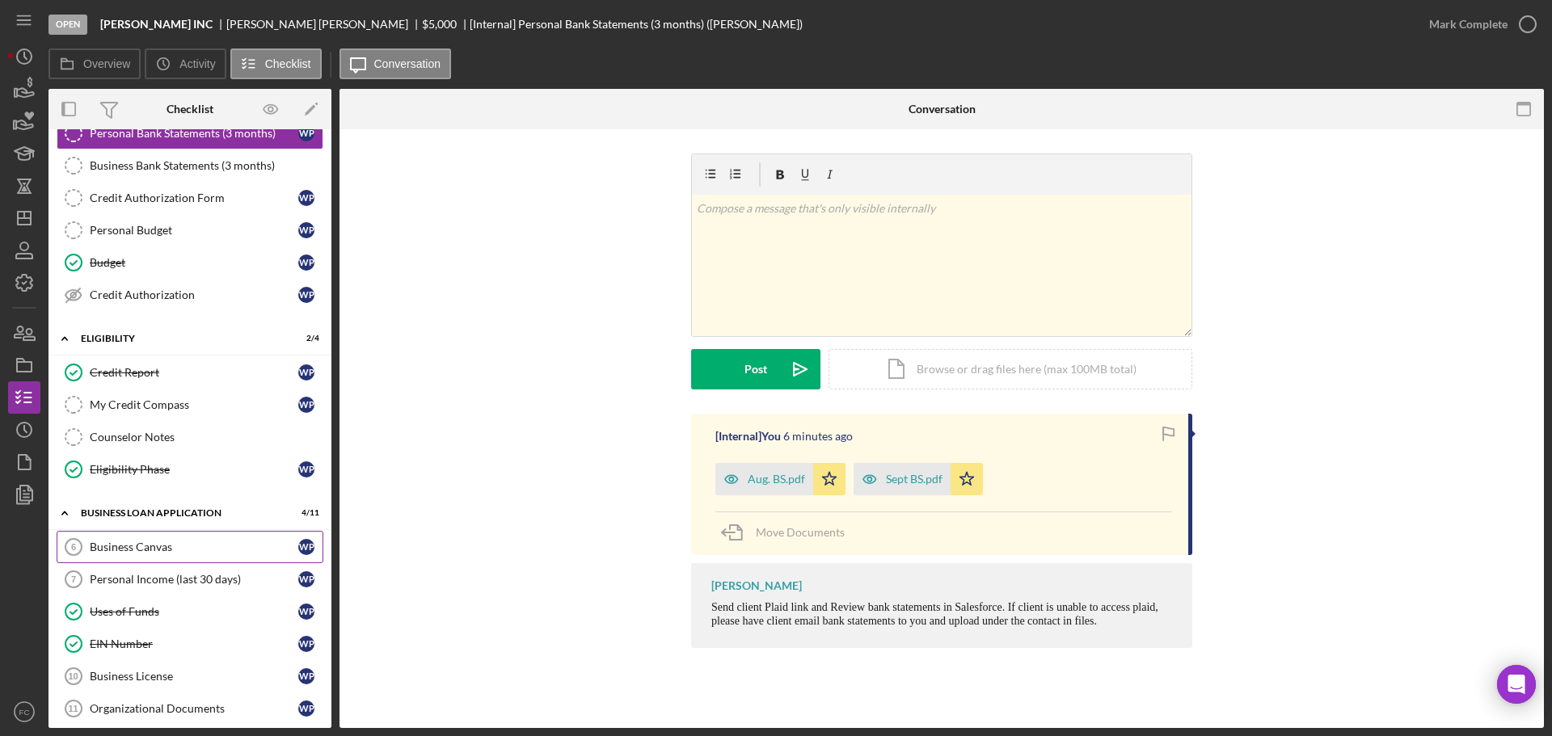
click at [153, 550] on div "Business Canvas" at bounding box center [194, 547] width 209 height 13
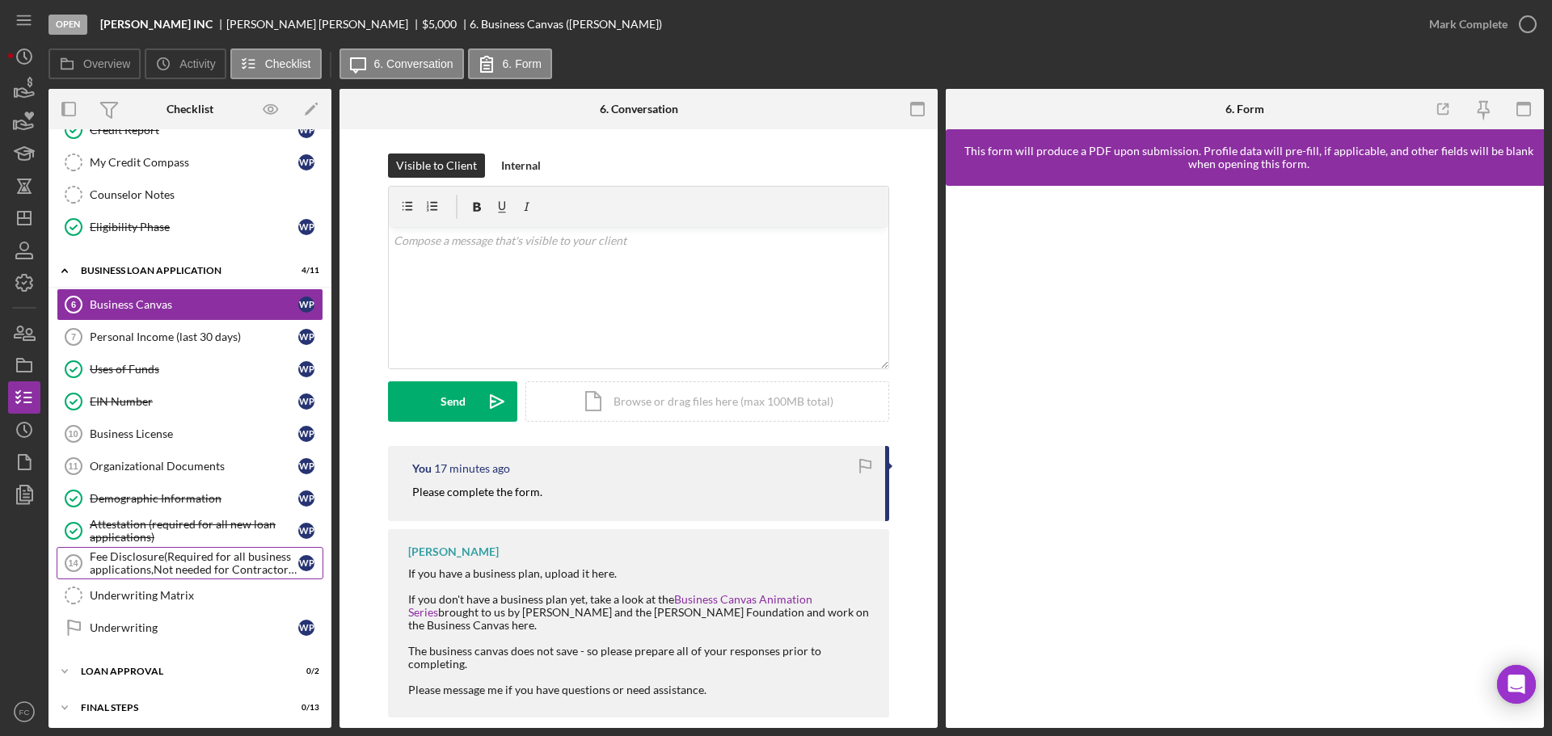
scroll to position [499, 0]
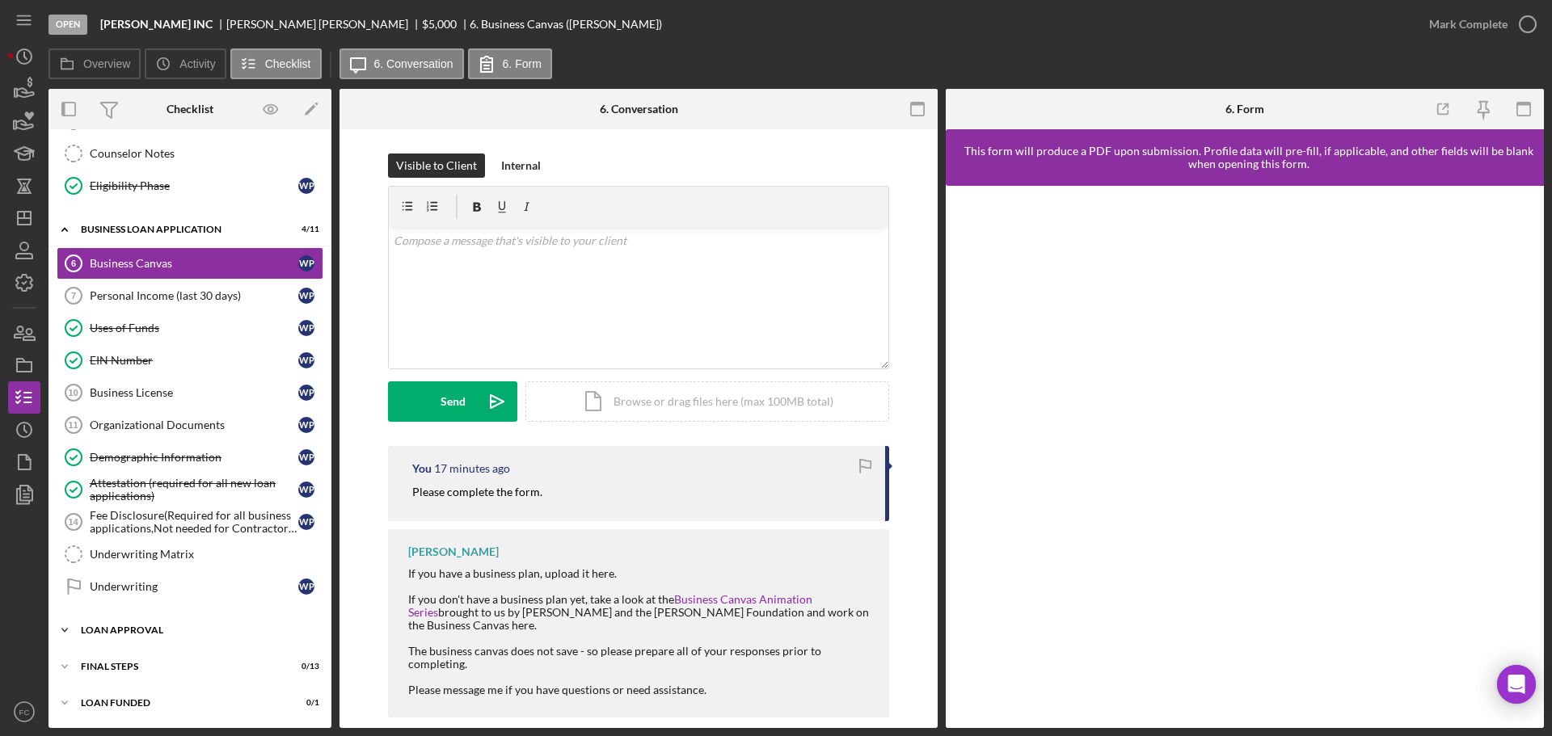
click at [129, 623] on div "Icon/Expander Loan Approval 0 / 2" at bounding box center [189, 630] width 283 height 32
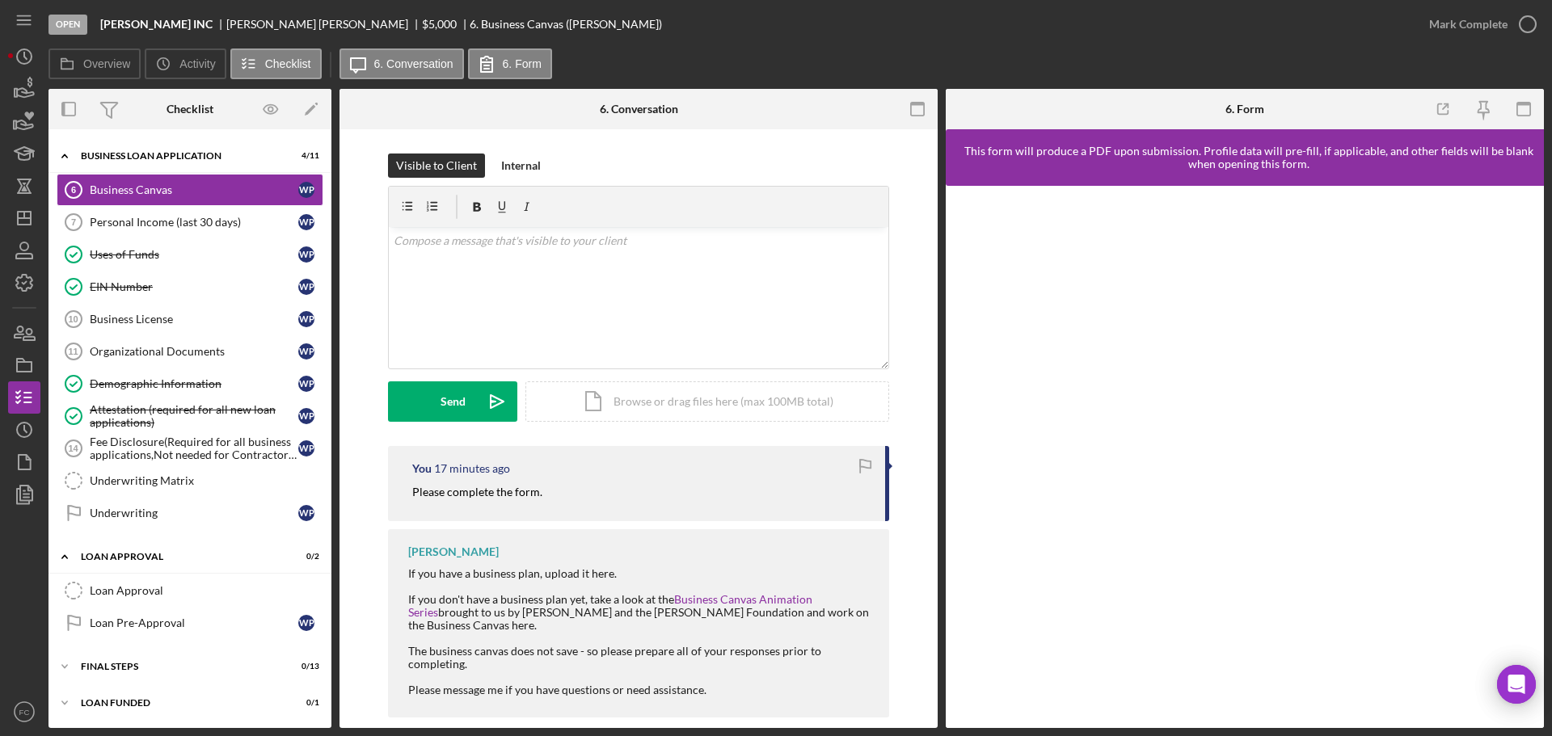
click at [987, 712] on div at bounding box center [1245, 457] width 598 height 542
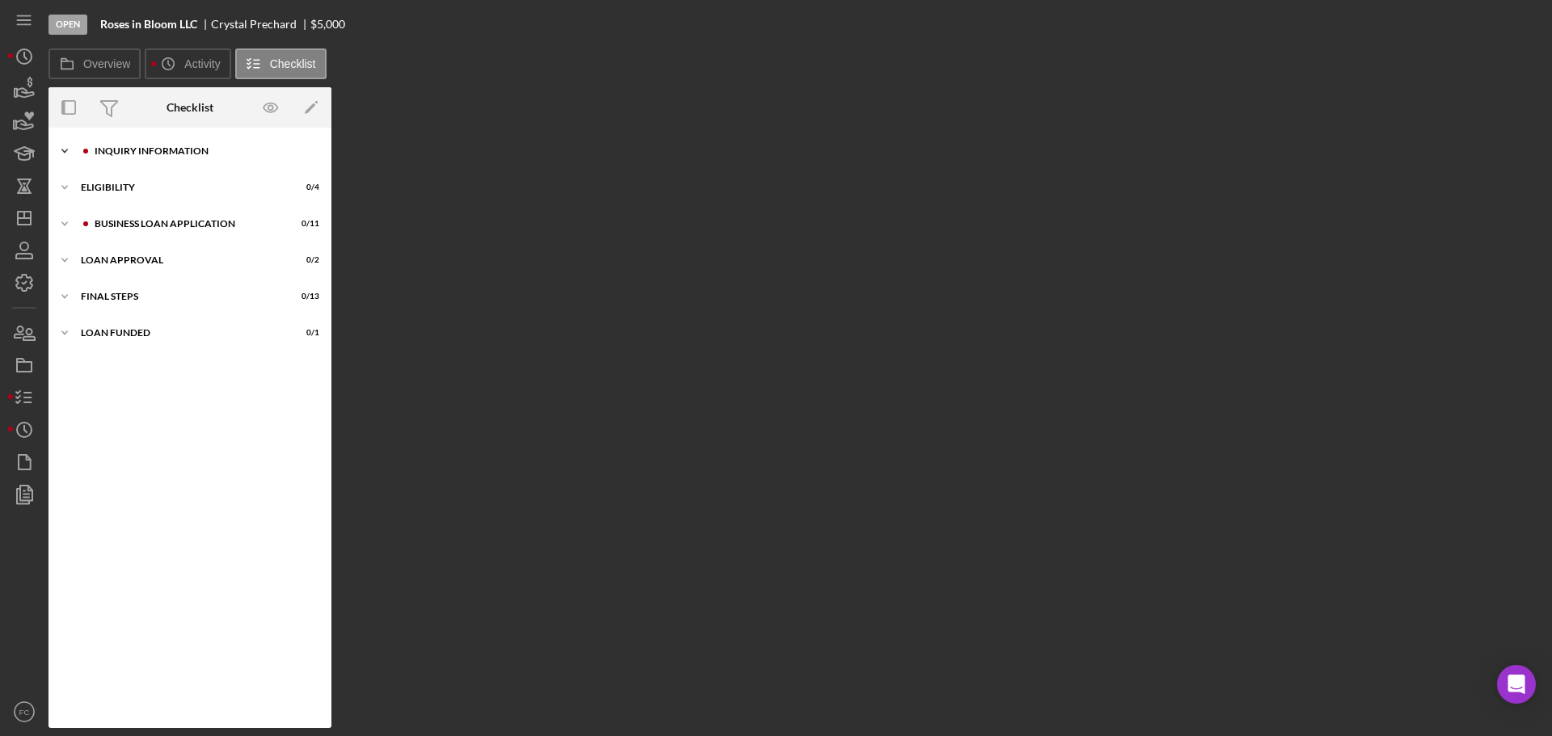
click at [104, 152] on div "INQUIRY INFORMATION" at bounding box center [203, 151] width 217 height 10
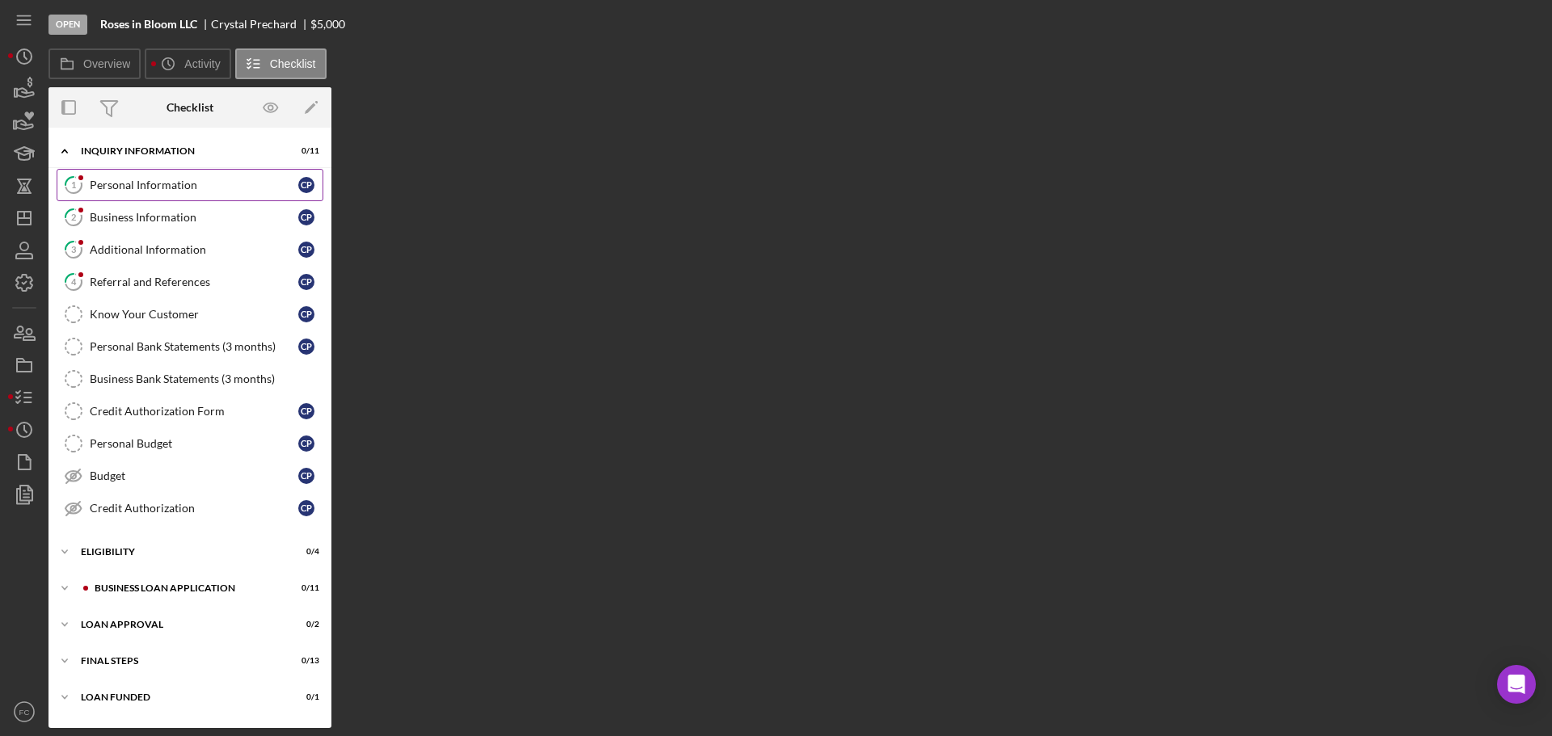
click at [122, 191] on div "Personal Information" at bounding box center [194, 185] width 209 height 13
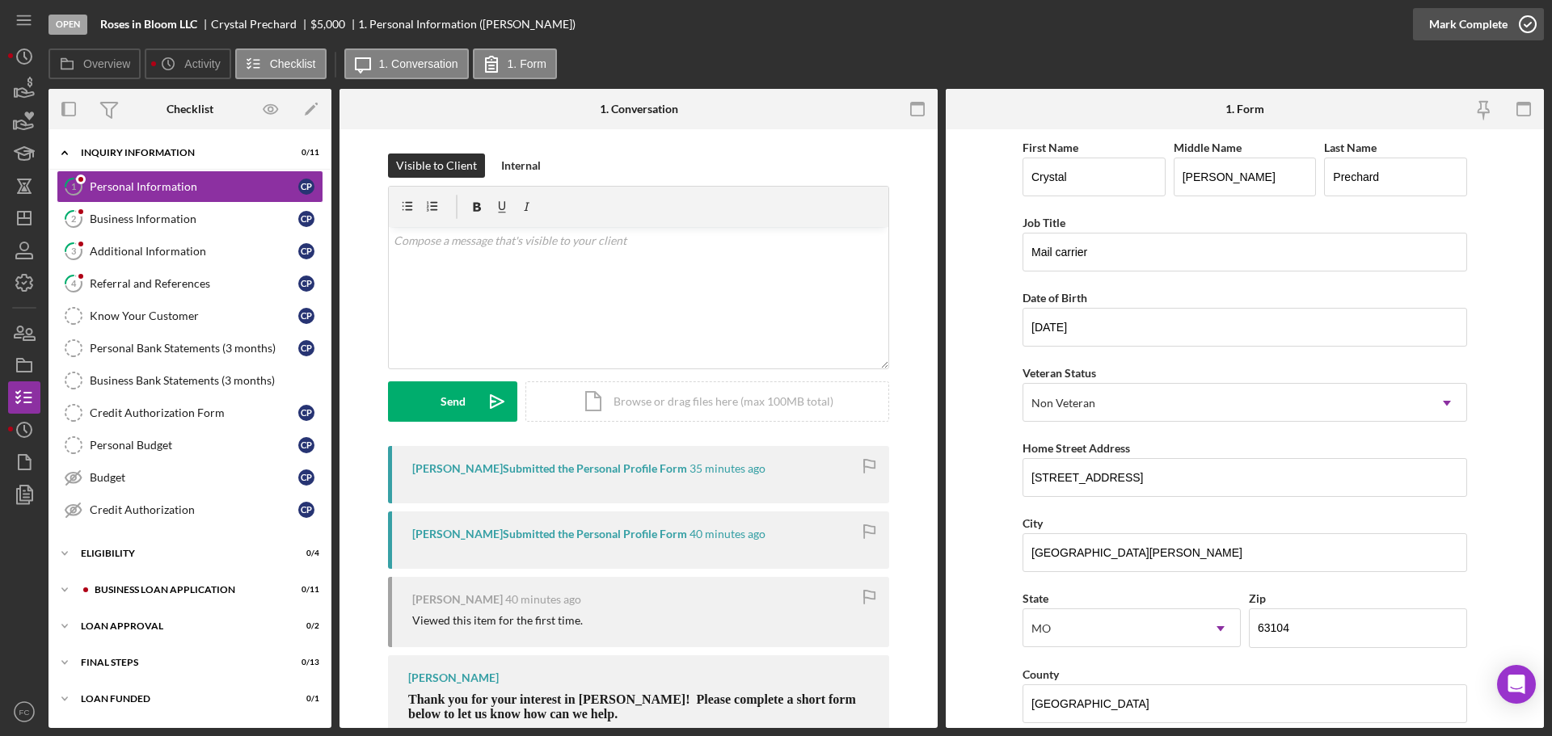
click at [1526, 22] on icon "button" at bounding box center [1527, 24] width 40 height 40
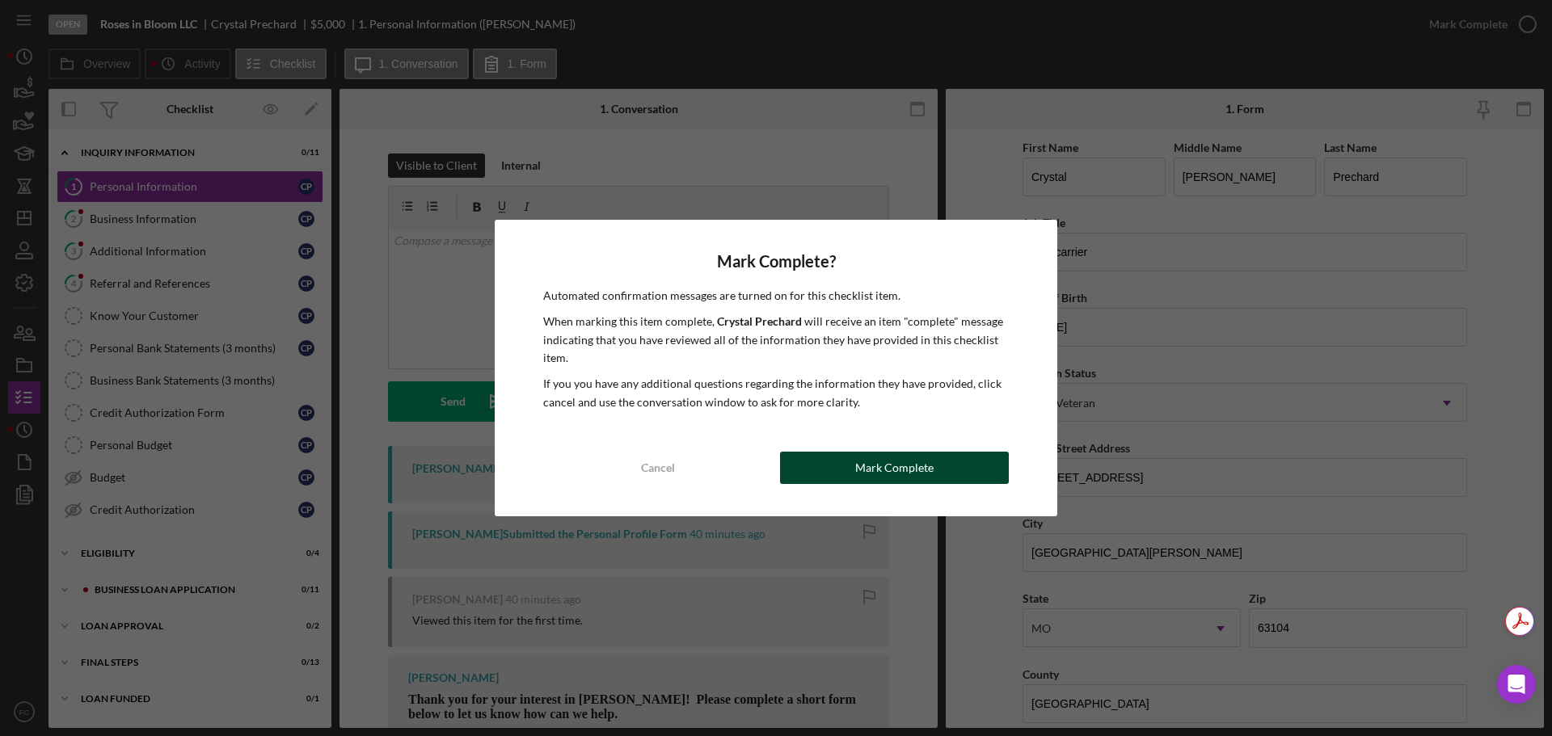
click at [867, 462] on div "Mark Complete" at bounding box center [894, 468] width 78 height 32
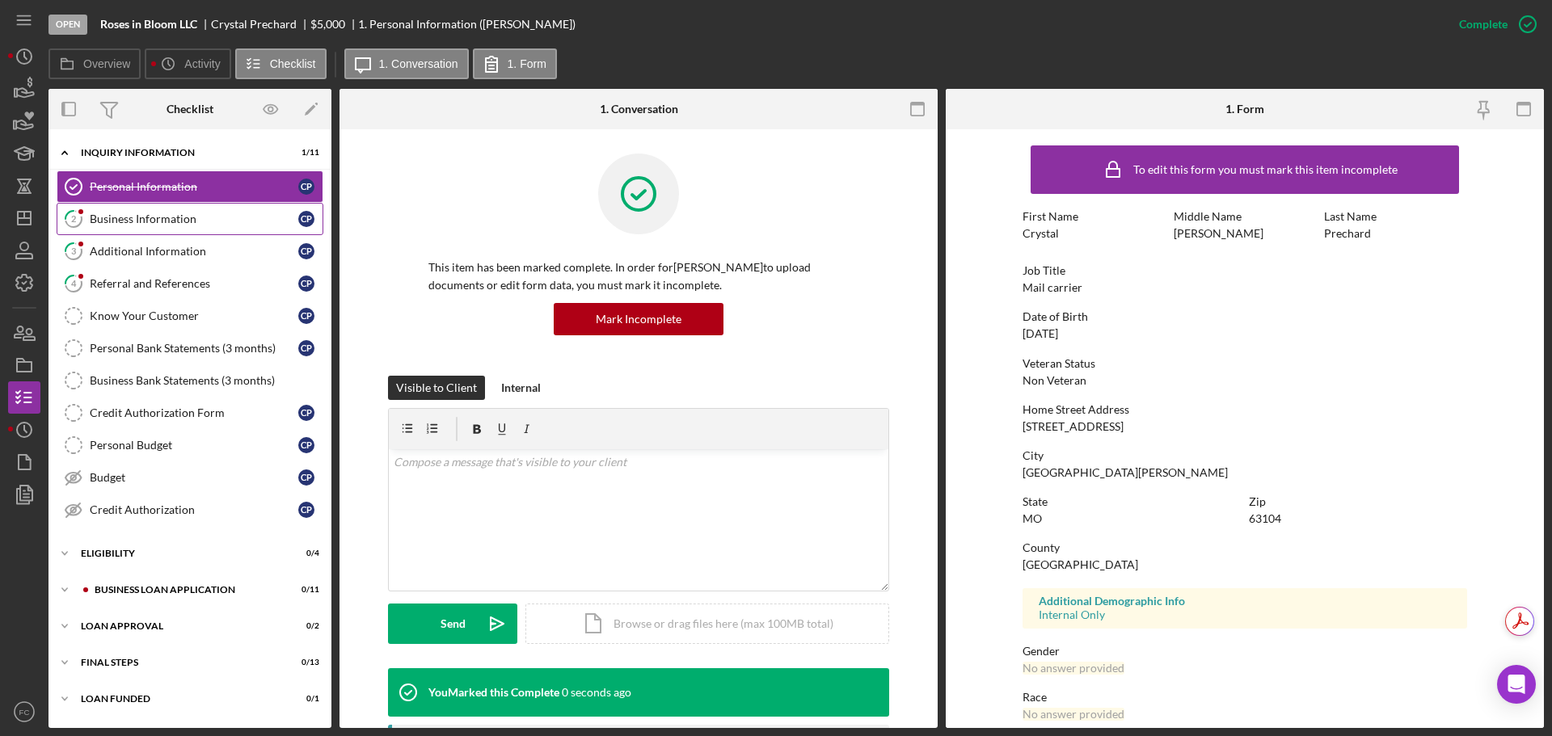
click at [230, 229] on link "2 Business Information C P" at bounding box center [190, 219] width 267 height 32
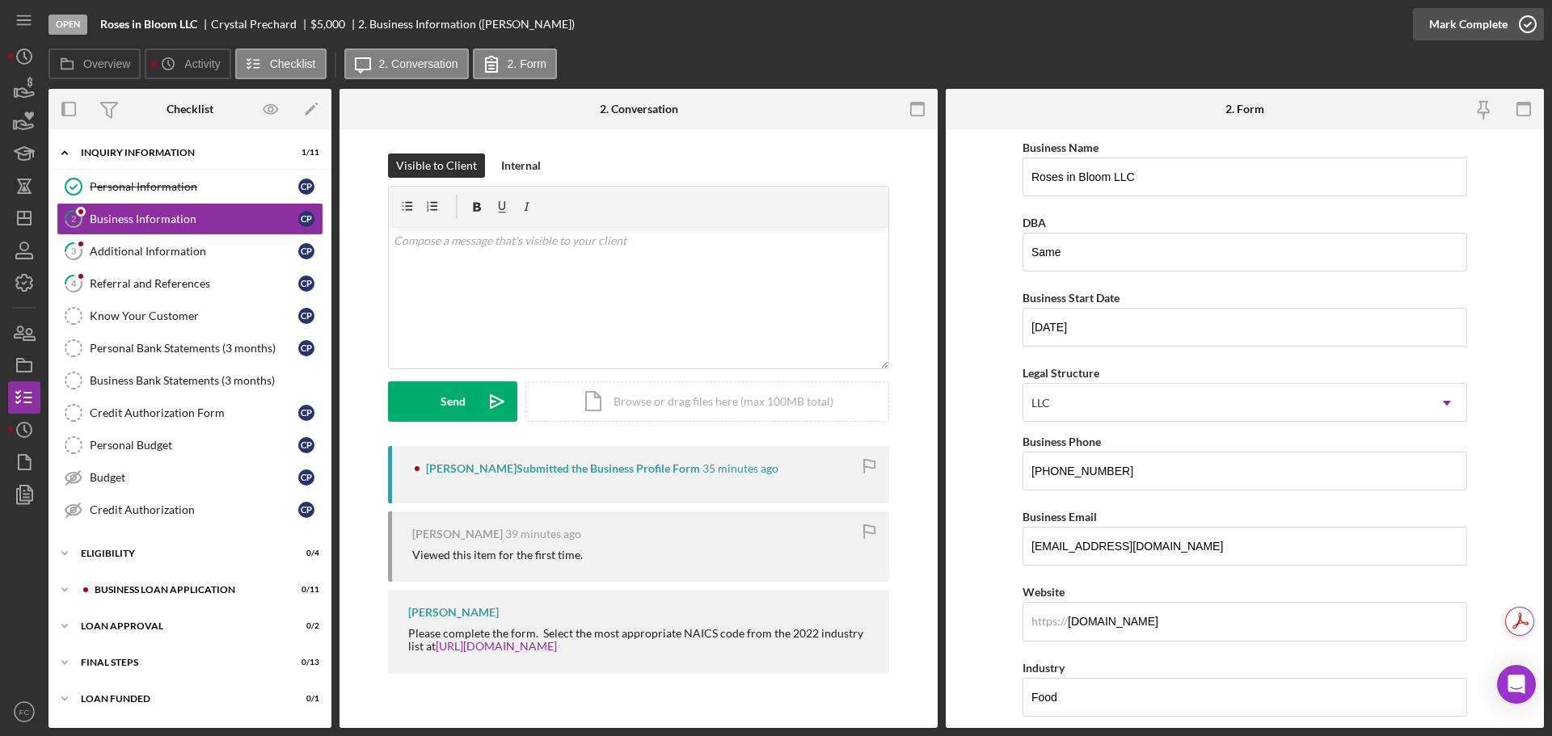
click at [1527, 19] on icon "button" at bounding box center [1527, 24] width 40 height 40
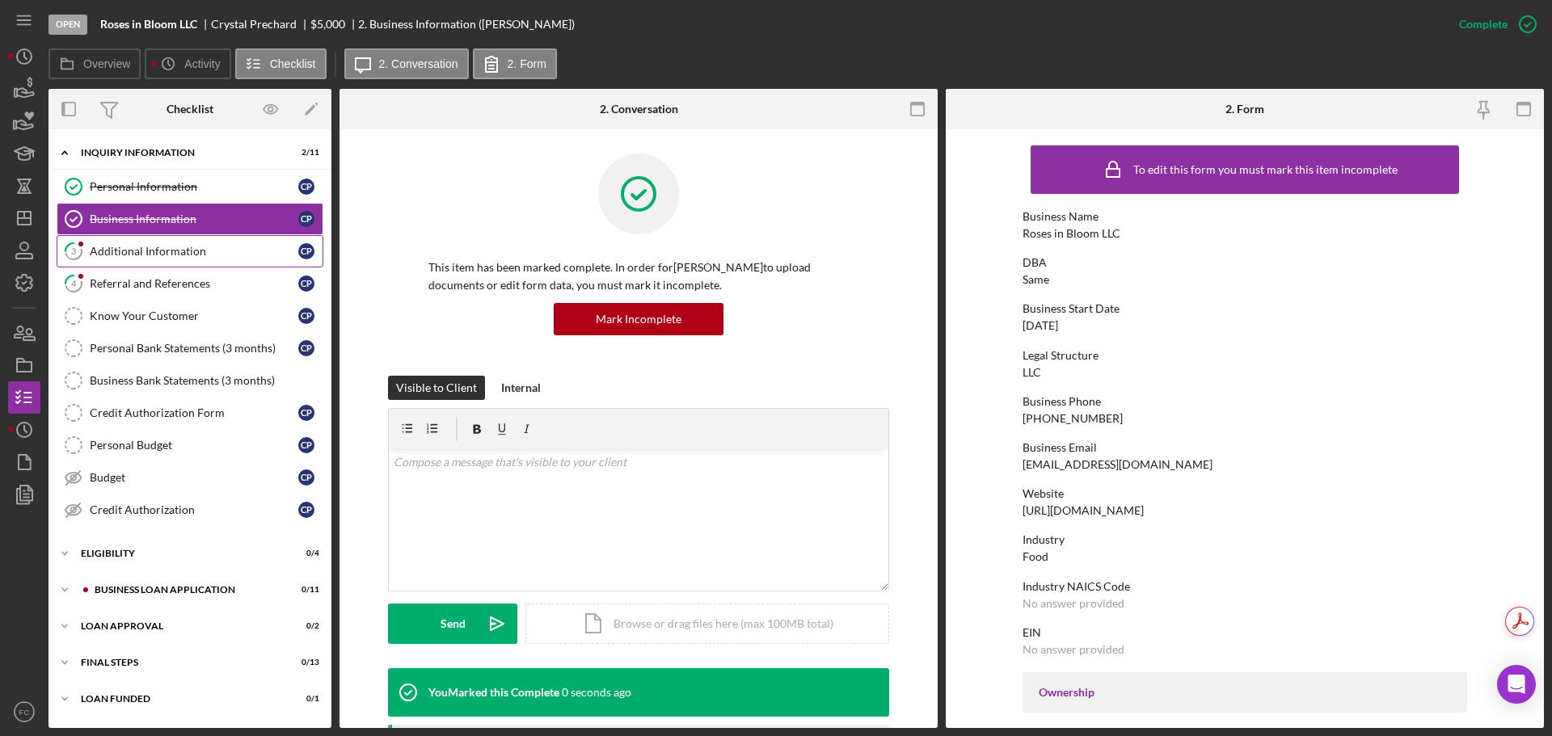
click at [129, 245] on div "Additional Information" at bounding box center [194, 251] width 209 height 13
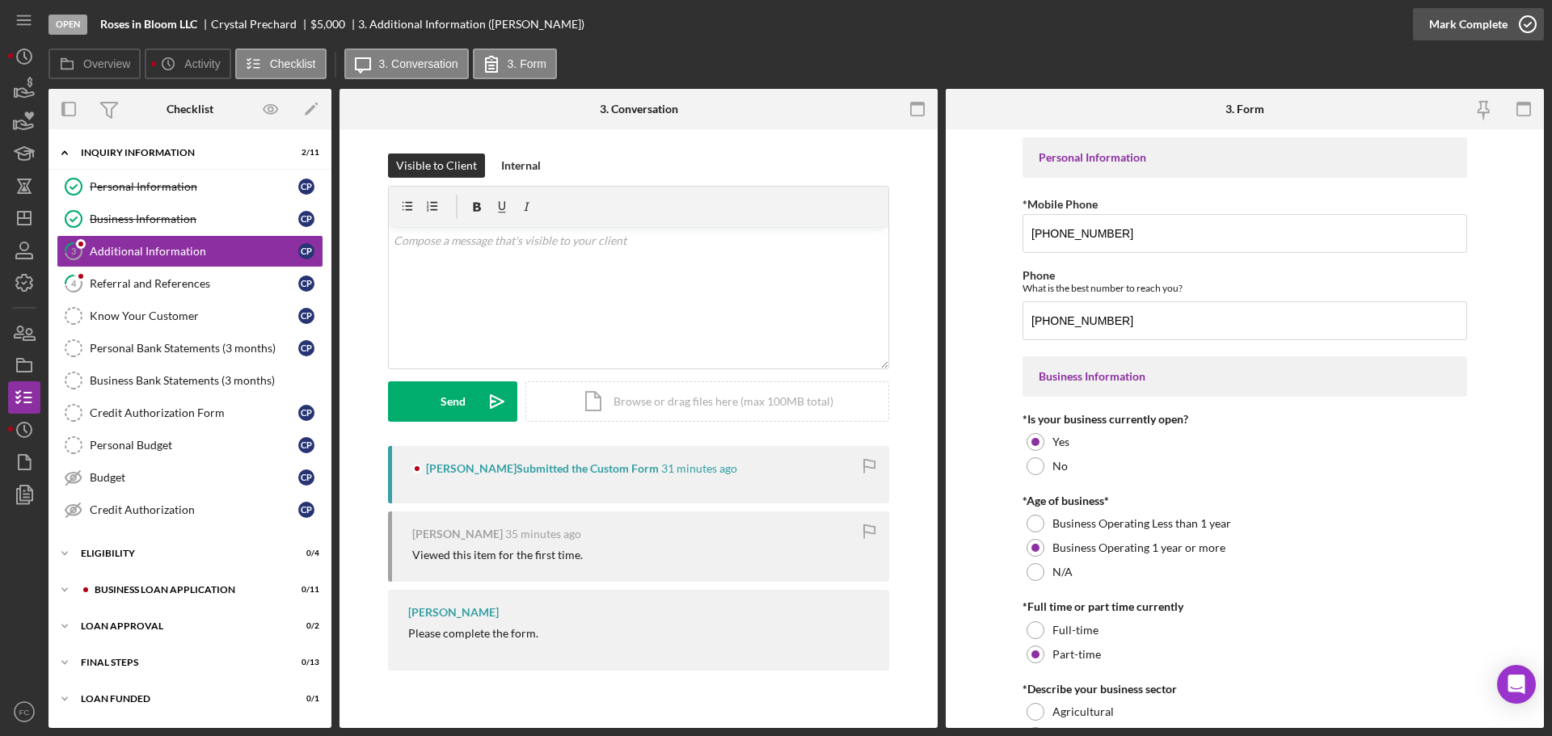
click at [1524, 22] on icon "button" at bounding box center [1527, 24] width 40 height 40
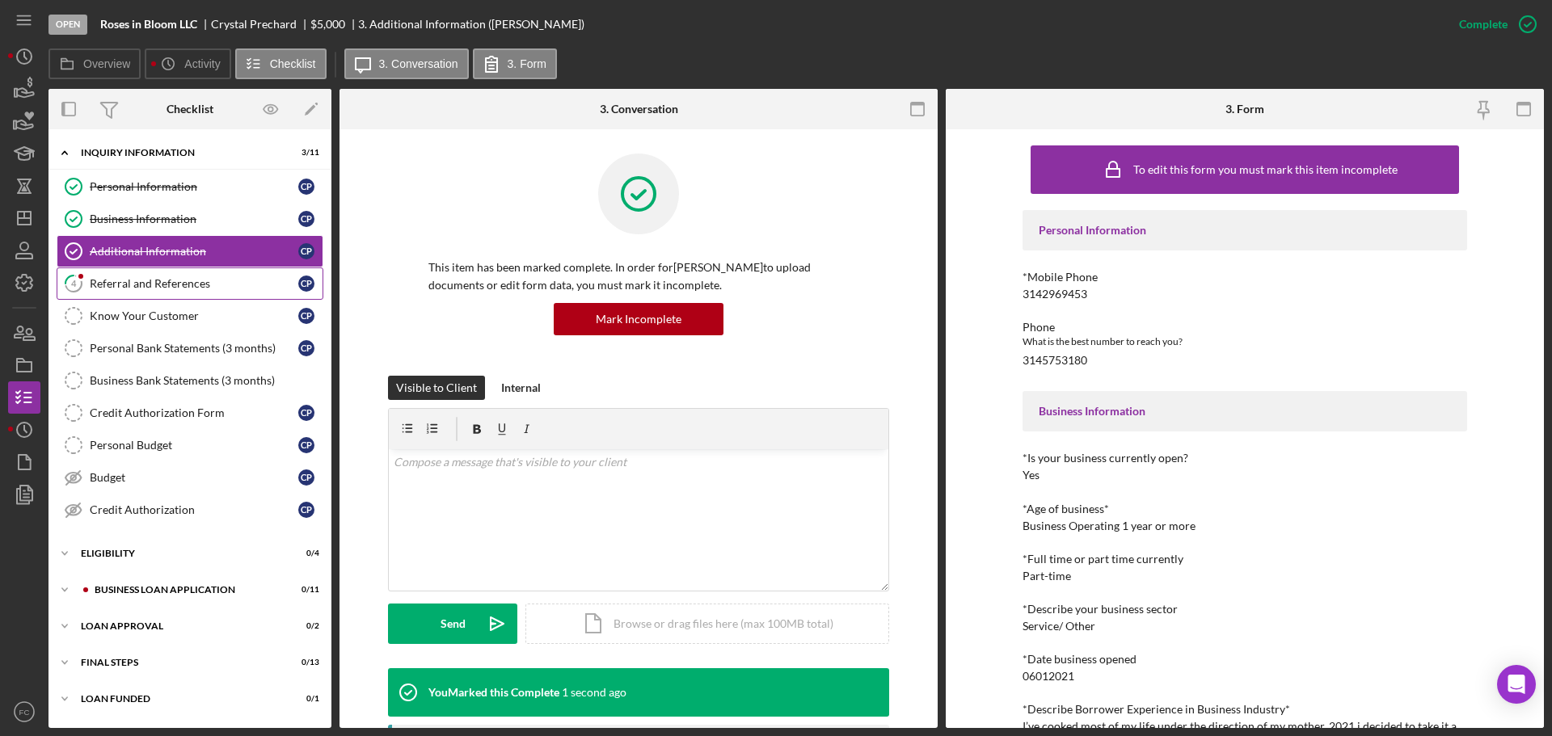
click at [162, 289] on div "Referral and References" at bounding box center [194, 283] width 209 height 13
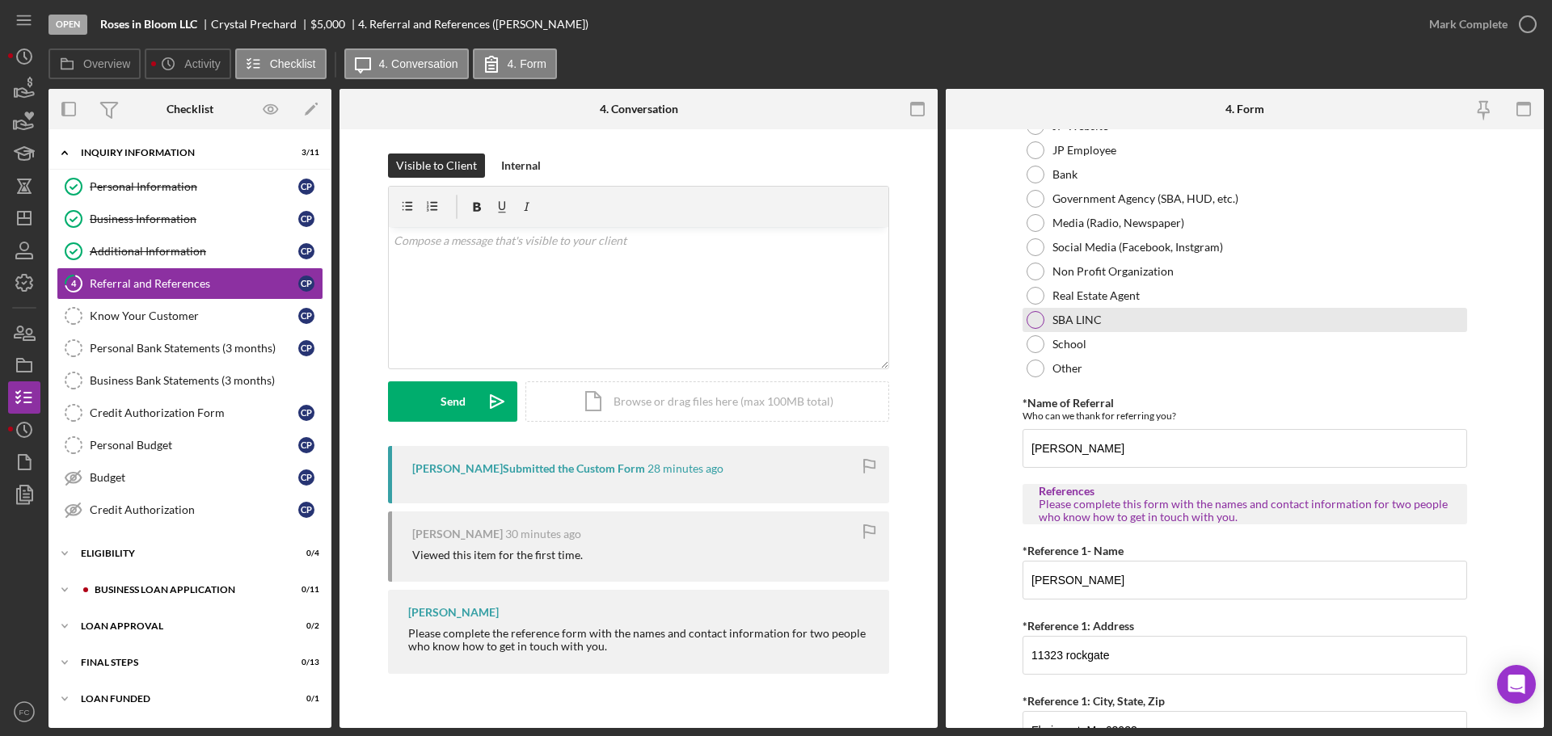
scroll to position [242, 0]
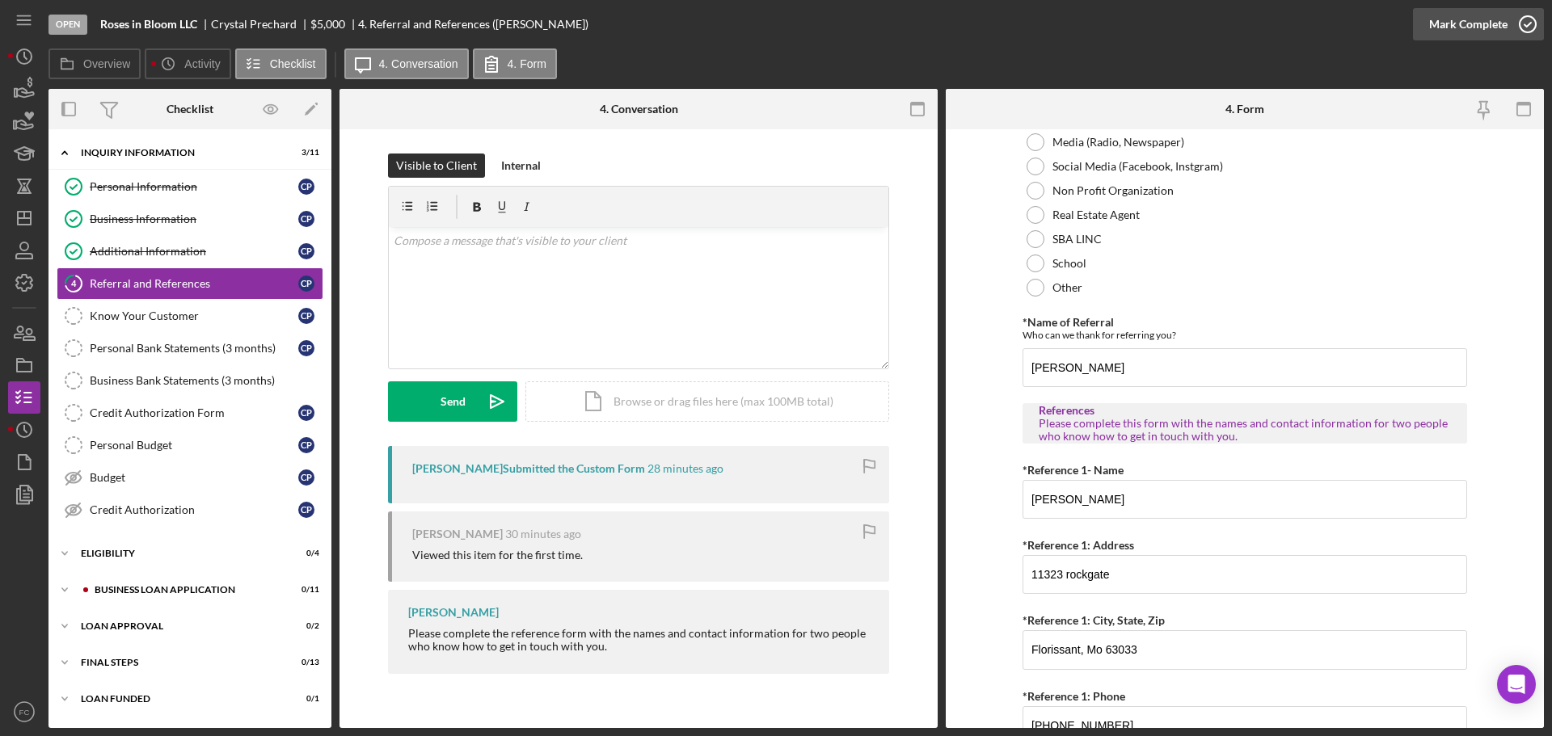
click at [1528, 21] on icon "button" at bounding box center [1527, 24] width 40 height 40
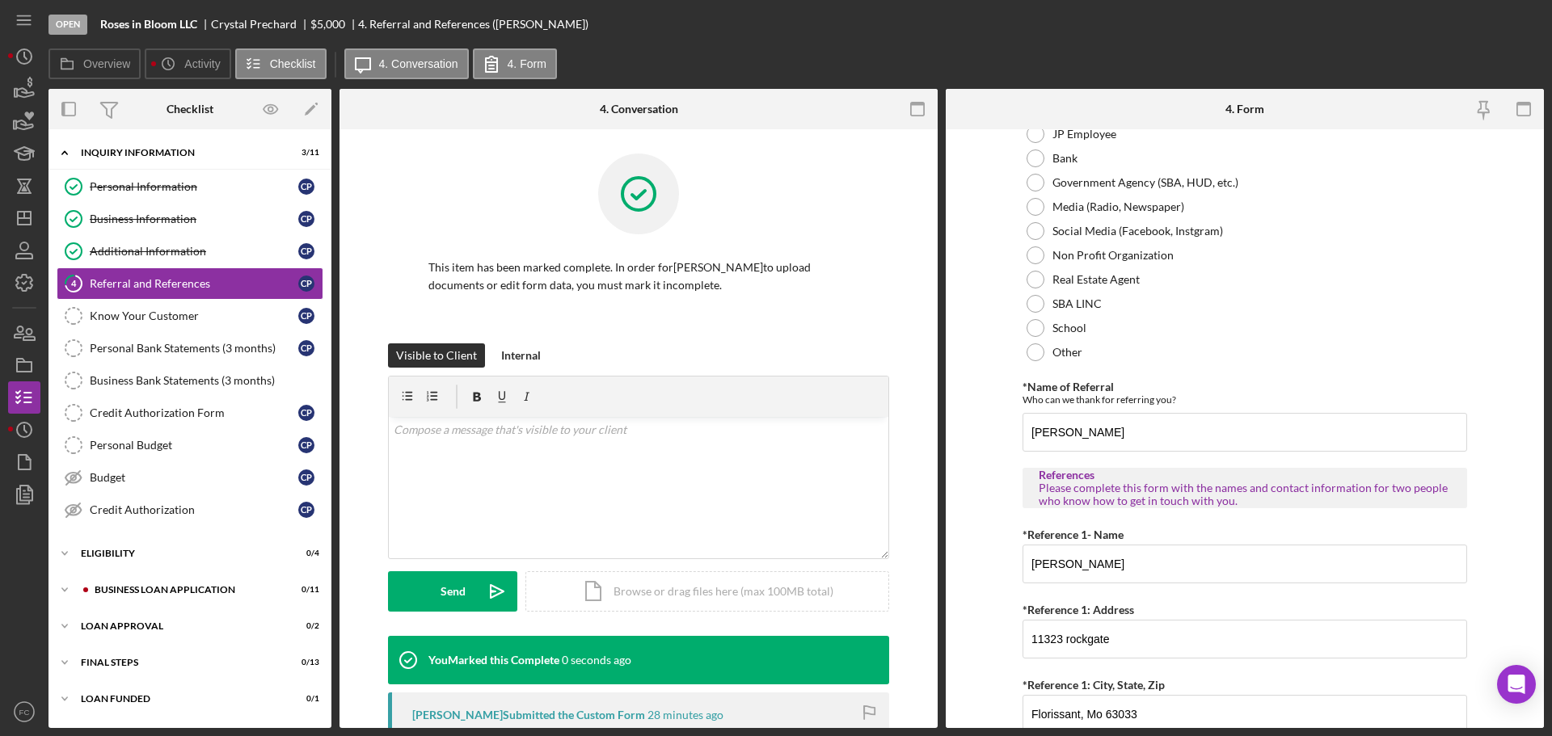
scroll to position [0, 0]
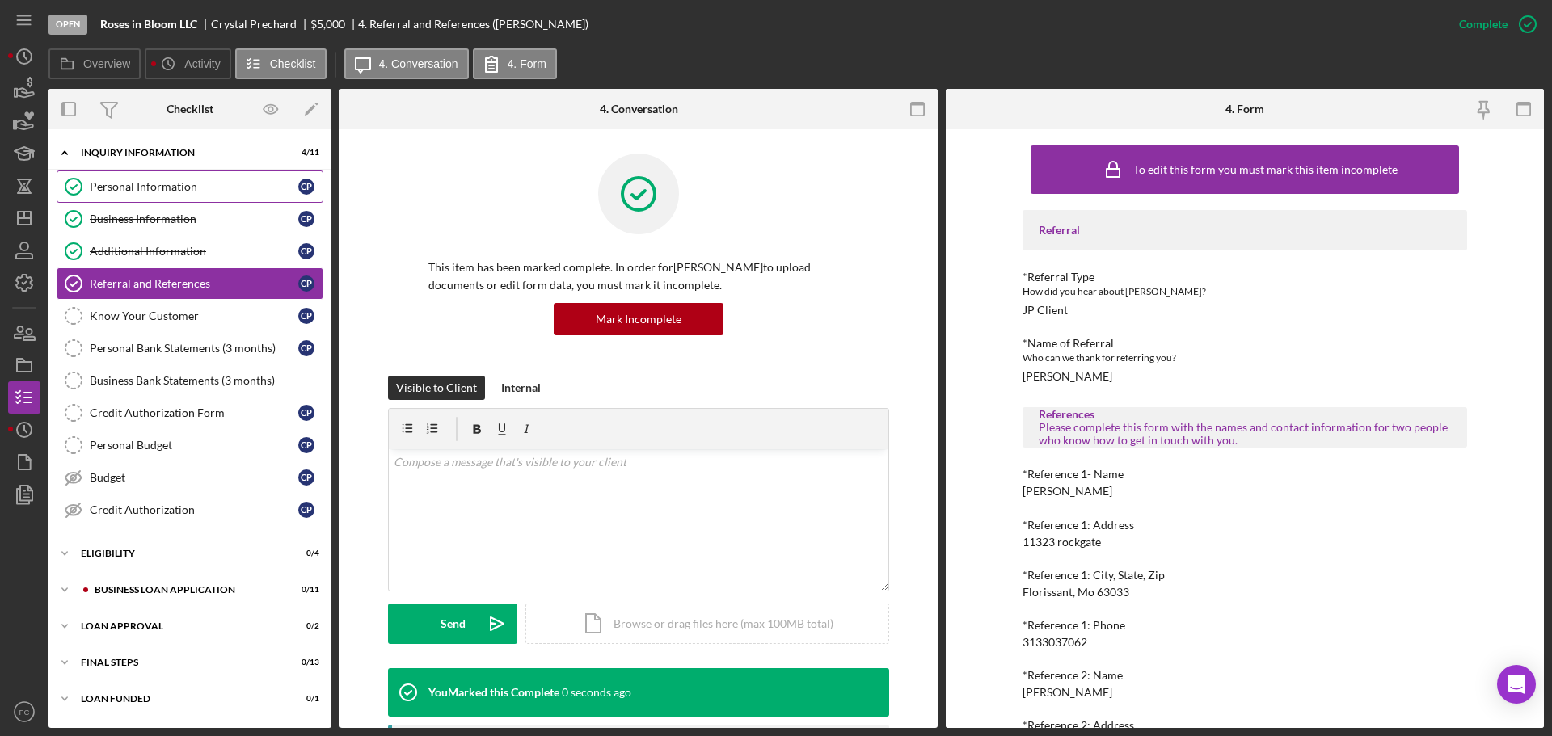
click at [144, 190] on div "Personal Information" at bounding box center [194, 186] width 209 height 13
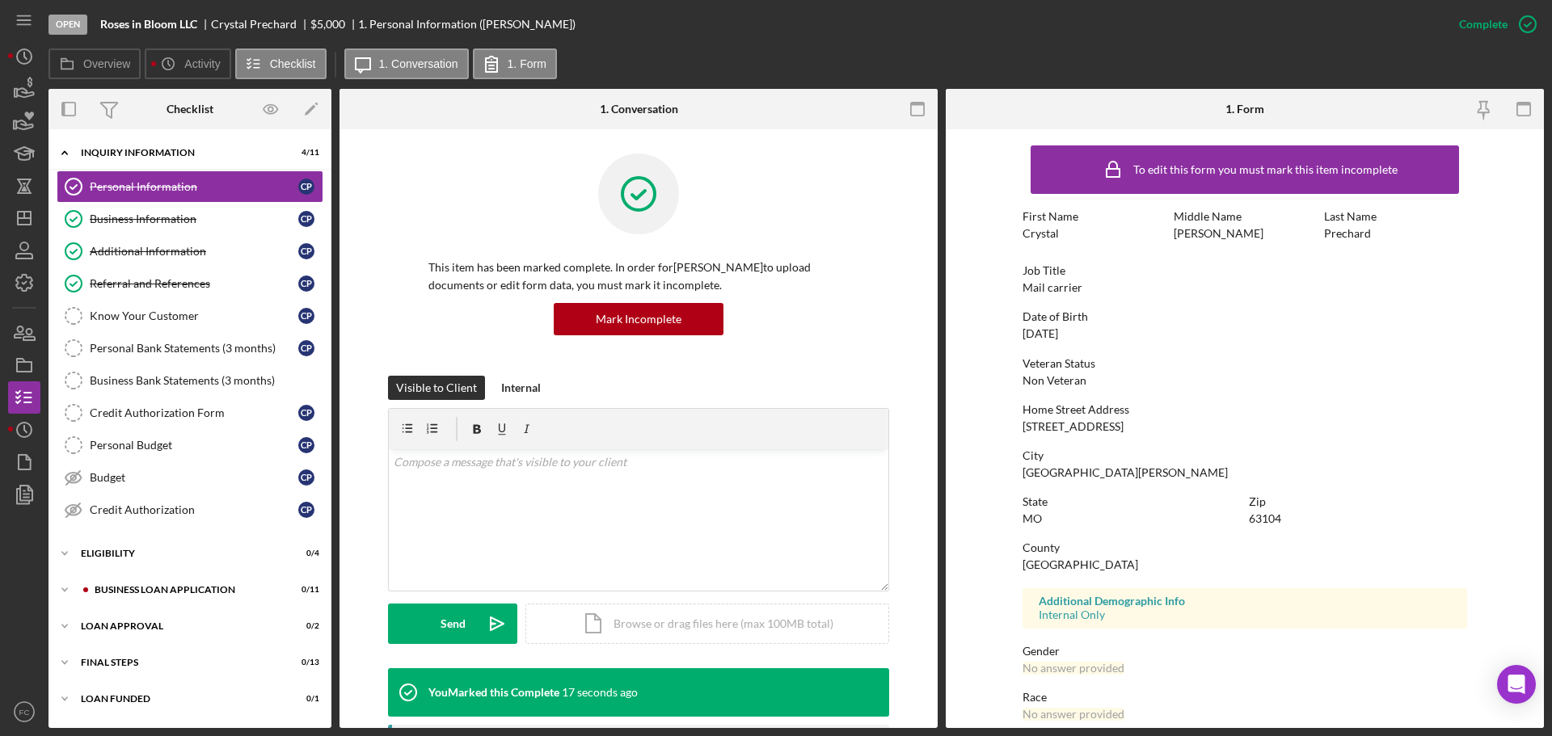
scroll to position [81, 0]
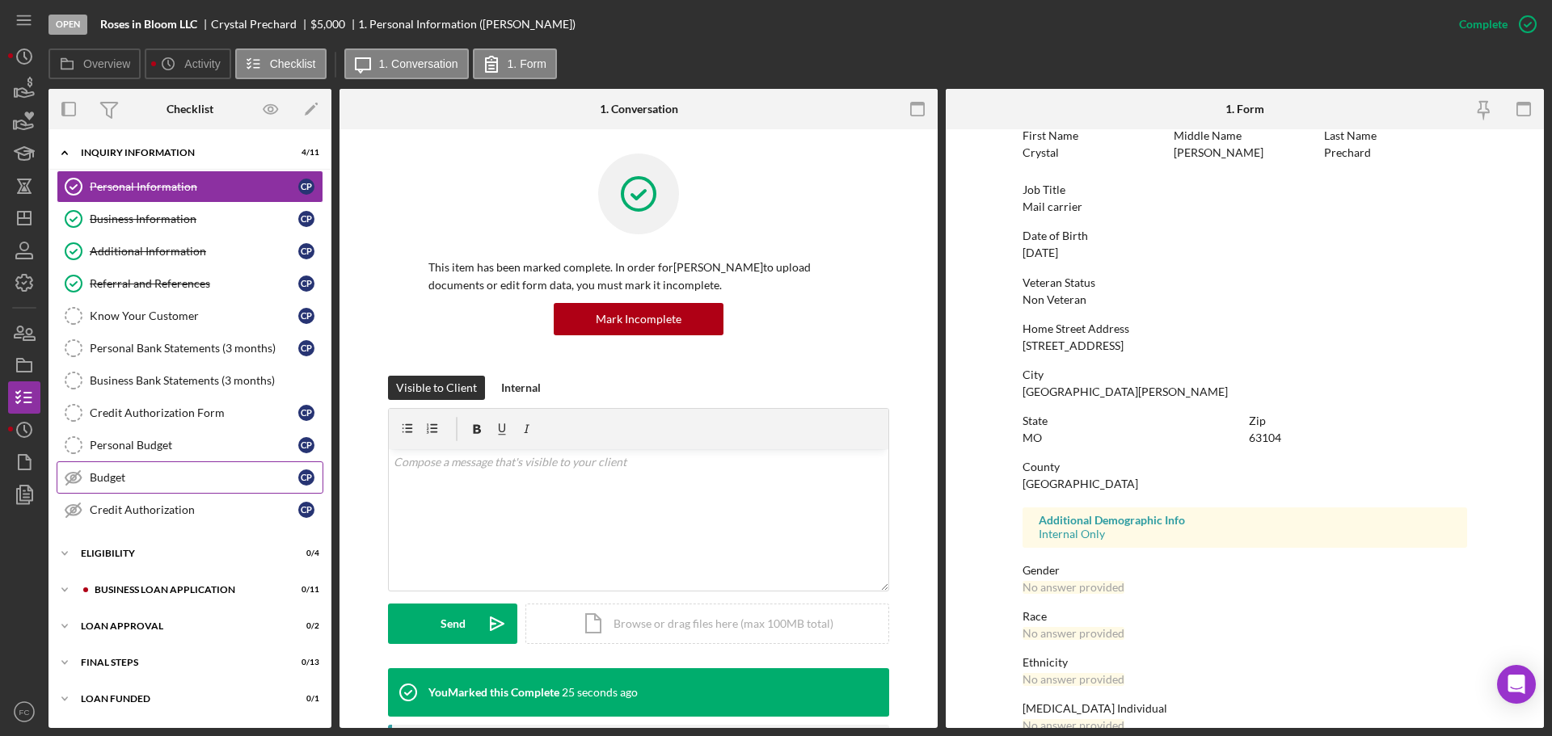
click at [150, 487] on link "Budget Budget C P" at bounding box center [190, 478] width 267 height 32
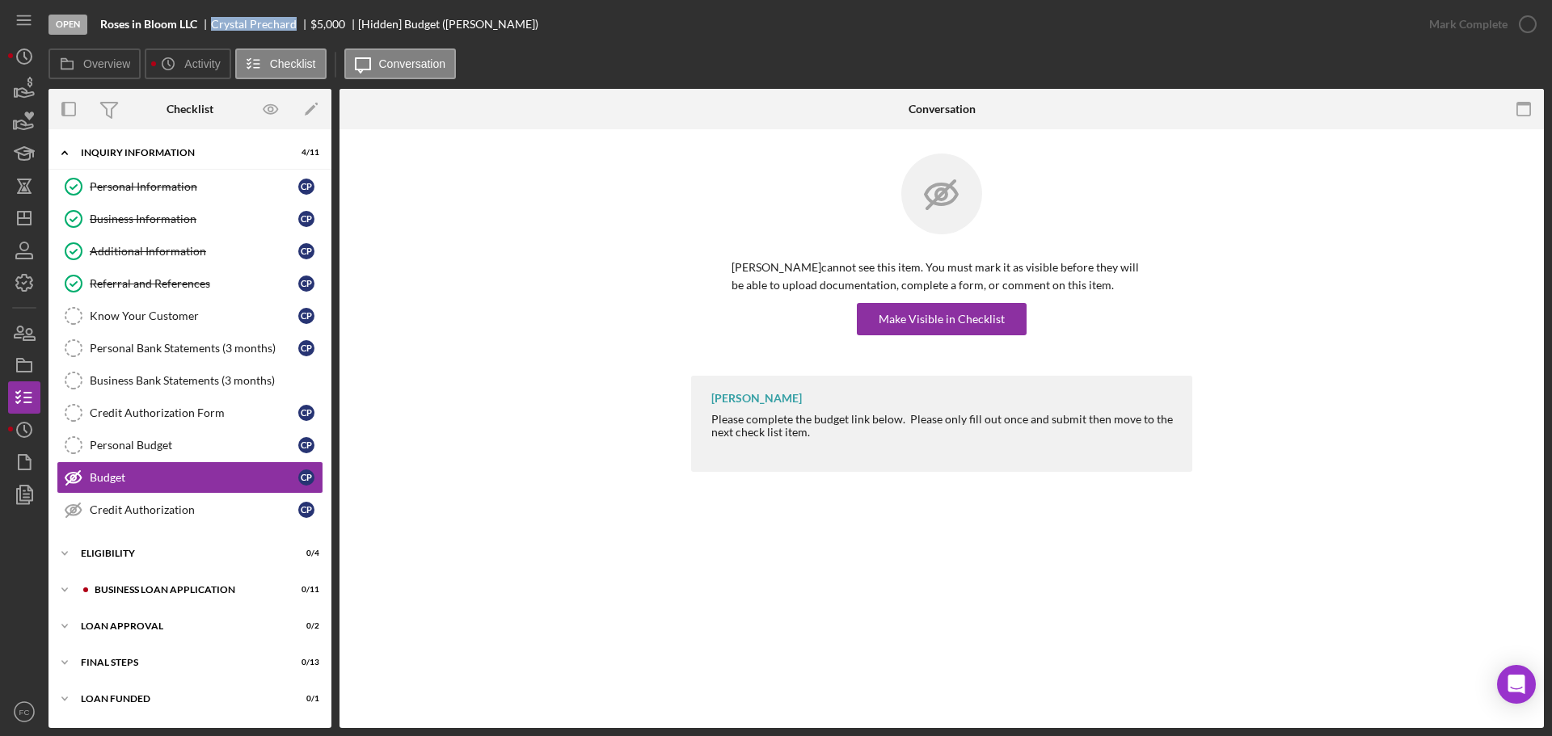
drag, startPoint x: 213, startPoint y: 23, endPoint x: 297, endPoint y: 21, distance: 84.9
click at [297, 21] on div "Crystal Prechard" at bounding box center [260, 24] width 99 height 13
copy div "Crystal Prechard"
click at [904, 327] on div "Make Visible in Checklist" at bounding box center [942, 319] width 126 height 32
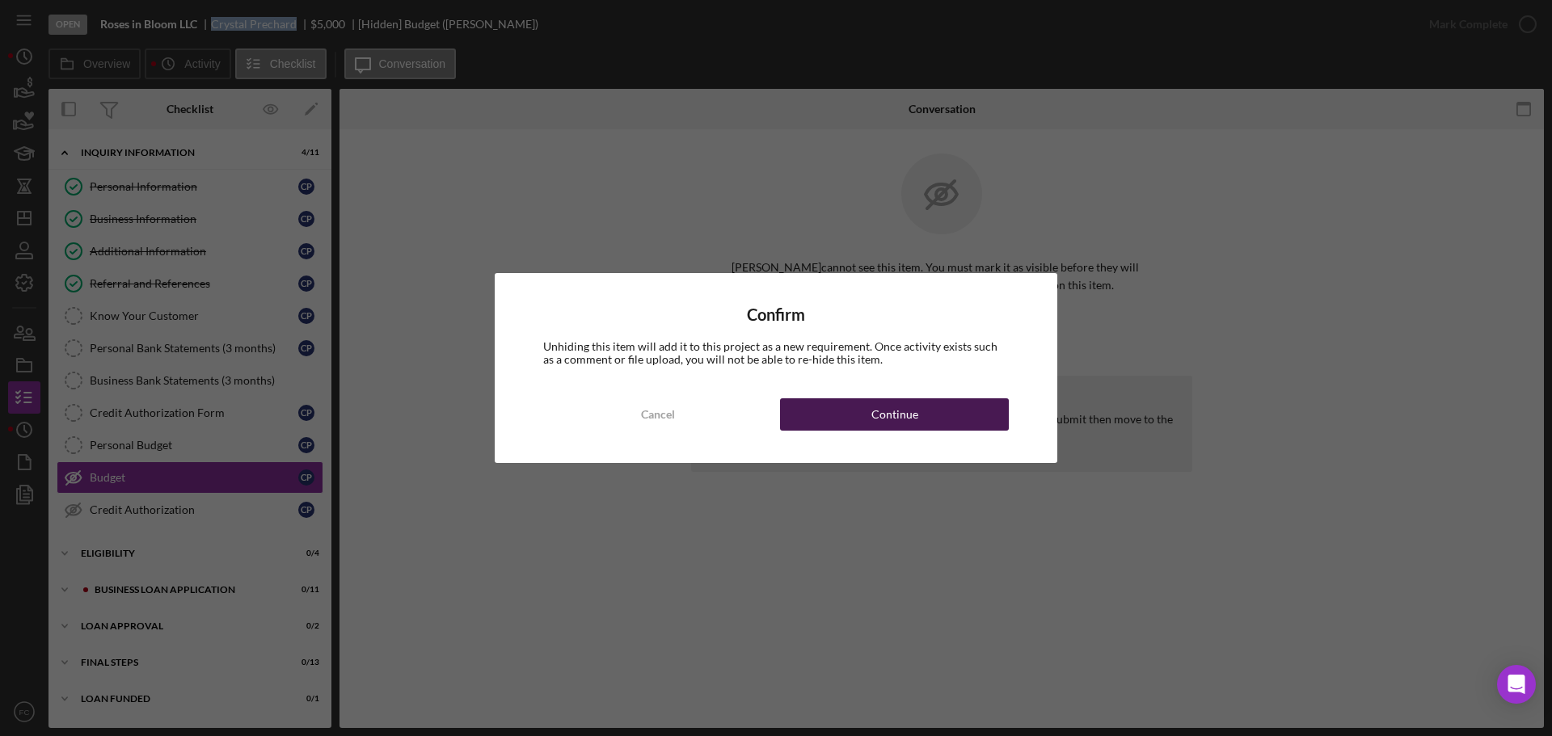
click at [824, 415] on button "Continue" at bounding box center [894, 414] width 229 height 32
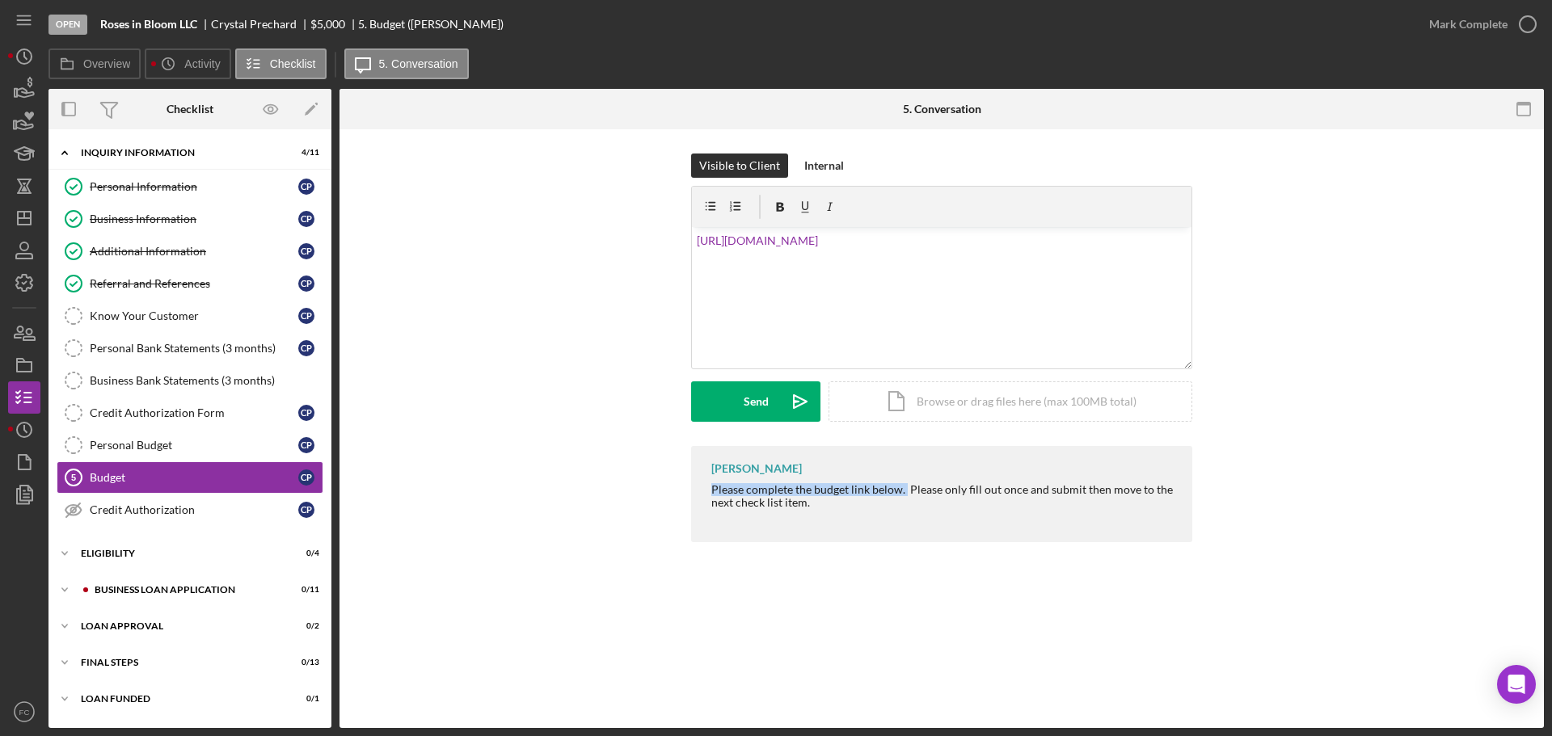
drag, startPoint x: 708, startPoint y: 486, endPoint x: 905, endPoint y: 494, distance: 197.4
click at [905, 494] on div "Franchot Cunningham Please complete the budget link below. Please only fill out…" at bounding box center [941, 494] width 501 height 96
copy div "Please complete the budget link below."
click at [695, 239] on div "v Color teal Color pink Remove color Add row above Add row below Add column bef…" at bounding box center [942, 297] width 500 height 141
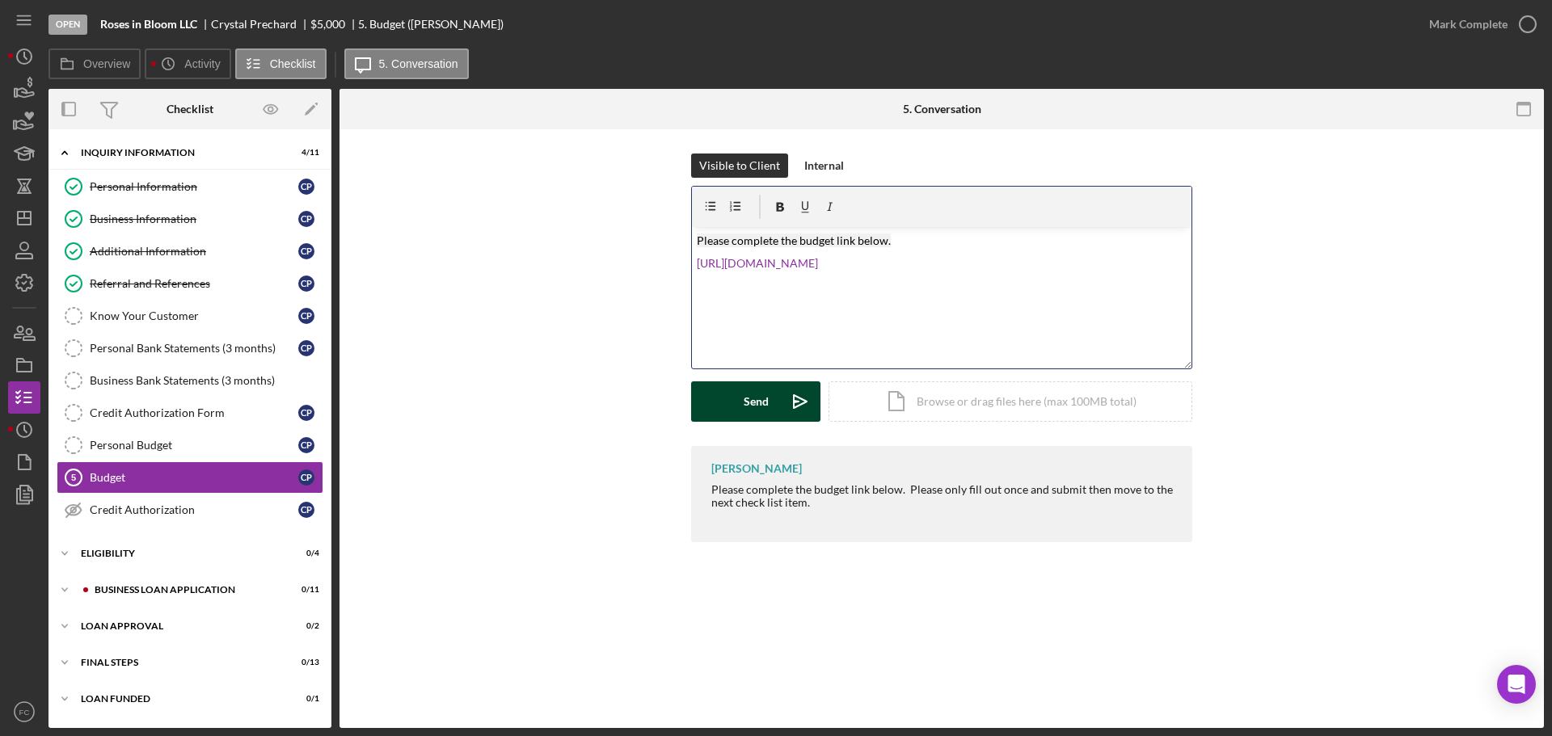
click at [744, 402] on div "Send" at bounding box center [756, 402] width 25 height 40
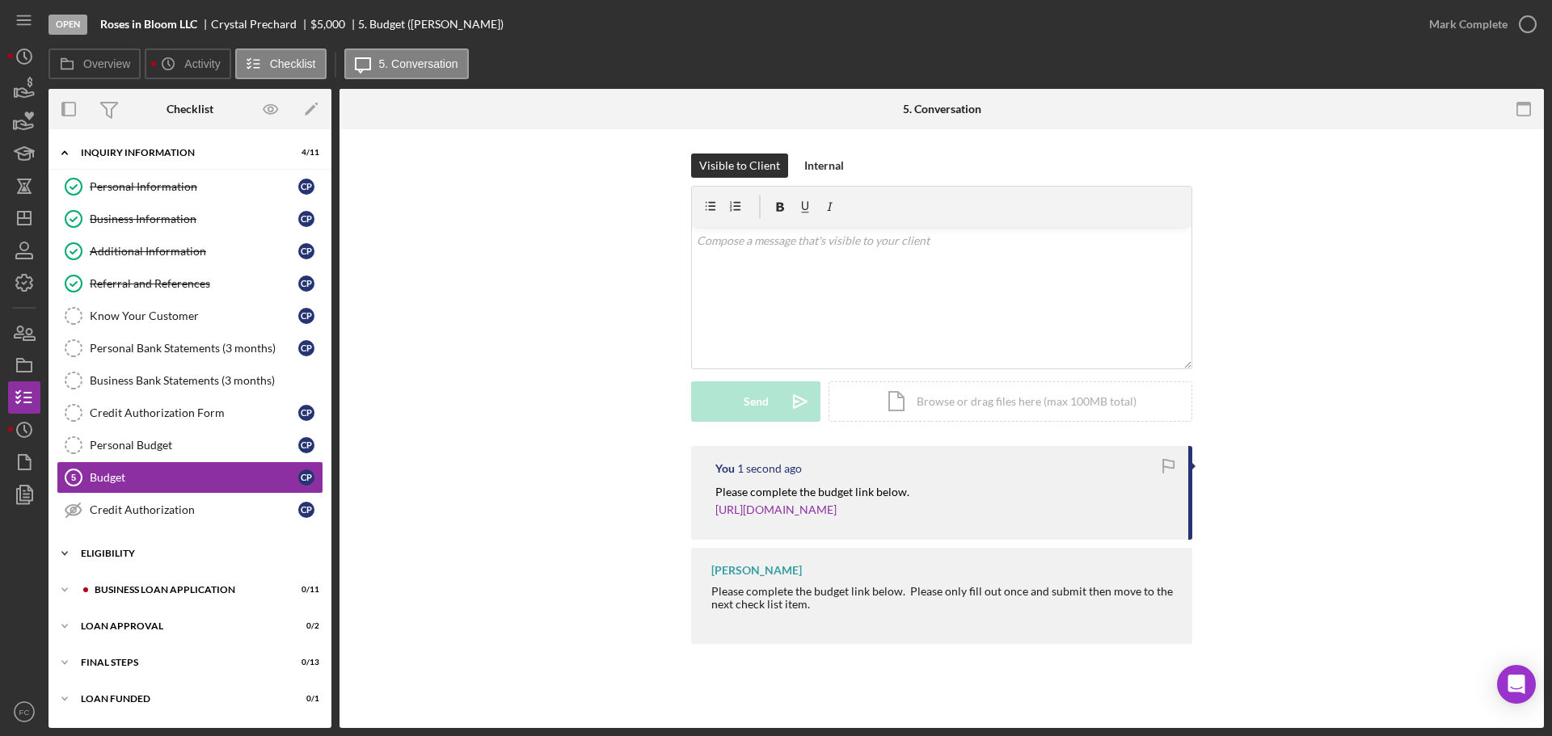
click at [127, 558] on div "Eligibility" at bounding box center [196, 554] width 230 height 10
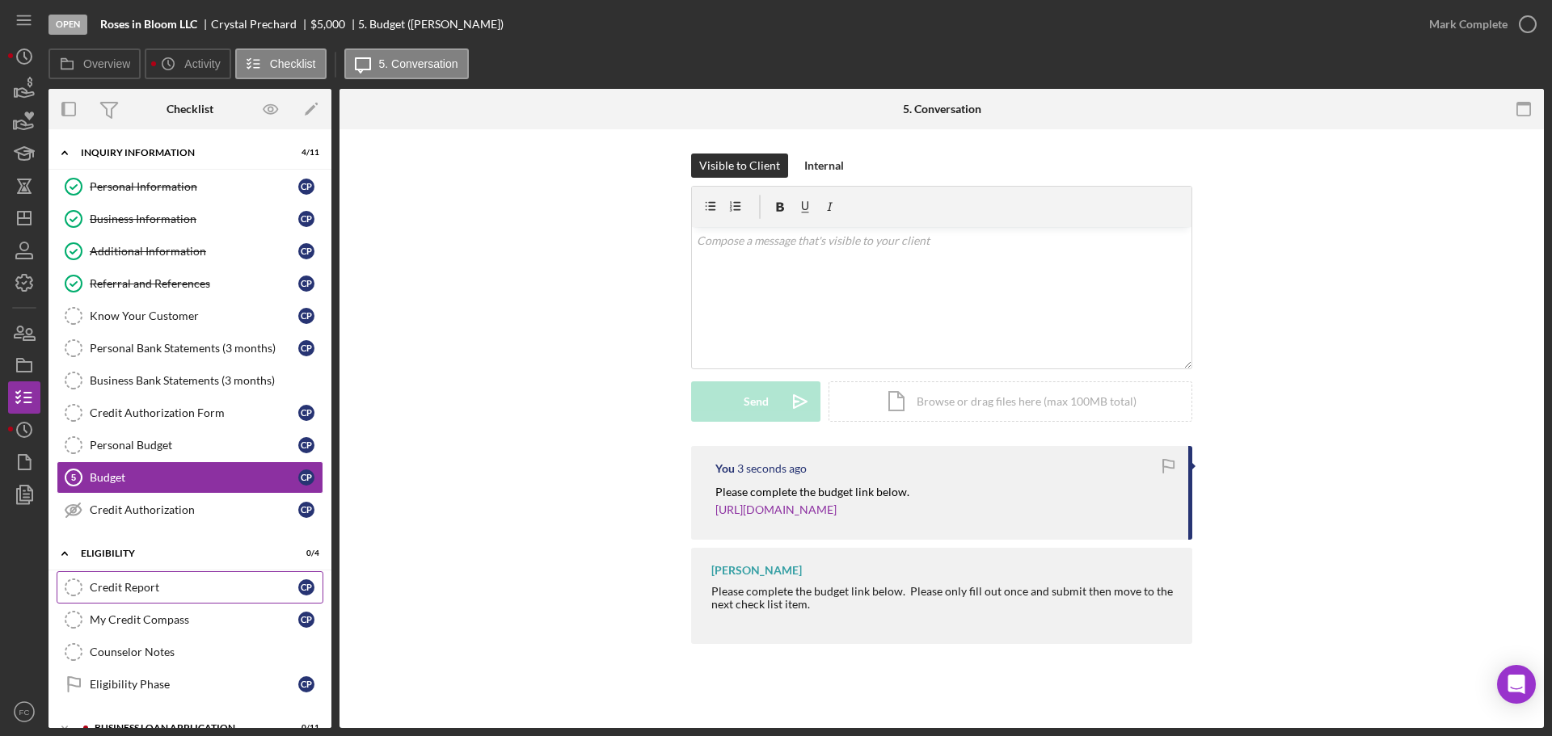
click at [124, 588] on div "Credit Report" at bounding box center [194, 587] width 209 height 13
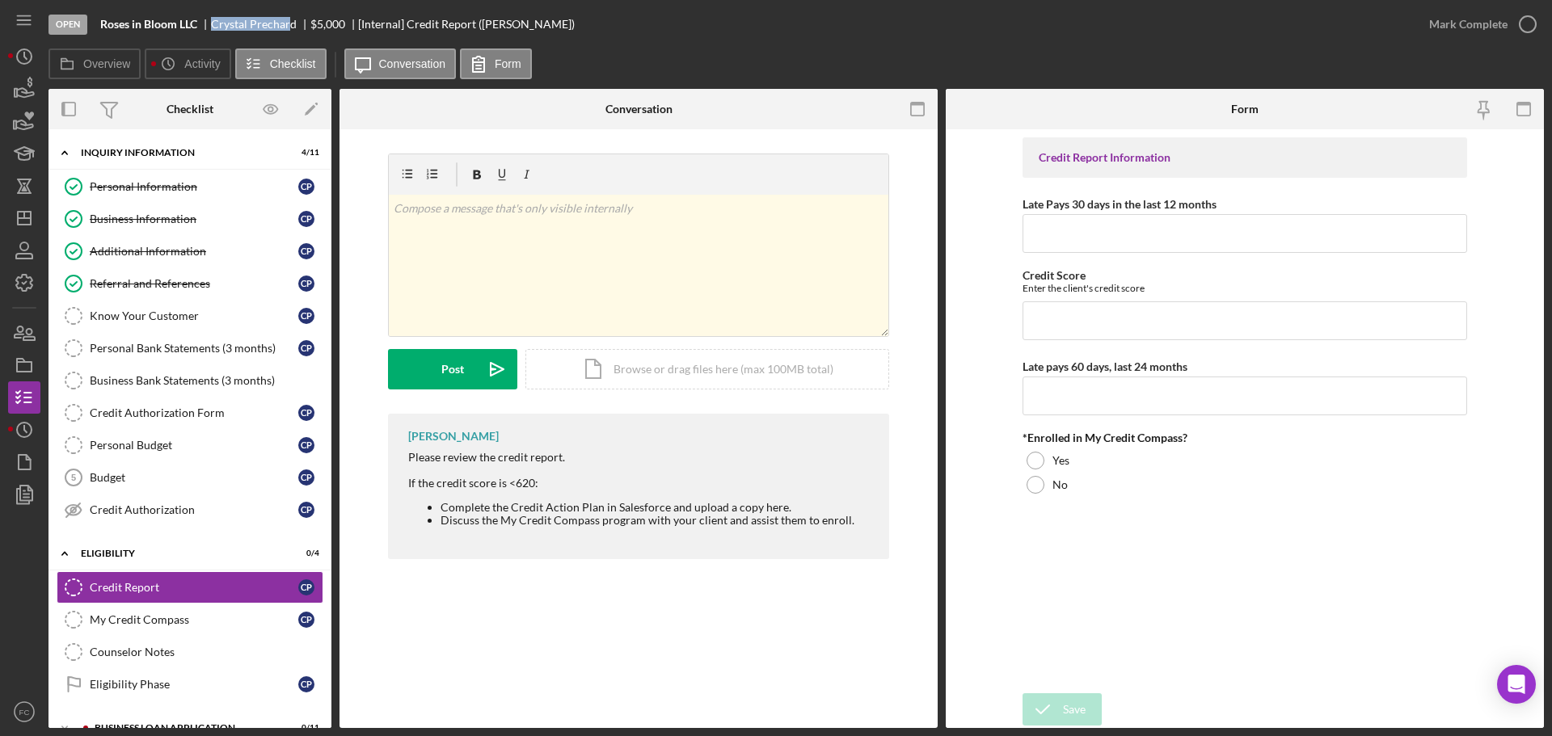
drag, startPoint x: 213, startPoint y: 19, endPoint x: 292, endPoint y: 21, distance: 79.2
click at [292, 21] on div "Crystal Prechard" at bounding box center [260, 24] width 99 height 13
copy div "Crystal Prechar"
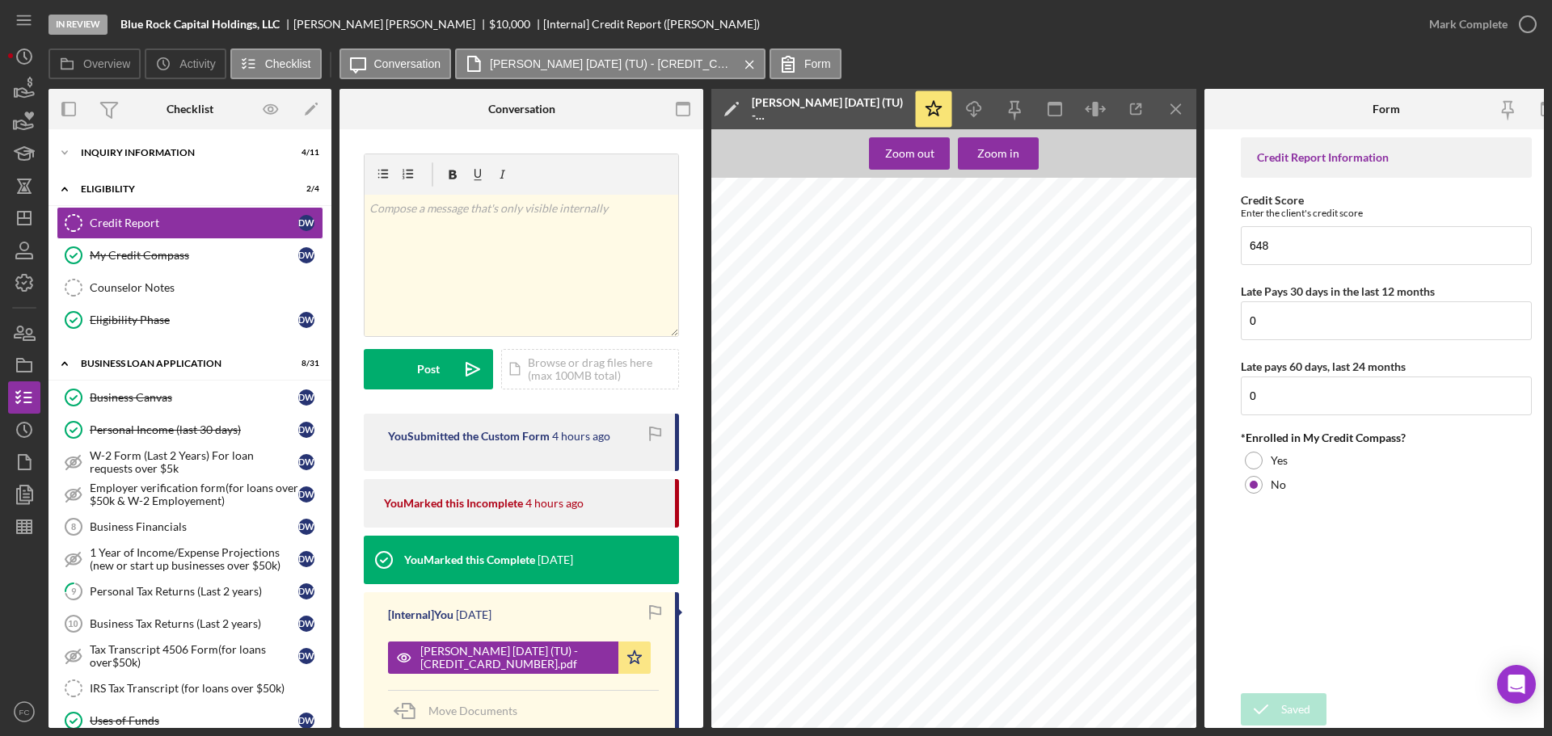
scroll to position [323, 0]
